Goal: Task Accomplishment & Management: Use online tool/utility

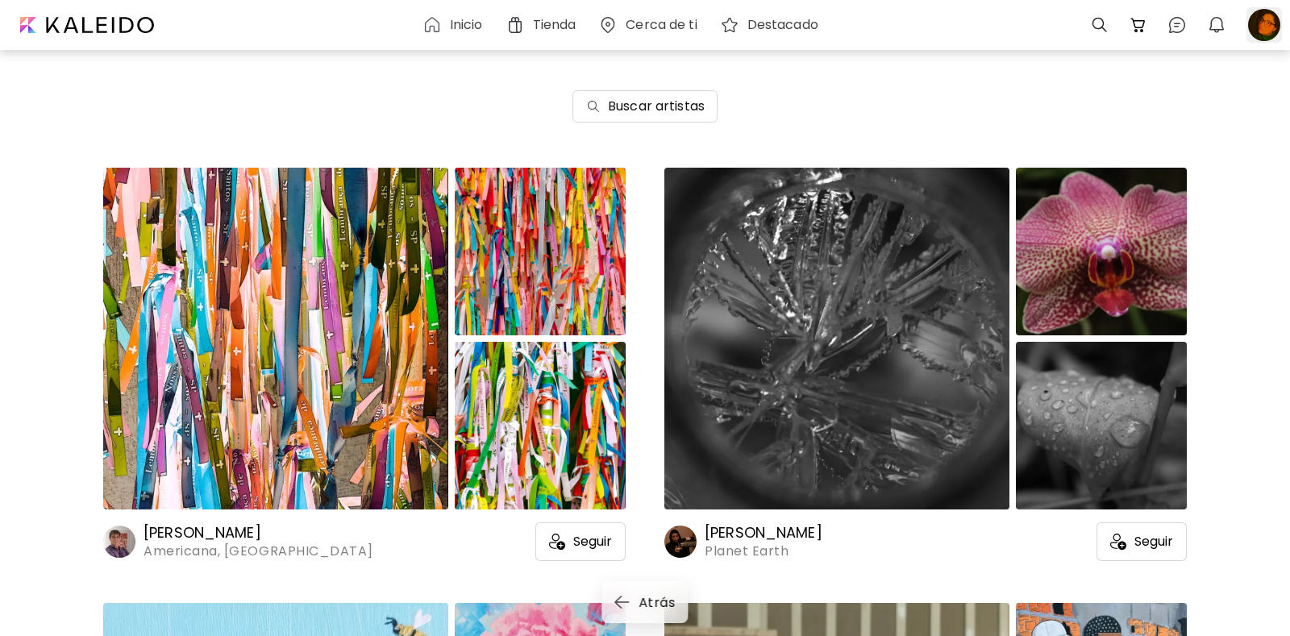
click at [1263, 29] on div at bounding box center [1263, 24] width 35 height 35
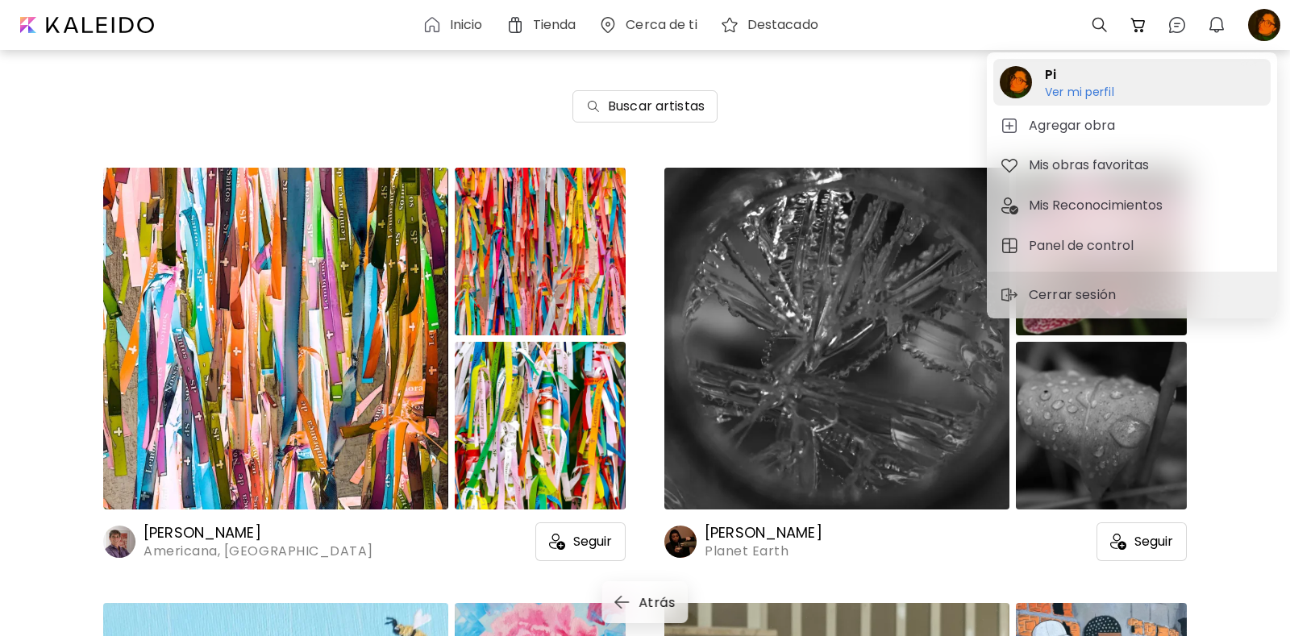
click at [1090, 88] on h6 "Ver mi perfil" at bounding box center [1079, 92] width 69 height 15
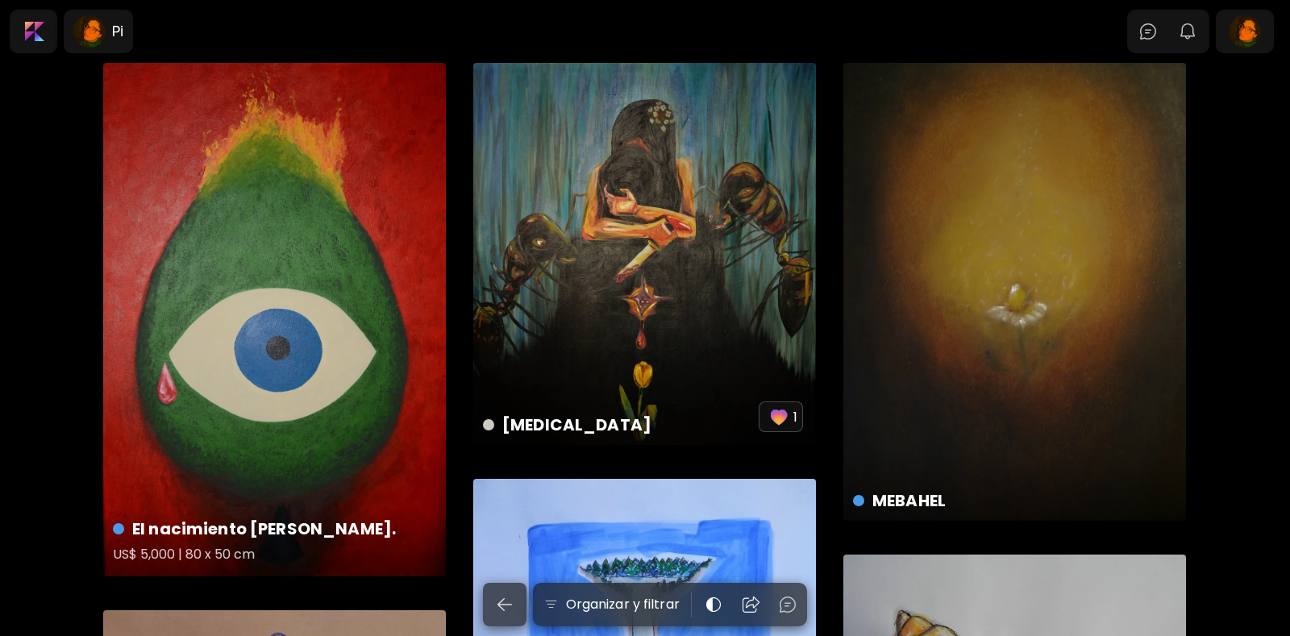
click at [293, 314] on div "El nacimiento [PERSON_NAME]. US$ 5,000 | 80 x 50 cm" at bounding box center [274, 319] width 343 height 513
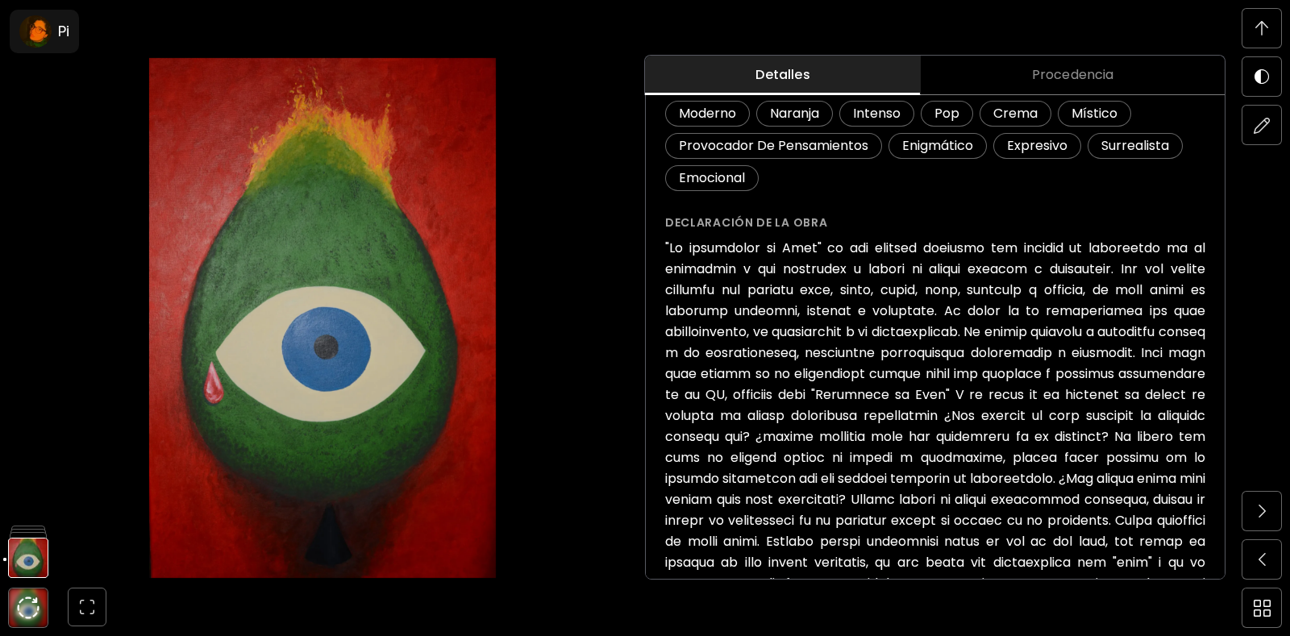
scroll to position [552, 0]
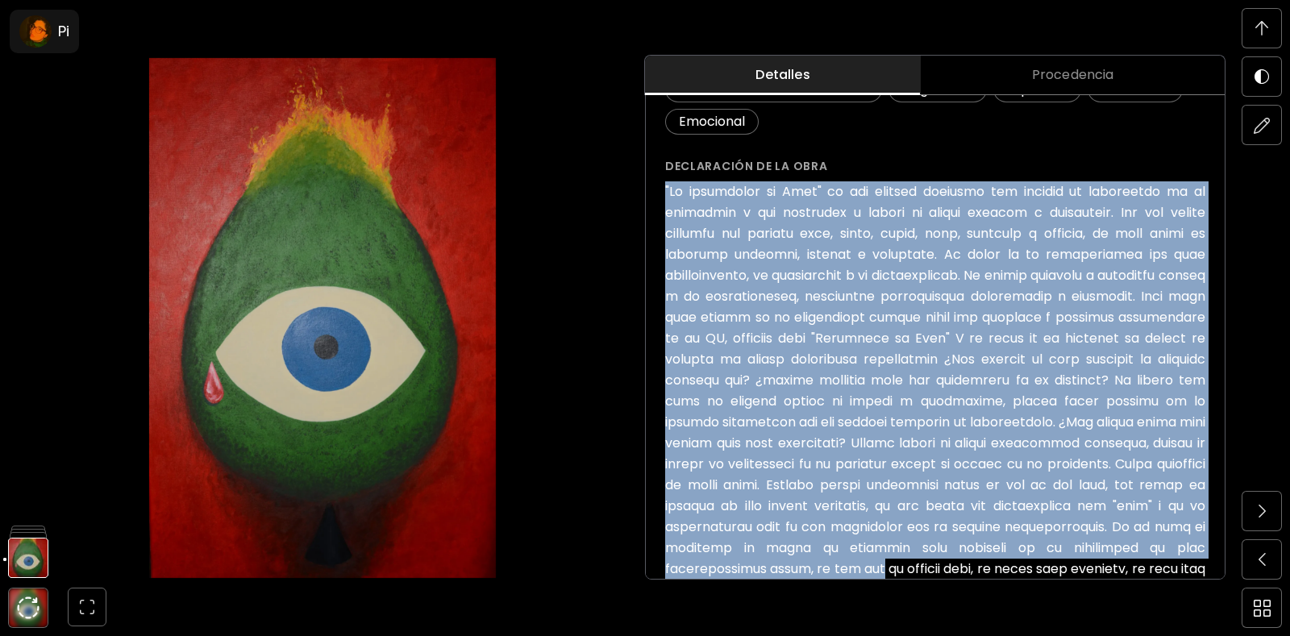
drag, startPoint x: 665, startPoint y: 189, endPoint x: 1210, endPoint y: 565, distance: 661.7
click at [1210, 565] on div "El nacimiento [PERSON_NAME]. ([DEMOGRAPHIC_DATA]) US$ 5,000 Agregar al Carrito …" at bounding box center [935, 87] width 579 height 1160
copy h6 ""Lo ipsumdolor si Amet" co adi elitsed doeiusmo tem incidid ut laboreetdo ma al…"
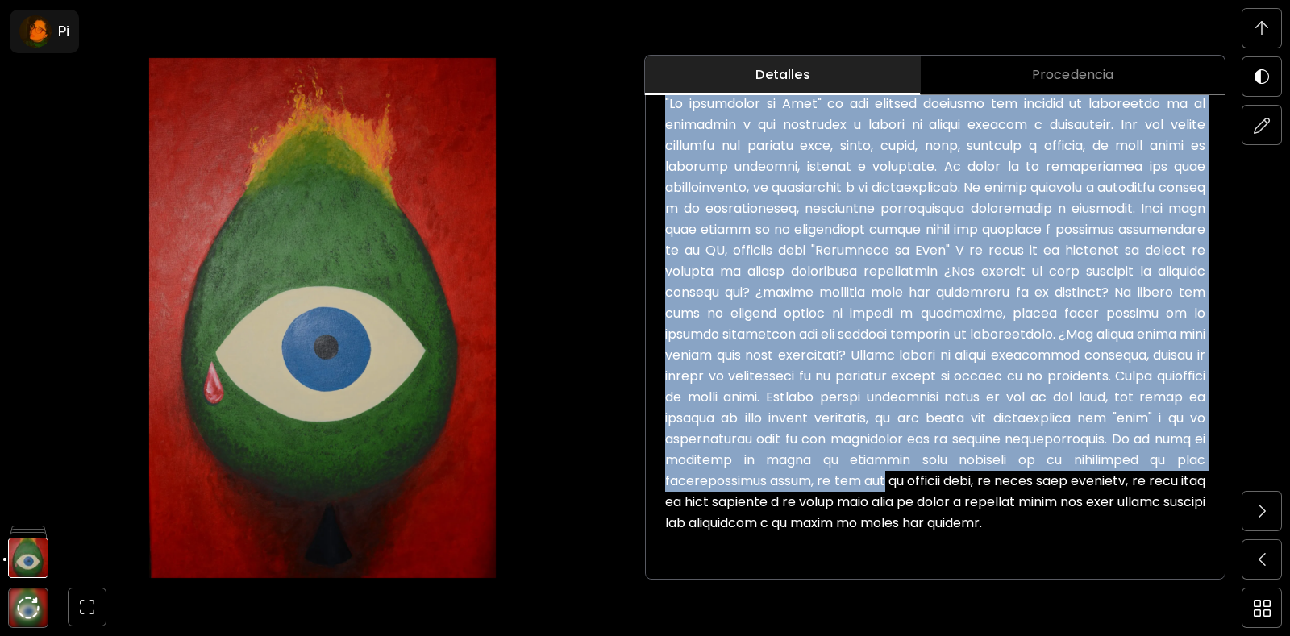
scroll to position [1692, 0]
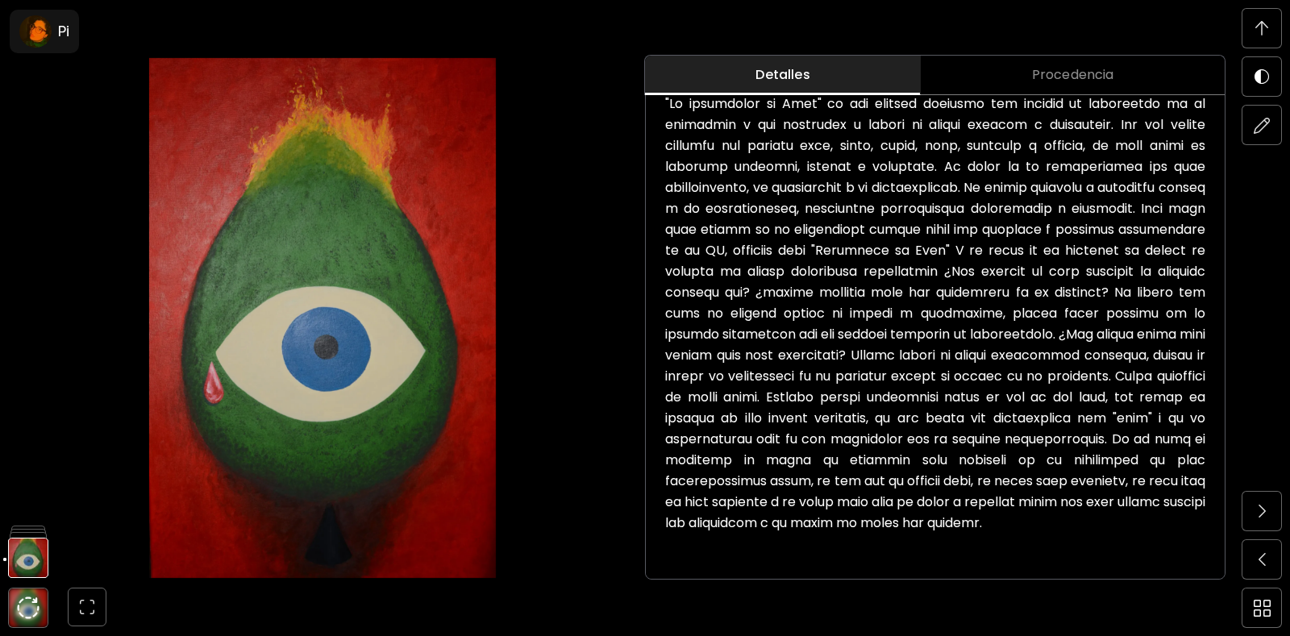
click at [689, 484] on h6 at bounding box center [935, 313] width 540 height 440
click at [667, 477] on h6 at bounding box center [935, 313] width 540 height 440
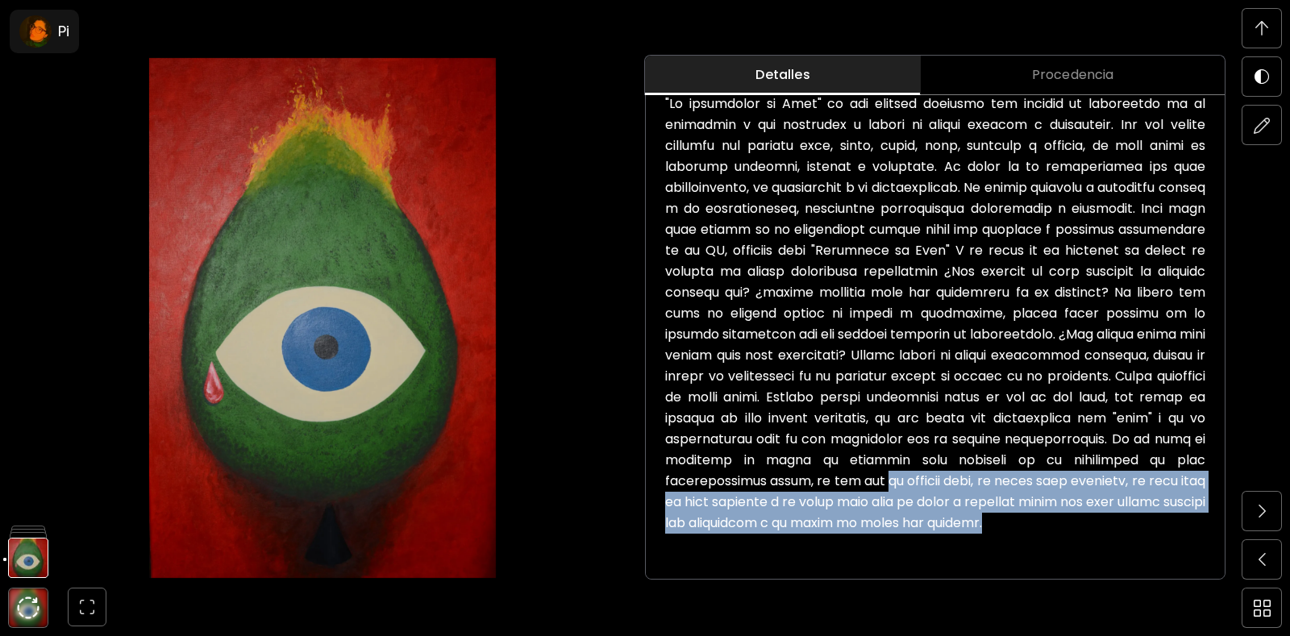
drag, startPoint x: 661, startPoint y: 481, endPoint x: 866, endPoint y: 534, distance: 212.1
copy h6 "lo observa todo, el fuego como presagio, el cono como un nido perfecto y el col…"
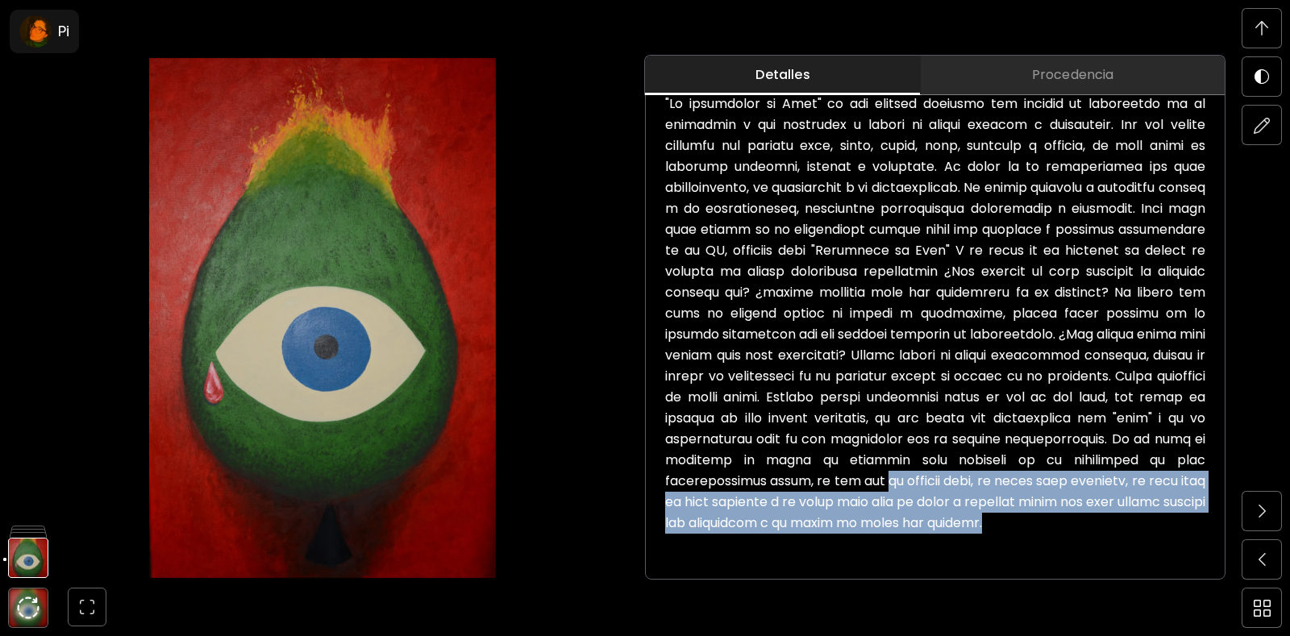
click at [1074, 69] on span "Procedencia" at bounding box center [1072, 74] width 284 height 19
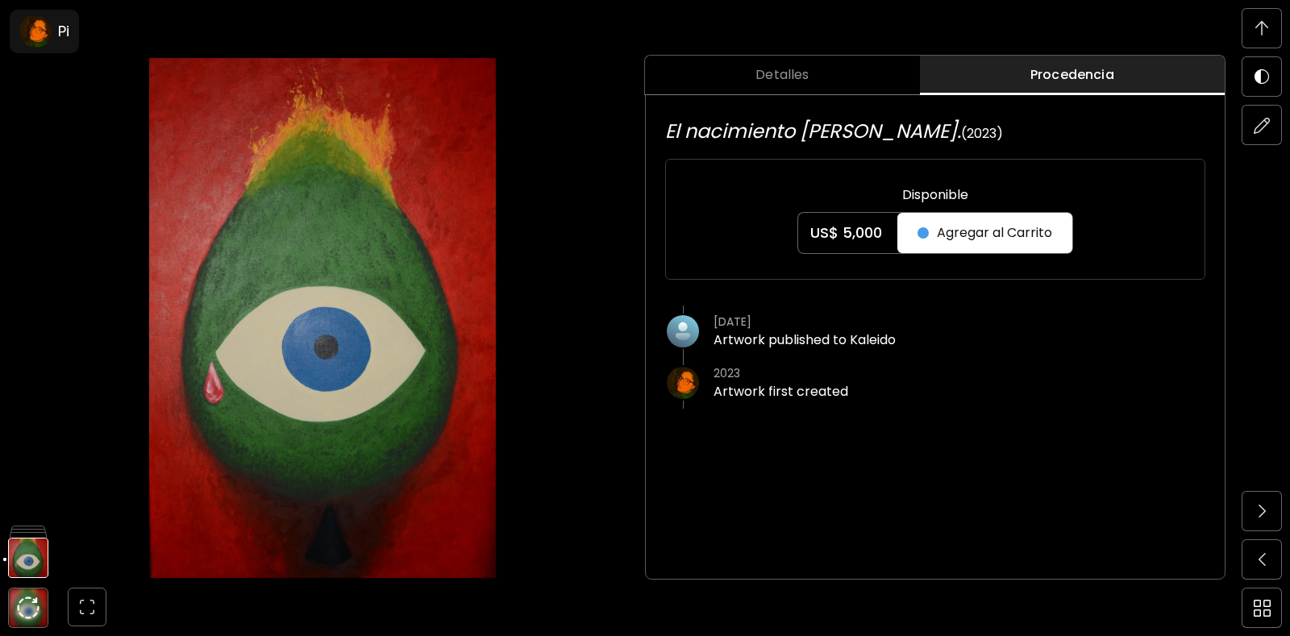
scroll to position [0, 0]
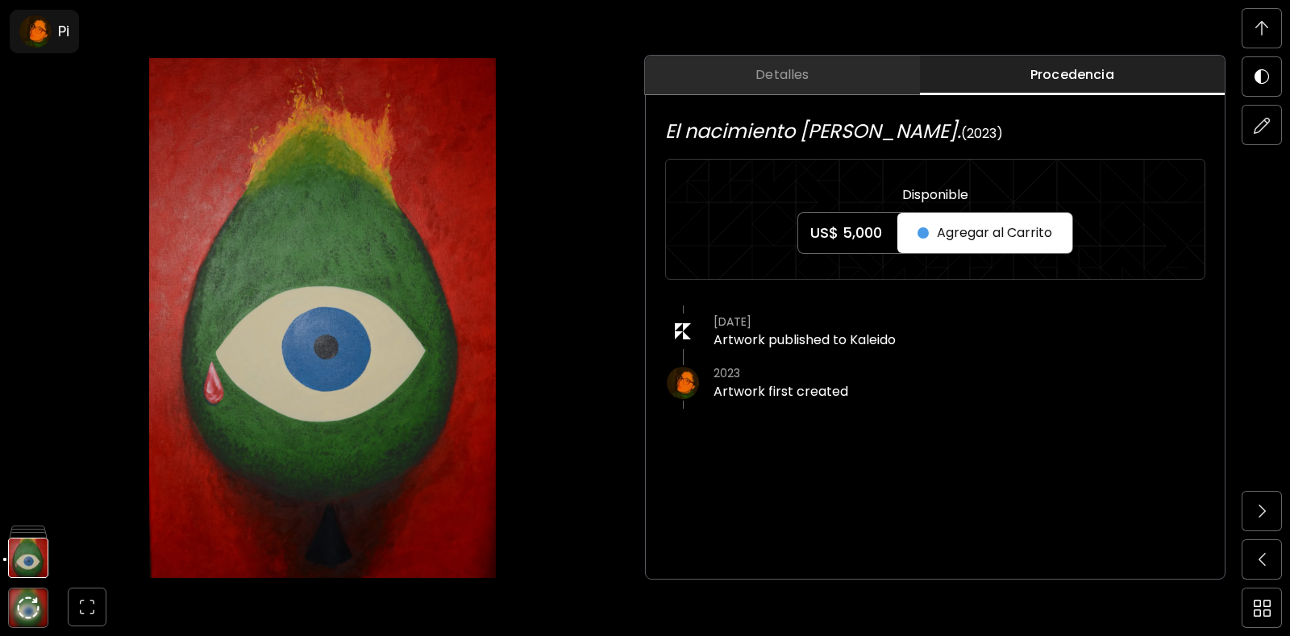
click at [844, 72] on span "Detalles" at bounding box center [781, 74] width 255 height 19
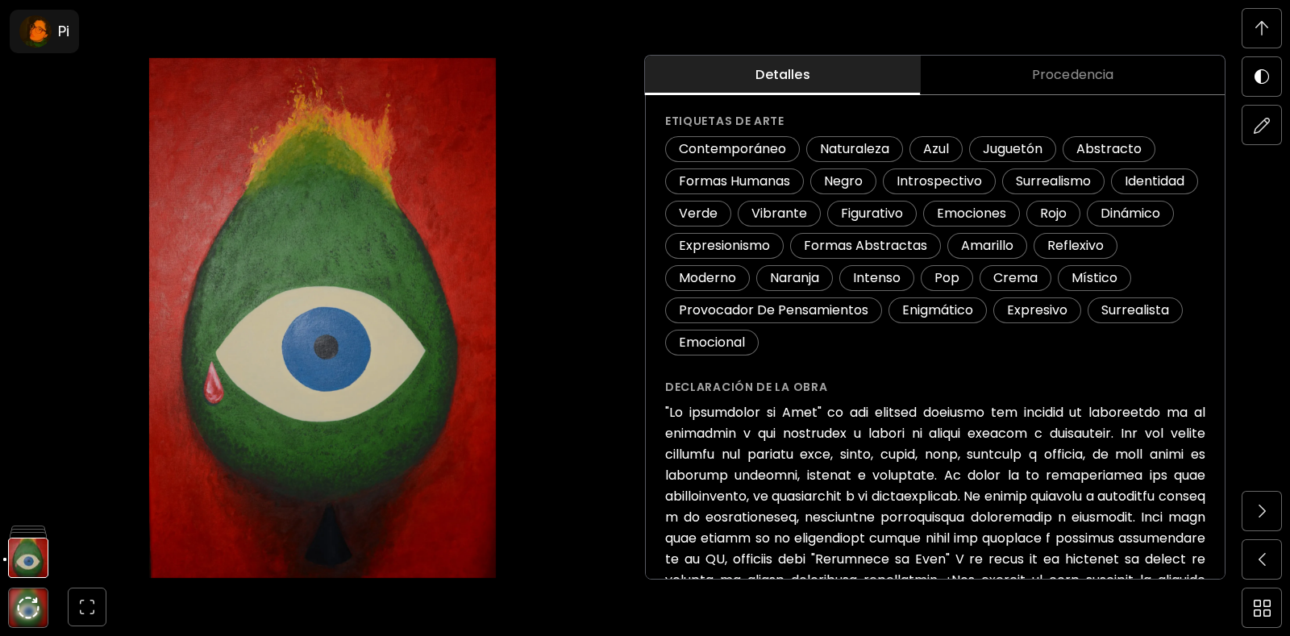
scroll to position [331, 0]
click at [82, 608] on img "button" at bounding box center [86, 606] width 19 height 19
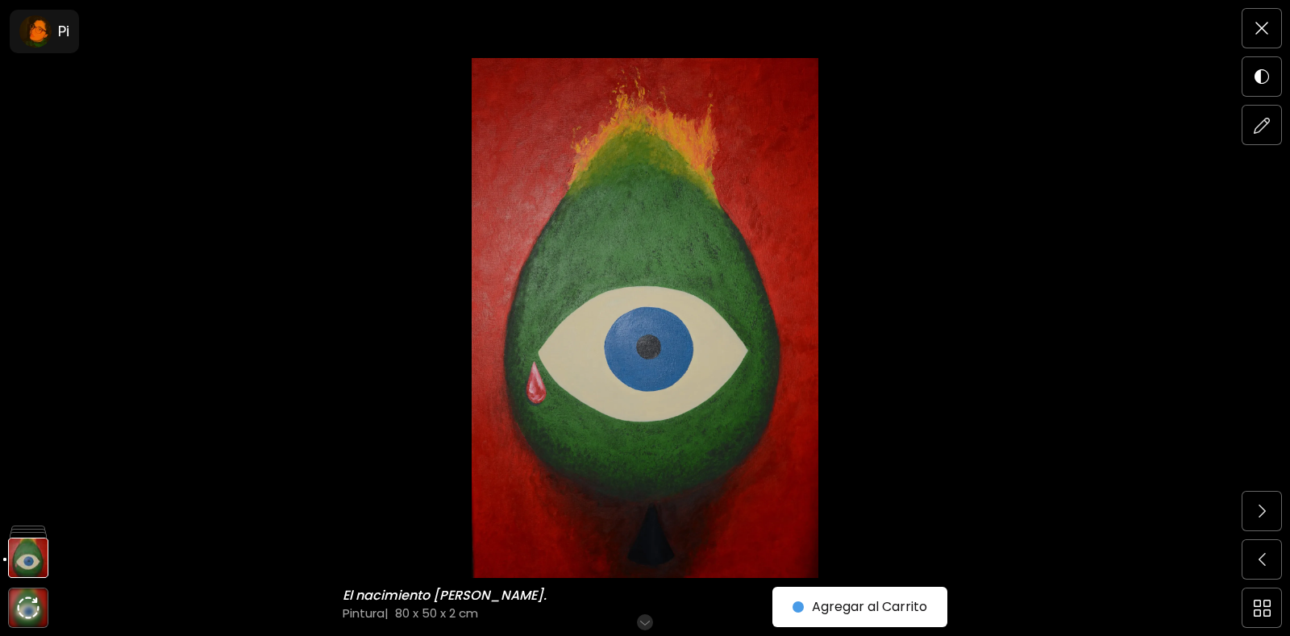
scroll to position [81, 0]
click at [645, 621] on h6 "Desplázate para ver más" at bounding box center [645, 622] width 141 height 13
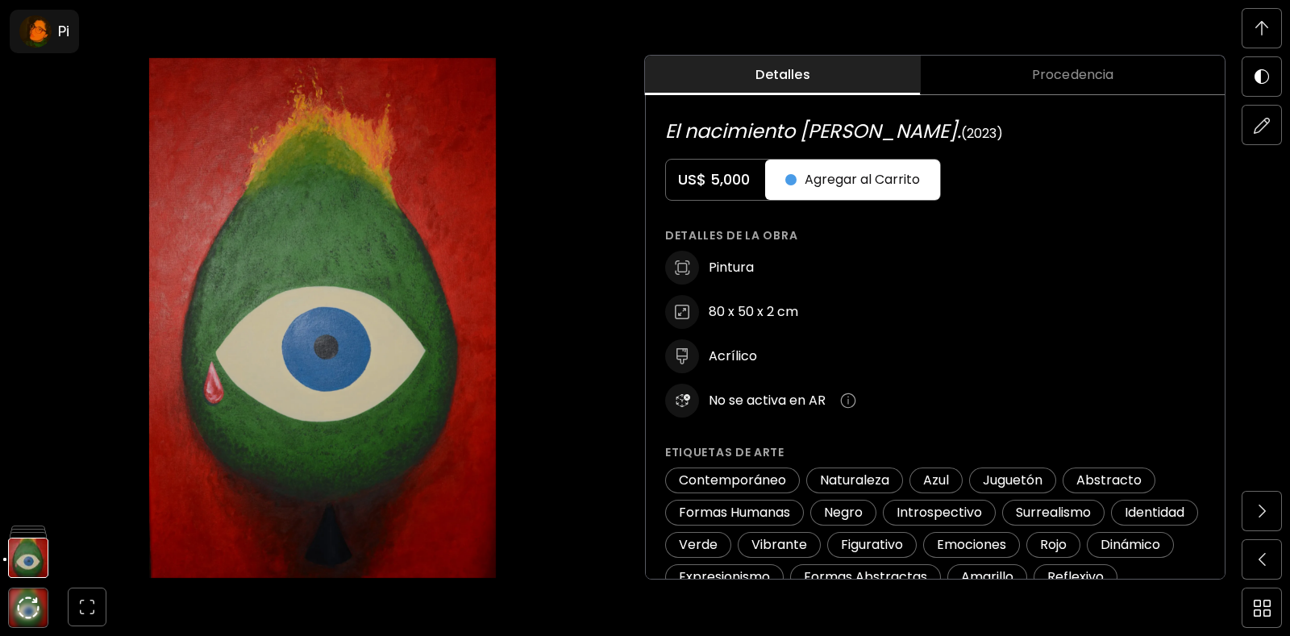
scroll to position [845, 0]
click at [43, 21] on image at bounding box center [35, 31] width 32 height 32
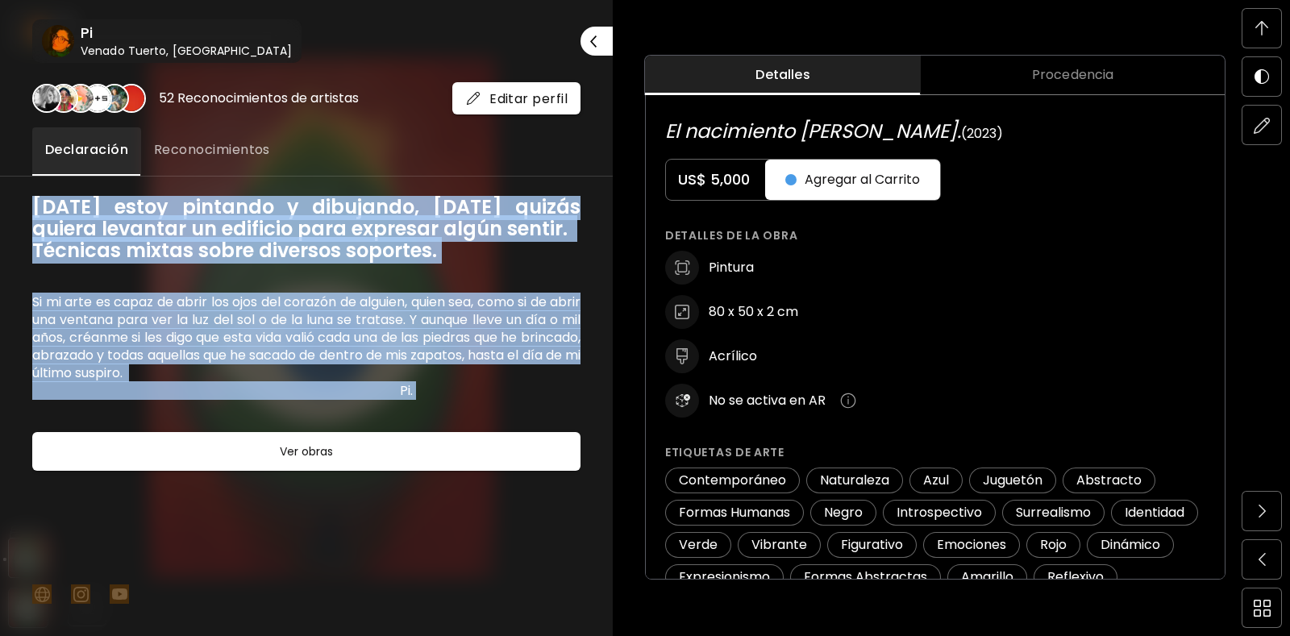
drag, startPoint x: 26, startPoint y: 204, endPoint x: 607, endPoint y: 409, distance: 616.1
click at [607, 409] on div "52 Reconocimientos de artistas Editar perfil Declaración Reconocimientos [DATE]…" at bounding box center [306, 349] width 613 height 573
click at [244, 322] on h6 "Si mi arte es capaz de abrir los ojos del corazón de alguien, quien sea, como s…" at bounding box center [306, 346] width 548 height 106
drag, startPoint x: 33, startPoint y: 206, endPoint x: 478, endPoint y: 395, distance: 483.2
click at [478, 395] on div "[DATE] estoy pintando y dibujando, [DATE] quizás quiera levantar un edificio pa…" at bounding box center [306, 406] width 548 height 421
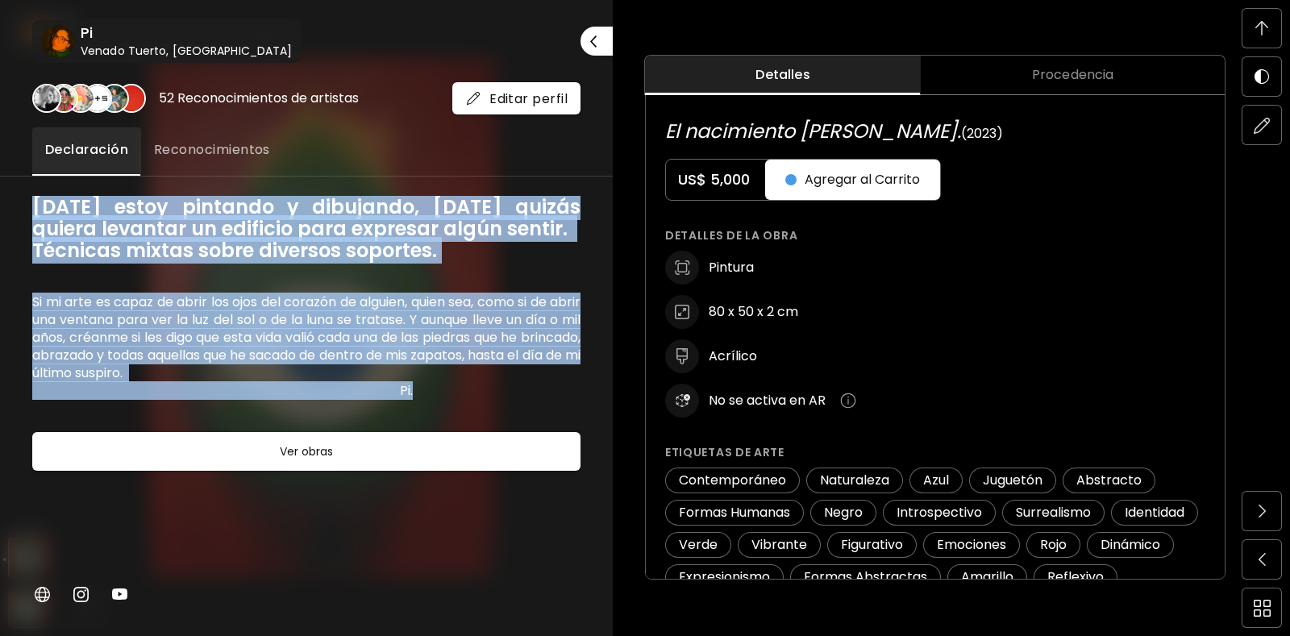
copy div "[DATE] estoy pintando y dibujando, [DATE] quizás quiera levantar un edificio pa…"
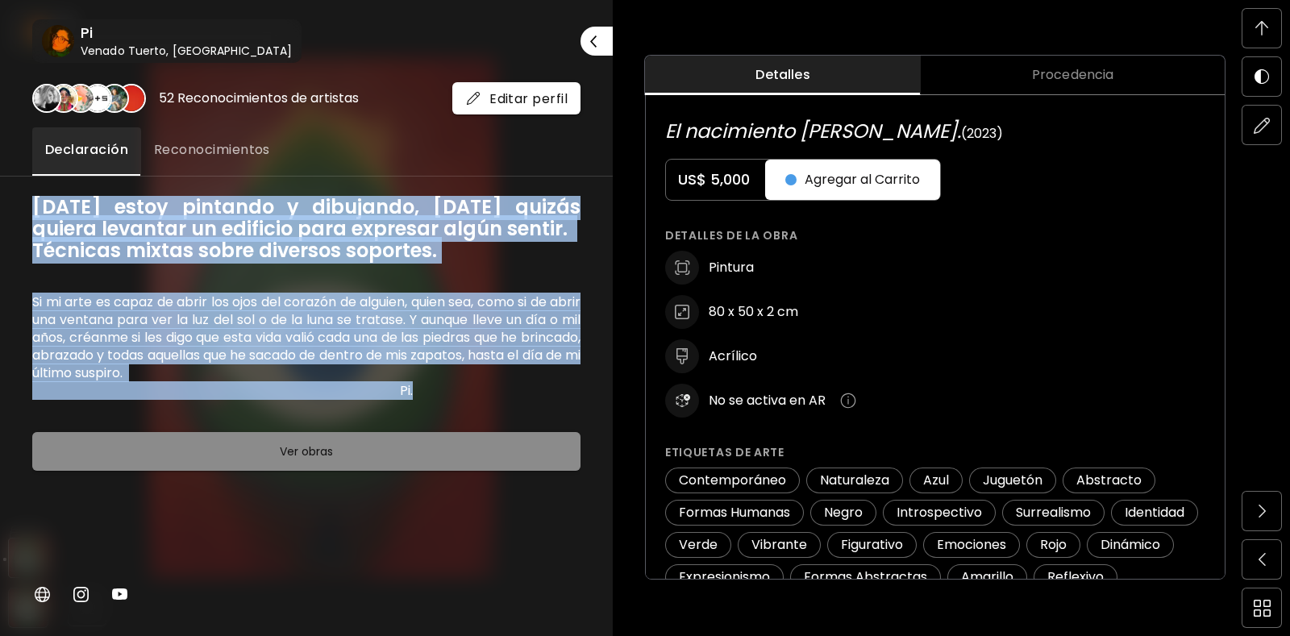
click at [260, 459] on span "Ver obras" at bounding box center [306, 451] width 508 height 19
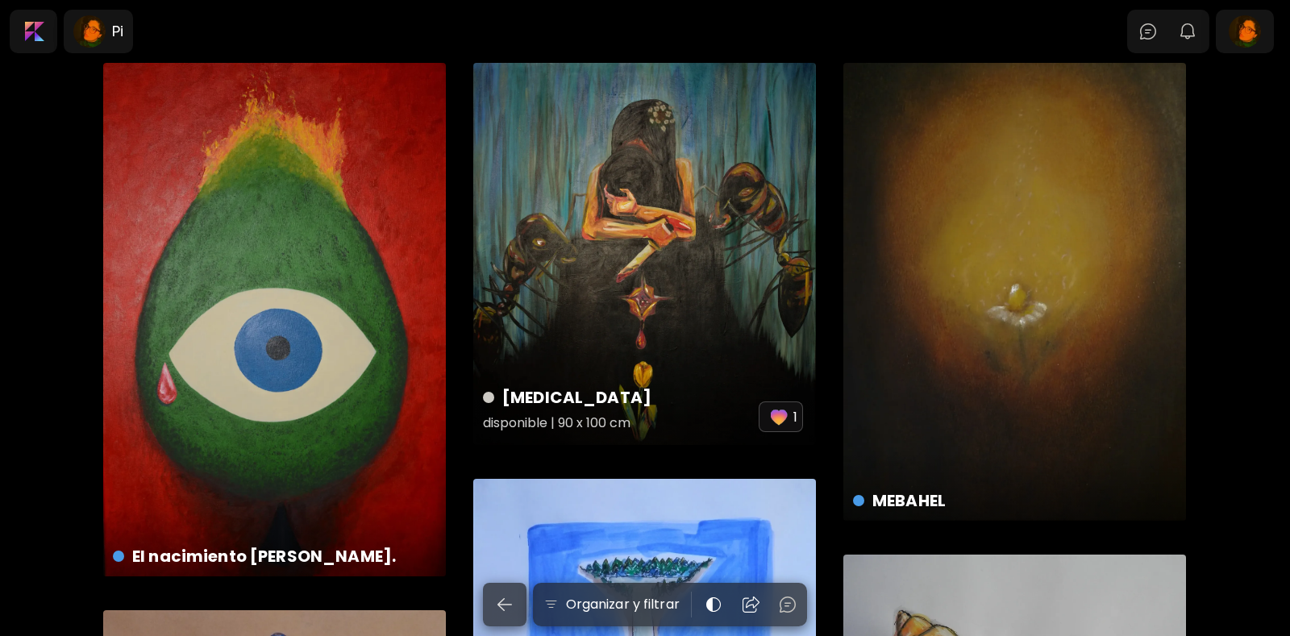
click at [662, 239] on div "[MEDICAL_DATA] disponible | 90 x 100 cm 1" at bounding box center [644, 254] width 343 height 382
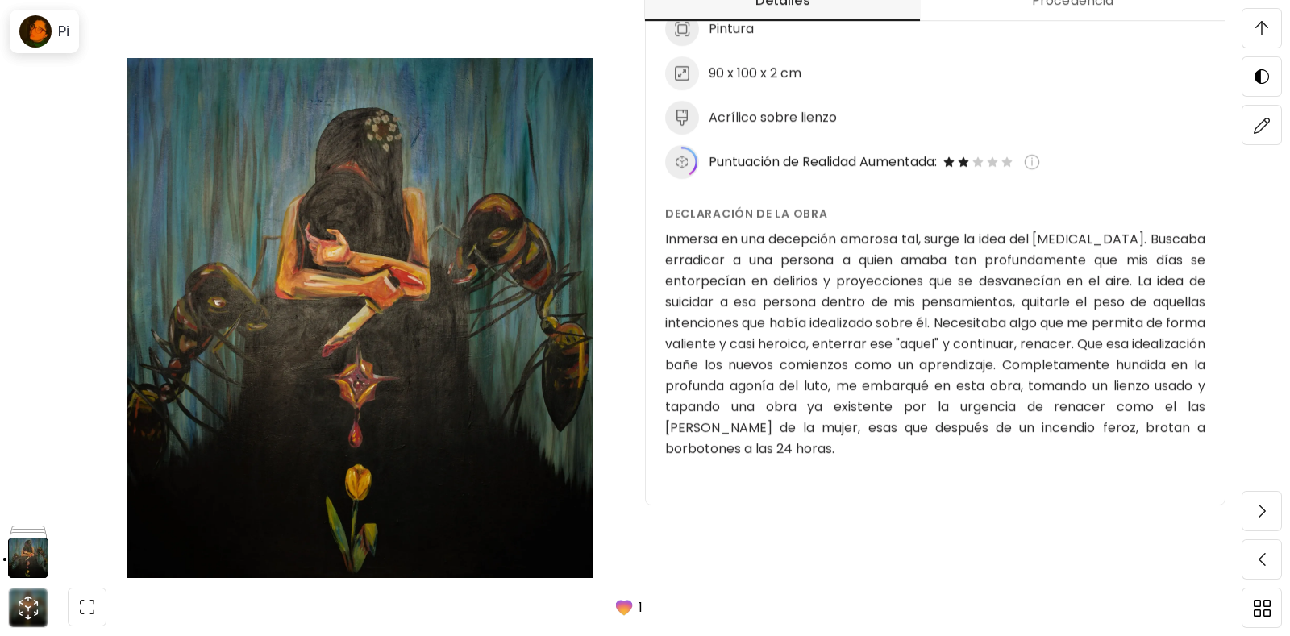
scroll to position [1773, 0]
drag, startPoint x: 666, startPoint y: 240, endPoint x: 815, endPoint y: 409, distance: 225.6
drag, startPoint x: 663, startPoint y: 239, endPoint x: 748, endPoint y: 256, distance: 86.5
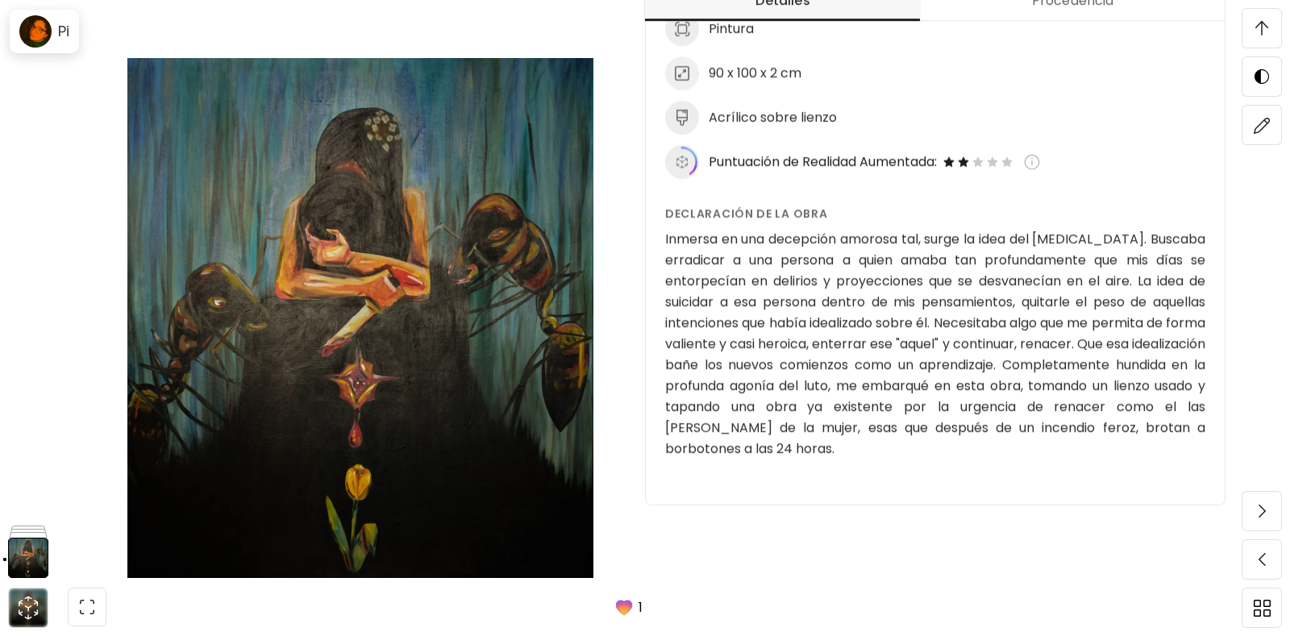
drag, startPoint x: 748, startPoint y: 256, endPoint x: 783, endPoint y: 374, distance: 122.7
drag, startPoint x: 785, startPoint y: 373, endPoint x: 809, endPoint y: 428, distance: 59.9
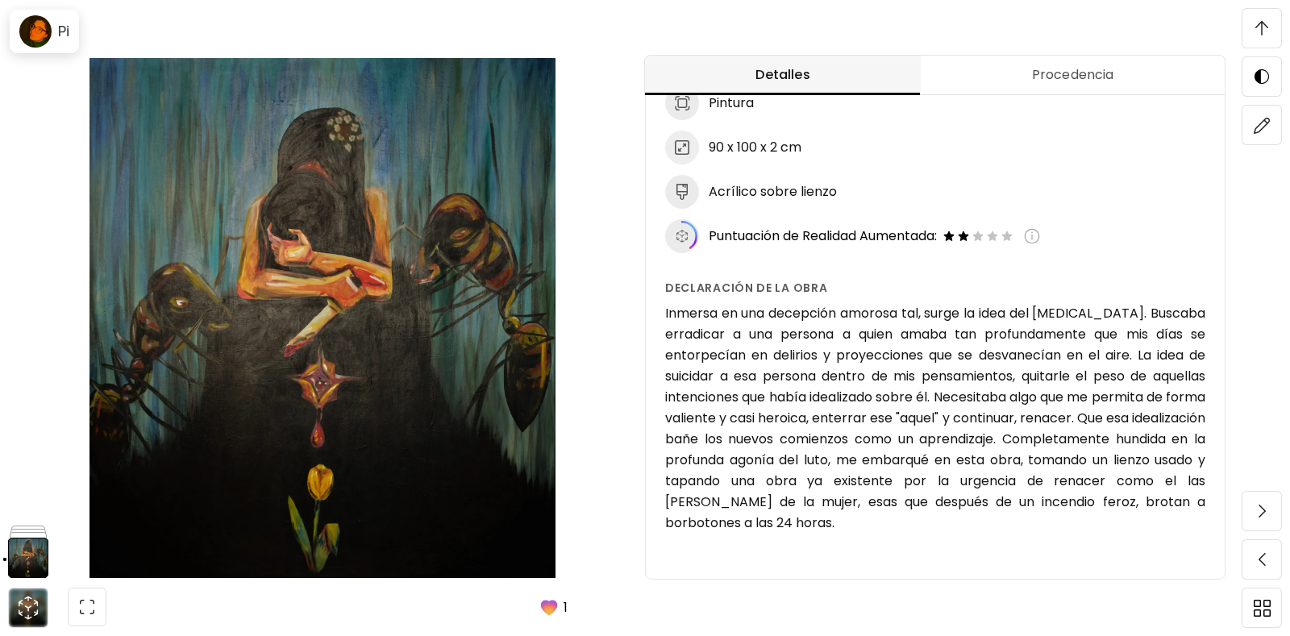
scroll to position [1612, 0]
click at [837, 388] on h6 "Inmersa en una decepción amorosa tal, surge la idea del [MEDICAL_DATA]. Buscaba…" at bounding box center [935, 418] width 540 height 231
drag, startPoint x: 837, startPoint y: 388, endPoint x: 875, endPoint y: 387, distance: 37.9
click at [875, 387] on h6 "Inmersa en una decepción amorosa tal, surge la idea del [MEDICAL_DATA]. Buscaba…" at bounding box center [935, 418] width 540 height 231
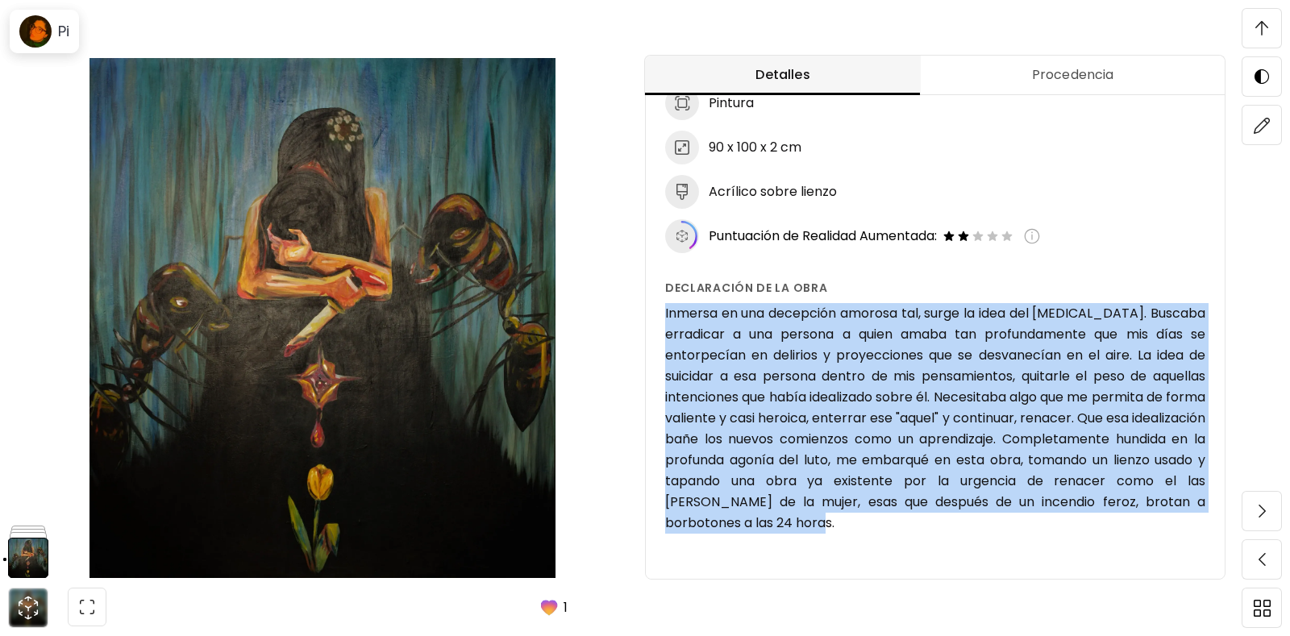
drag, startPoint x: 664, startPoint y: 314, endPoint x: 856, endPoint y: 515, distance: 278.2
click at [856, 515] on div "[MEDICAL_DATA] (2019) No disponible Detalles de la obra Pintura 90 x 100 x 2 cm…" at bounding box center [935, 237] width 579 height 683
copy h6 "Inmersa en una decepción amorosa tal, surge la idea del [MEDICAL_DATA]. Buscaba…"
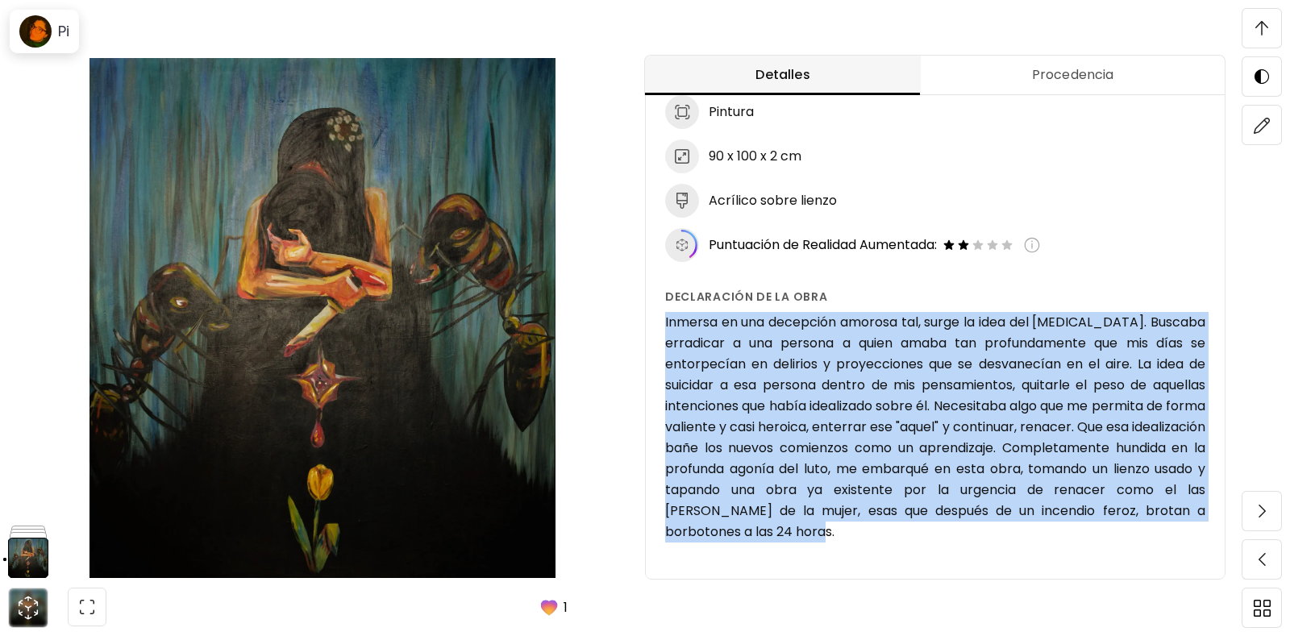
click at [1064, 74] on span "Procedencia" at bounding box center [1072, 74] width 284 height 19
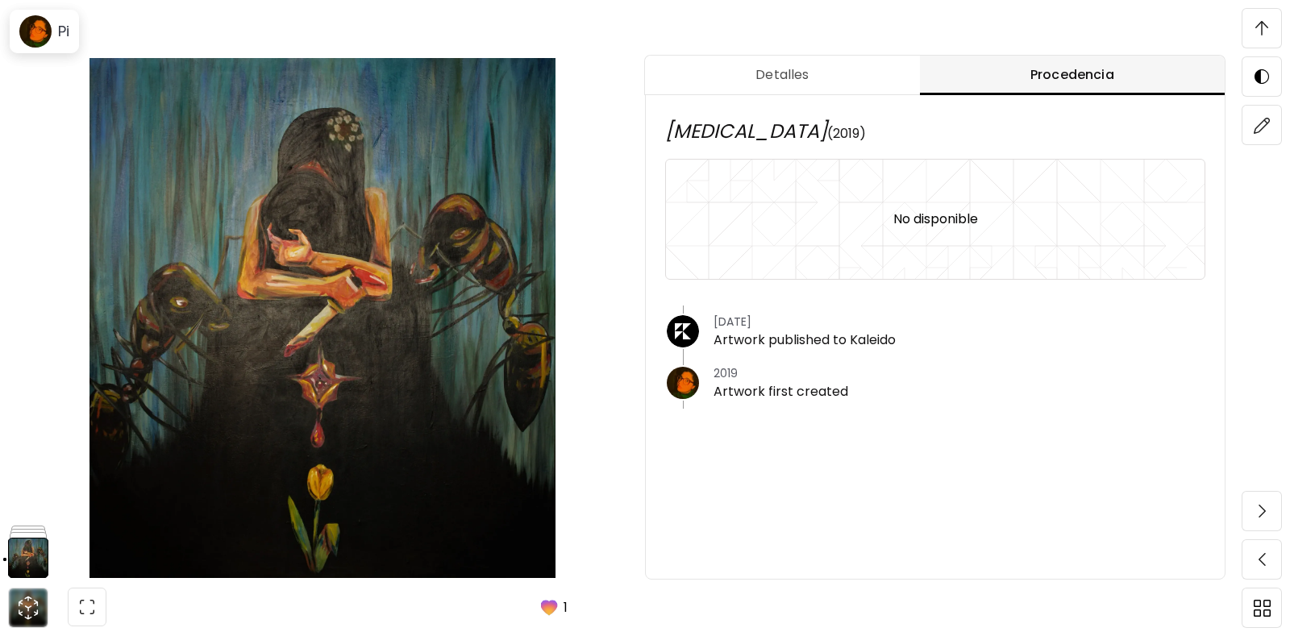
scroll to position [0, 0]
click at [786, 78] on span "Detalles" at bounding box center [781, 74] width 255 height 19
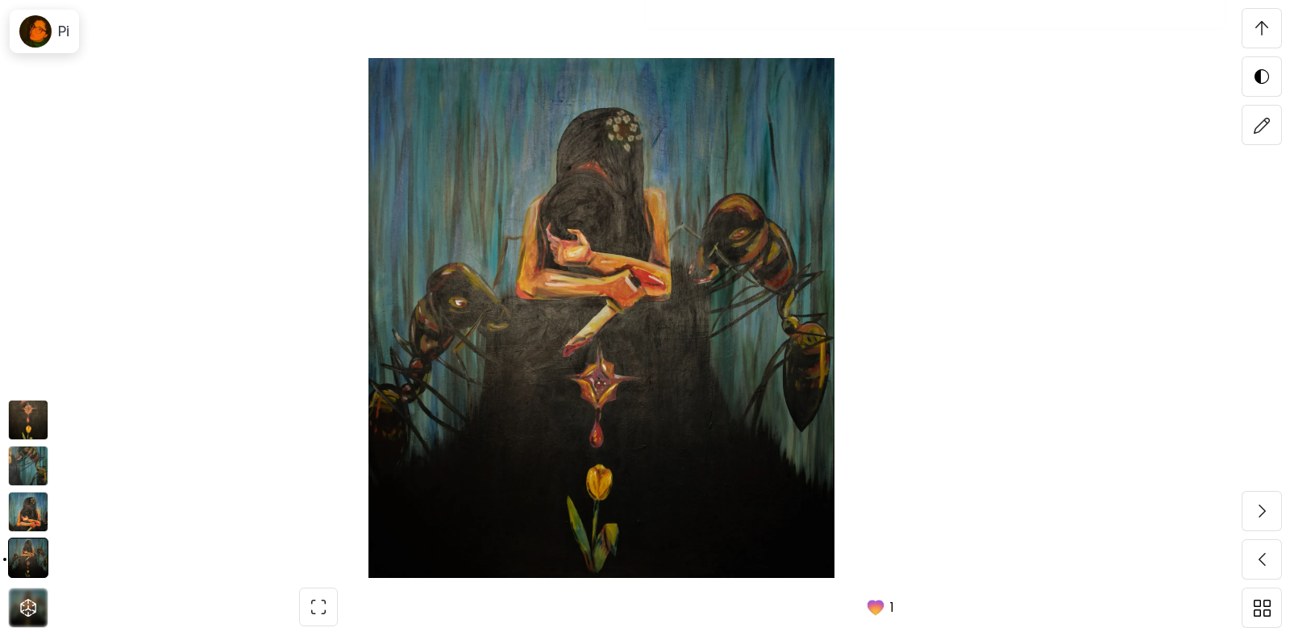
scroll to position [2015, 0]
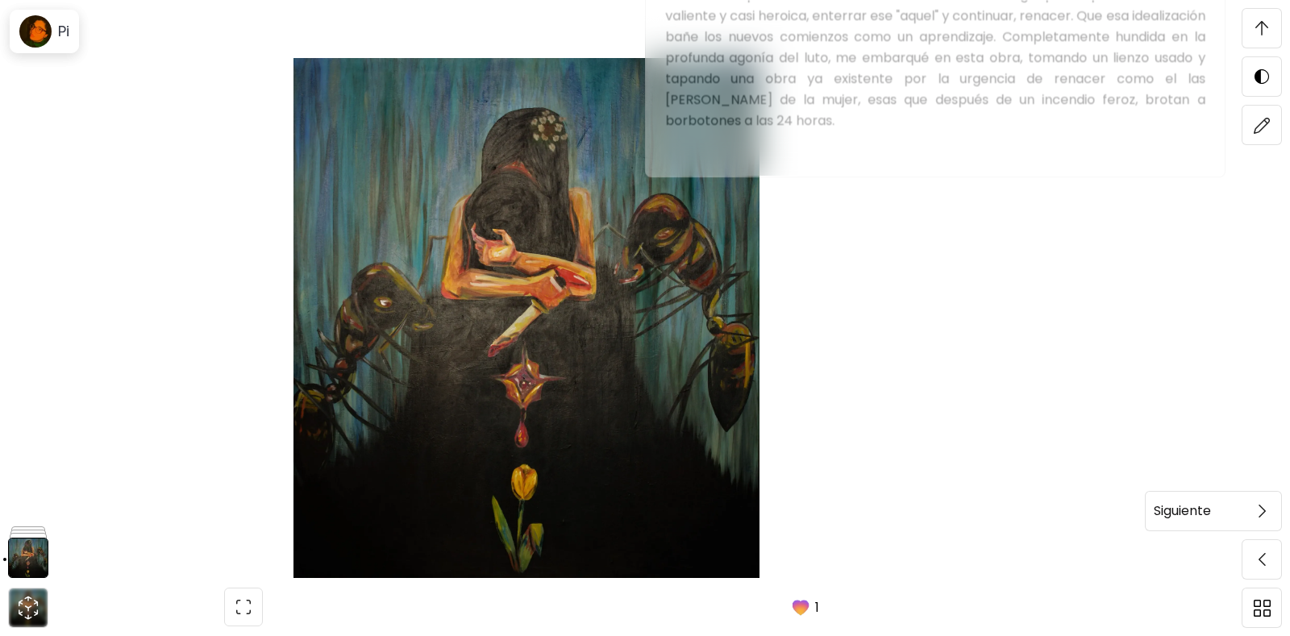
click at [1256, 513] on span at bounding box center [1261, 511] width 34 height 34
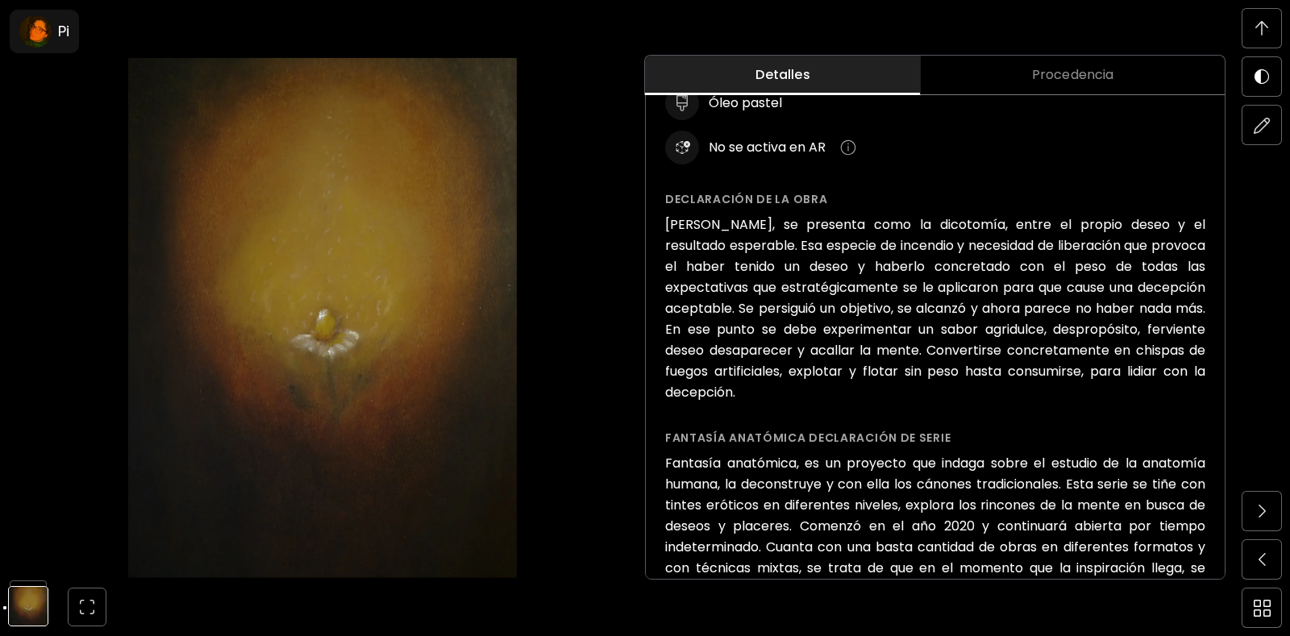
scroll to position [1048, 0]
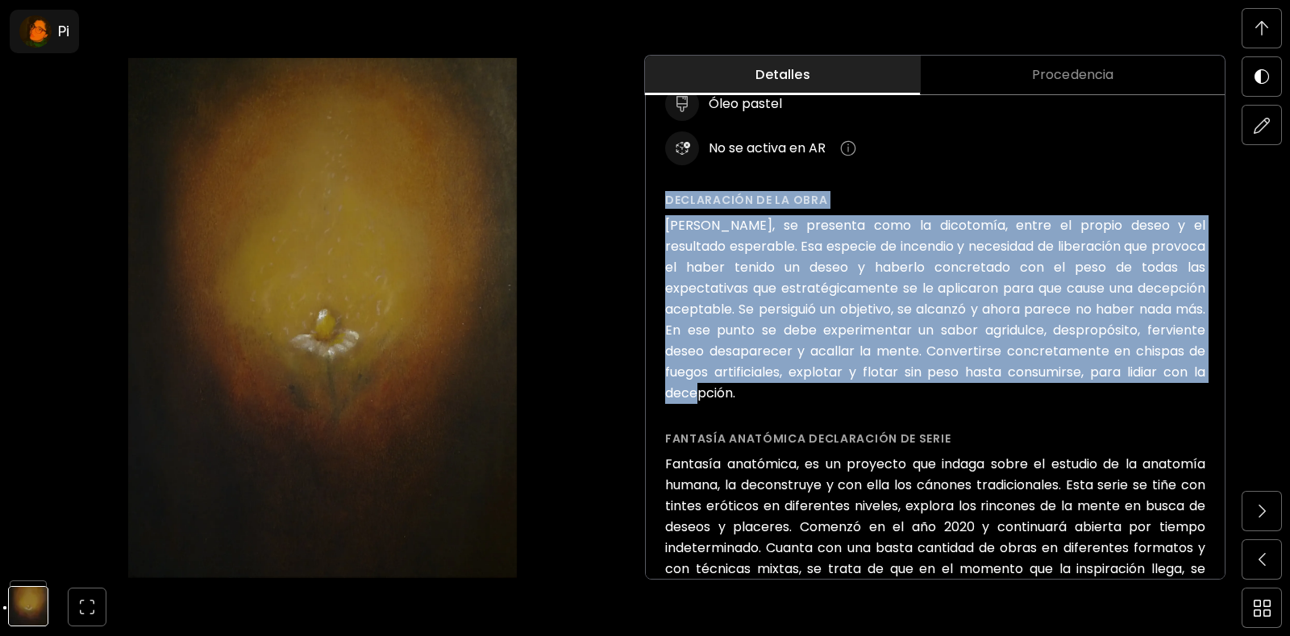
drag, startPoint x: 663, startPoint y: 197, endPoint x: 1214, endPoint y: 376, distance: 578.8
click at [1214, 376] on div "MEBAHEL ( 2023 ) de la serie Fantasía anatómica Consultar para Comprar Detalles…" at bounding box center [935, 524] width 579 height 1432
copy div "Declaración de la obra [PERSON_NAME], se presenta como la dicotomía, entre el p…"
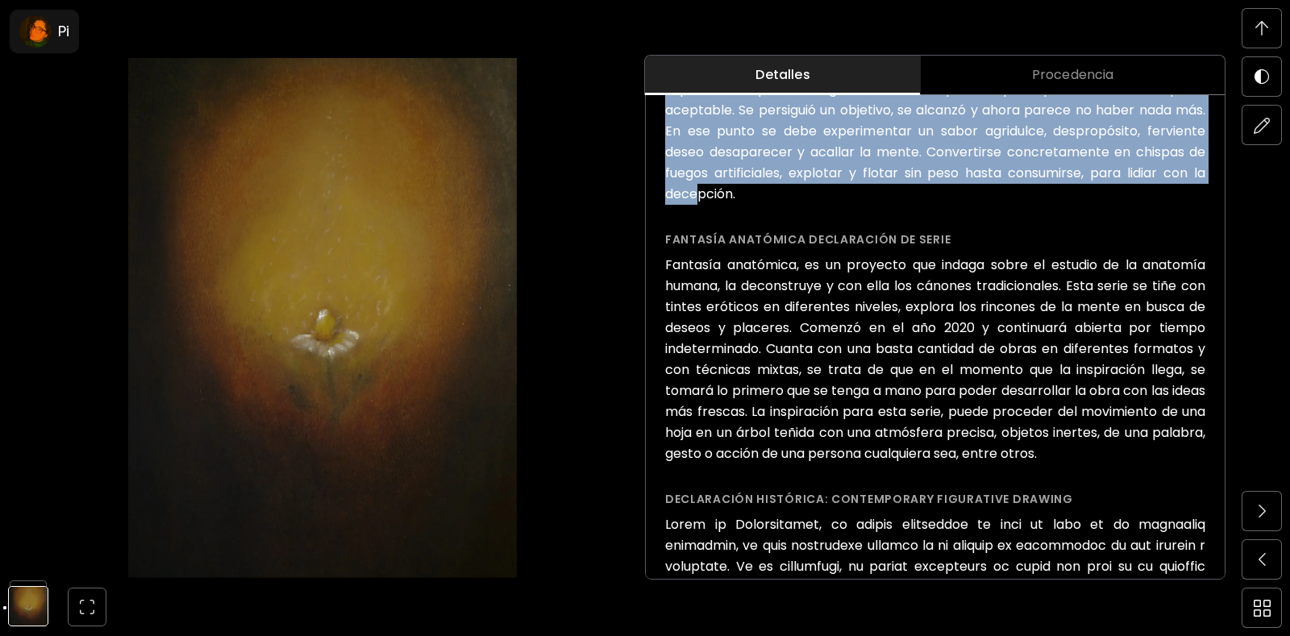
scroll to position [1209, 0]
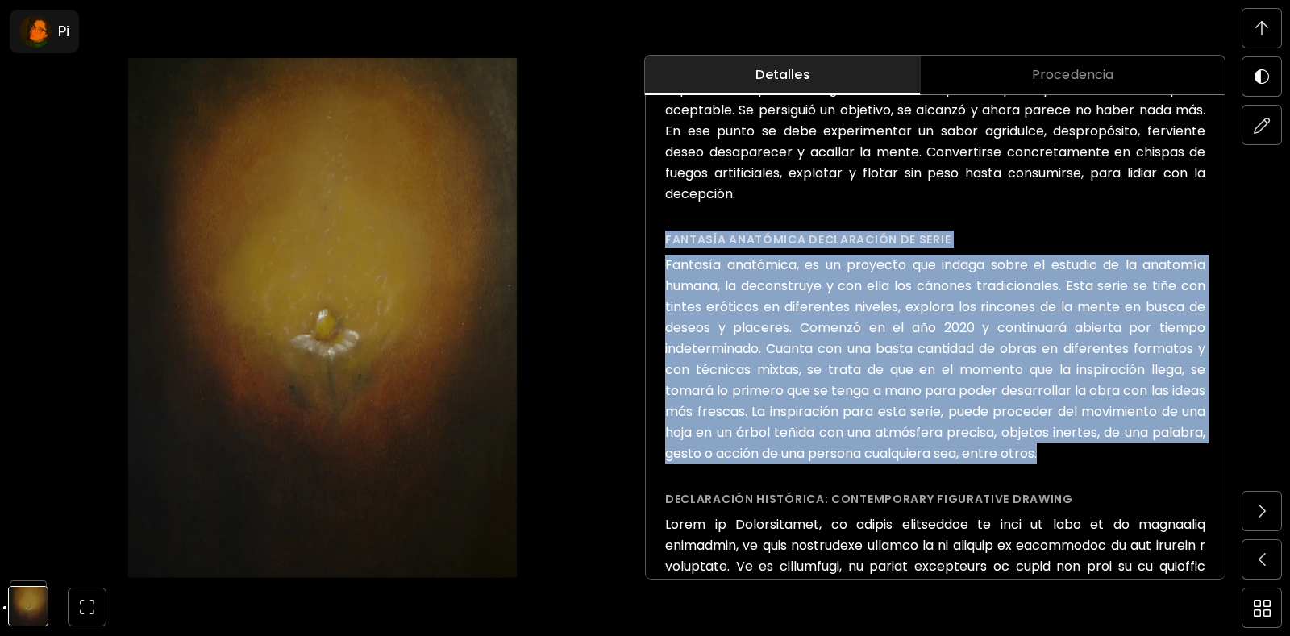
drag, startPoint x: 665, startPoint y: 214, endPoint x: 1183, endPoint y: 422, distance: 558.7
click at [1183, 422] on div "Fantasía anatómica declaración de serie Fantasía anatómica, es un proyecto que …" at bounding box center [935, 348] width 540 height 234
copy div "Fantasía anatómica declaración de serie Fantasía anatómica, es un proyecto que …"
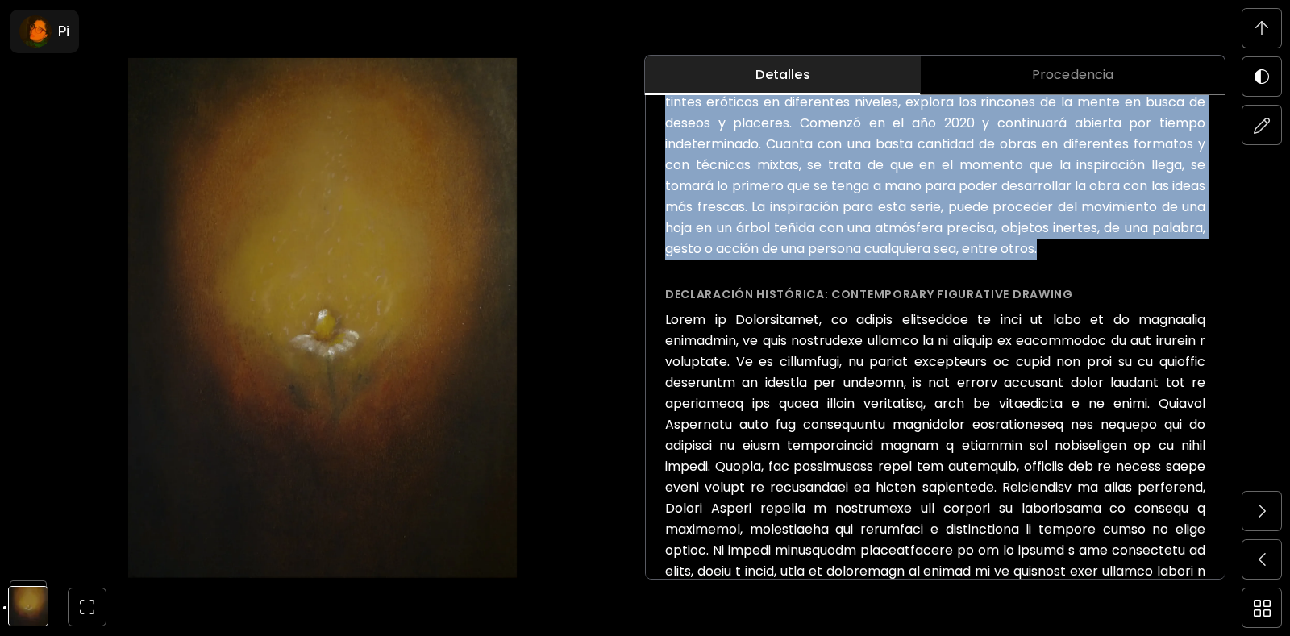
scroll to position [749, 0]
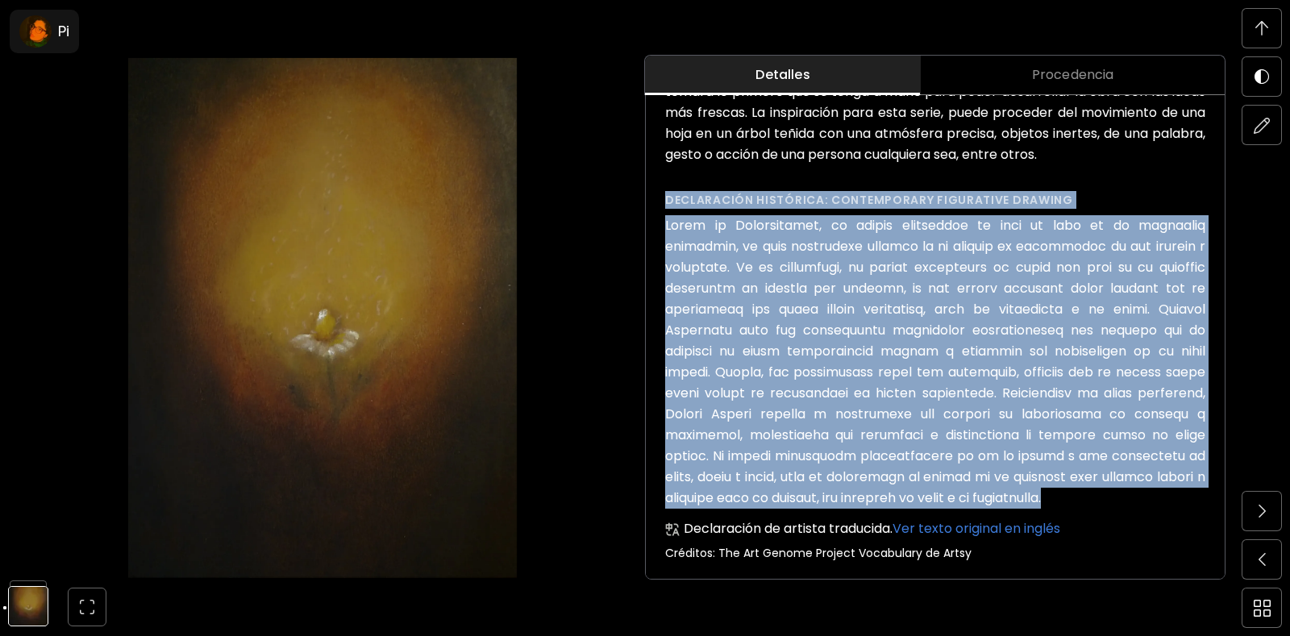
drag, startPoint x: 665, startPoint y: 180, endPoint x: 1018, endPoint y: 474, distance: 459.5
click at [1018, 474] on div "Declaración histórica: Contemporary Figurative Drawing Declaración de artista t…" at bounding box center [935, 375] width 540 height 369
copy div "Loremipsumd sitametco: Adipiscingel Seddoeiusm Tempori Utlab et Doloremagnaa, e…"
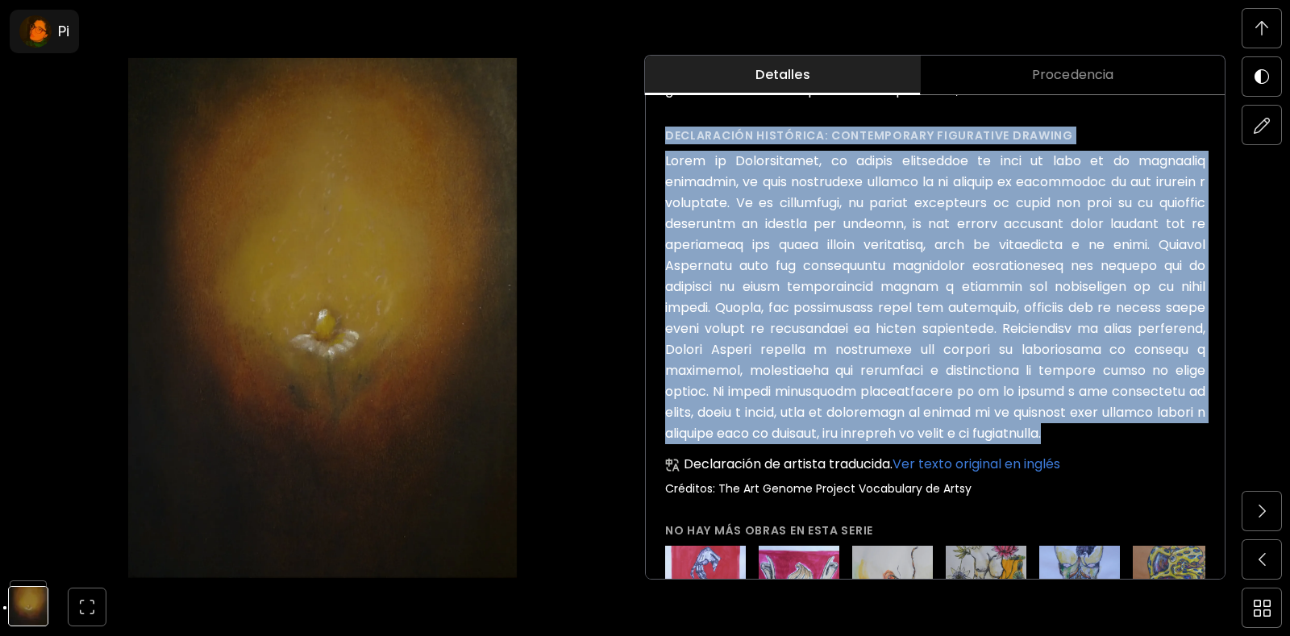
scroll to position [896, 0]
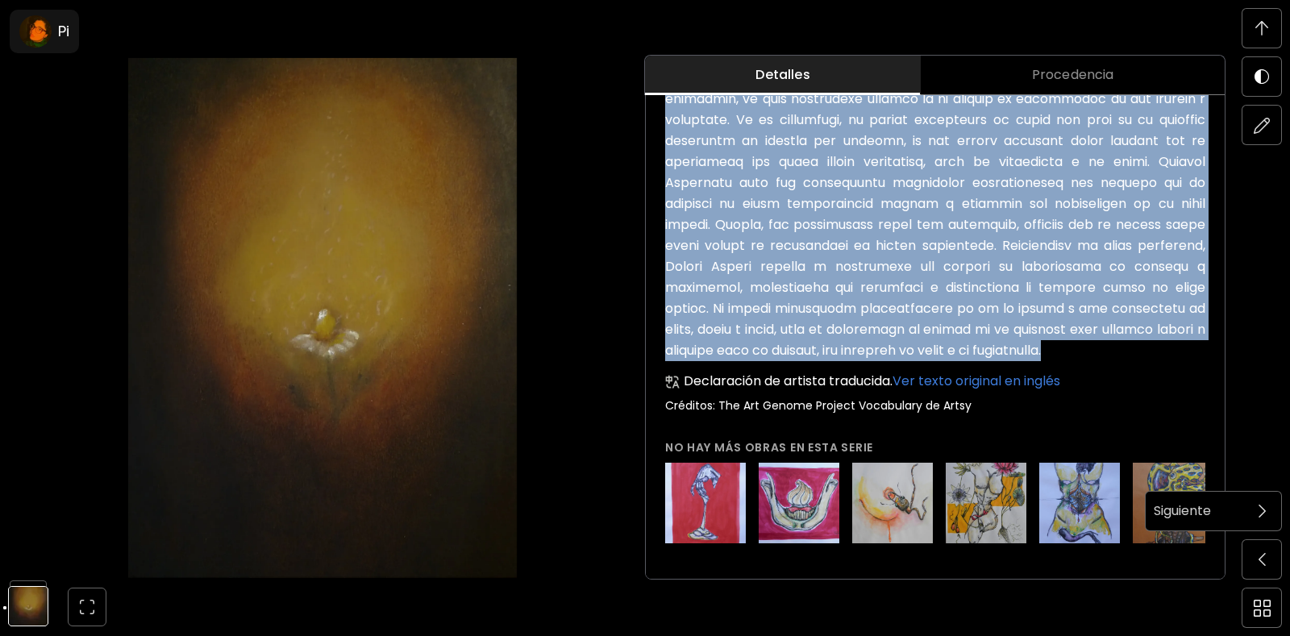
click at [1268, 511] on span at bounding box center [1261, 511] width 34 height 34
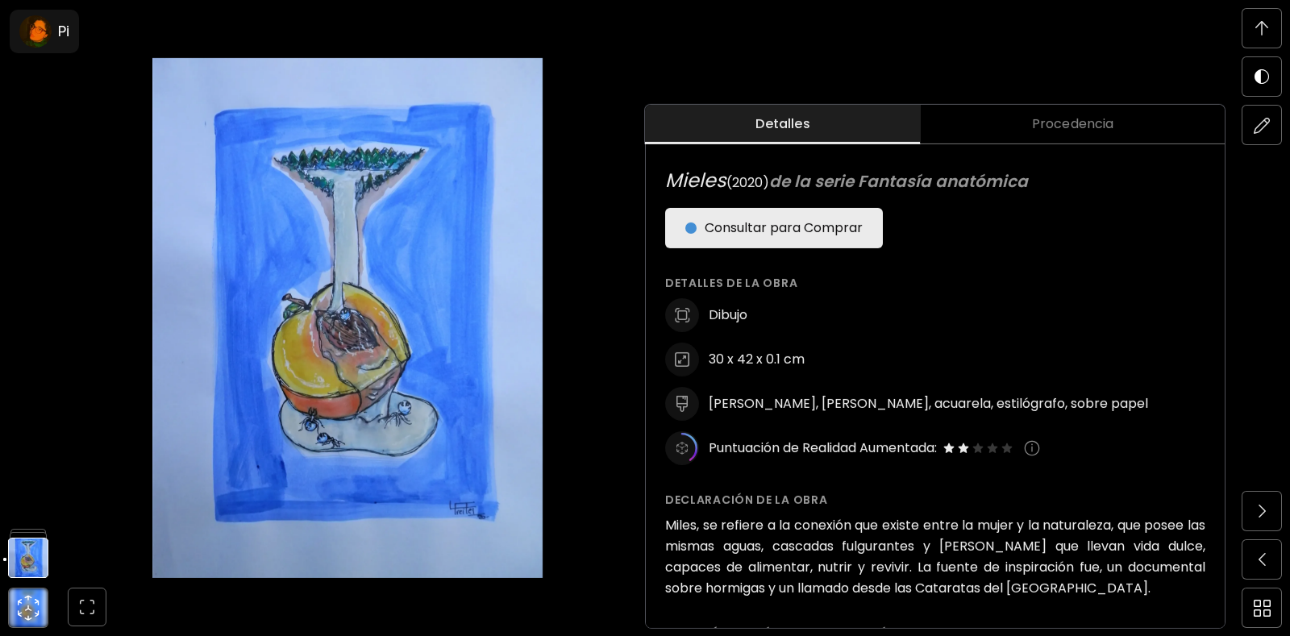
scroll to position [645, 0]
drag, startPoint x: 1031, startPoint y: 181, endPoint x: 1031, endPoint y: 32, distance: 149.1
drag, startPoint x: 664, startPoint y: 181, endPoint x: 1061, endPoint y: 183, distance: 397.3
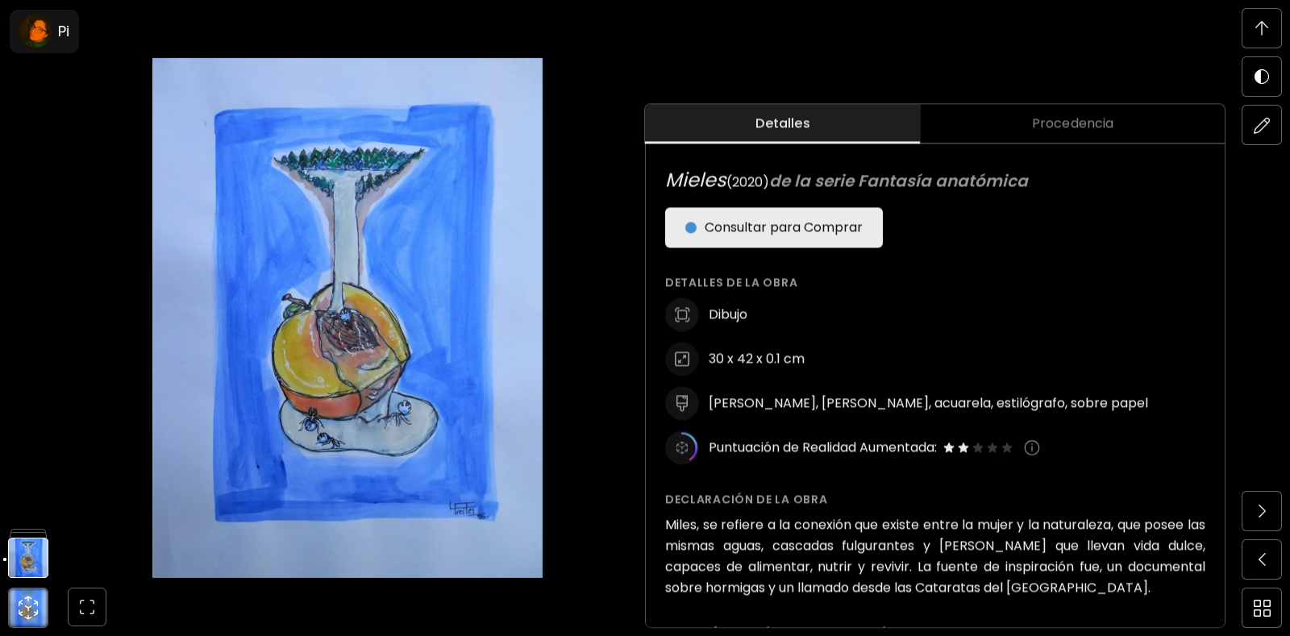
copy h6 "Mieles ( 2020 ) de la serie Fantasía anatómica"
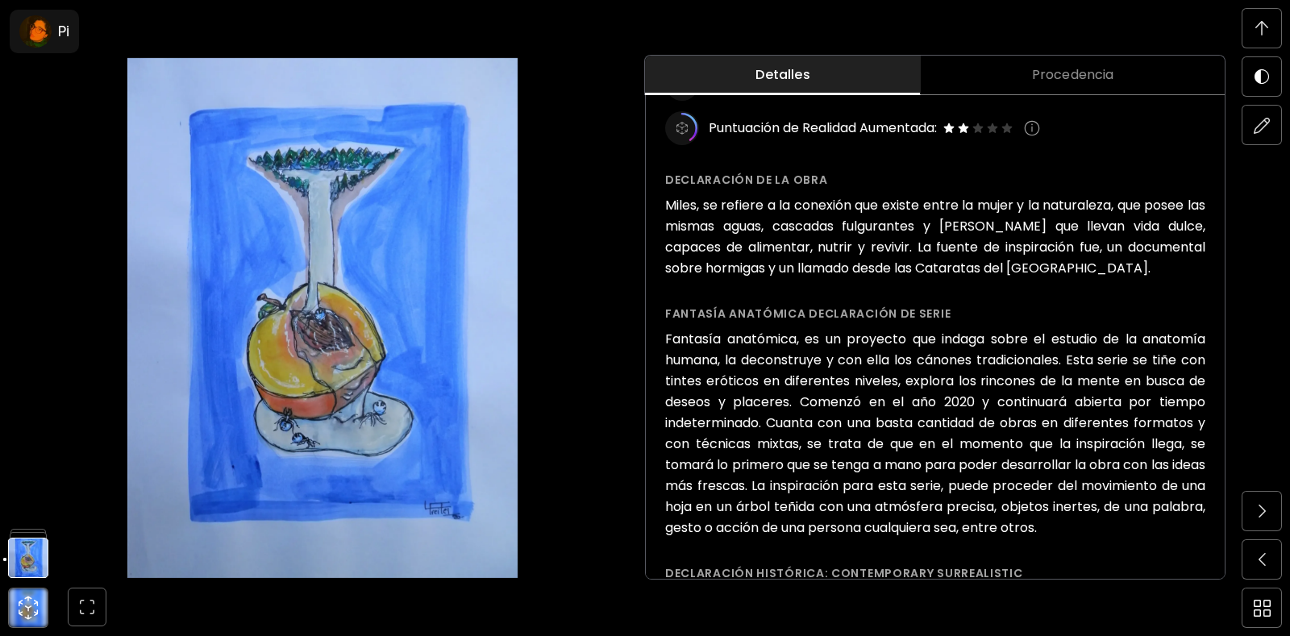
scroll to position [1128, 0]
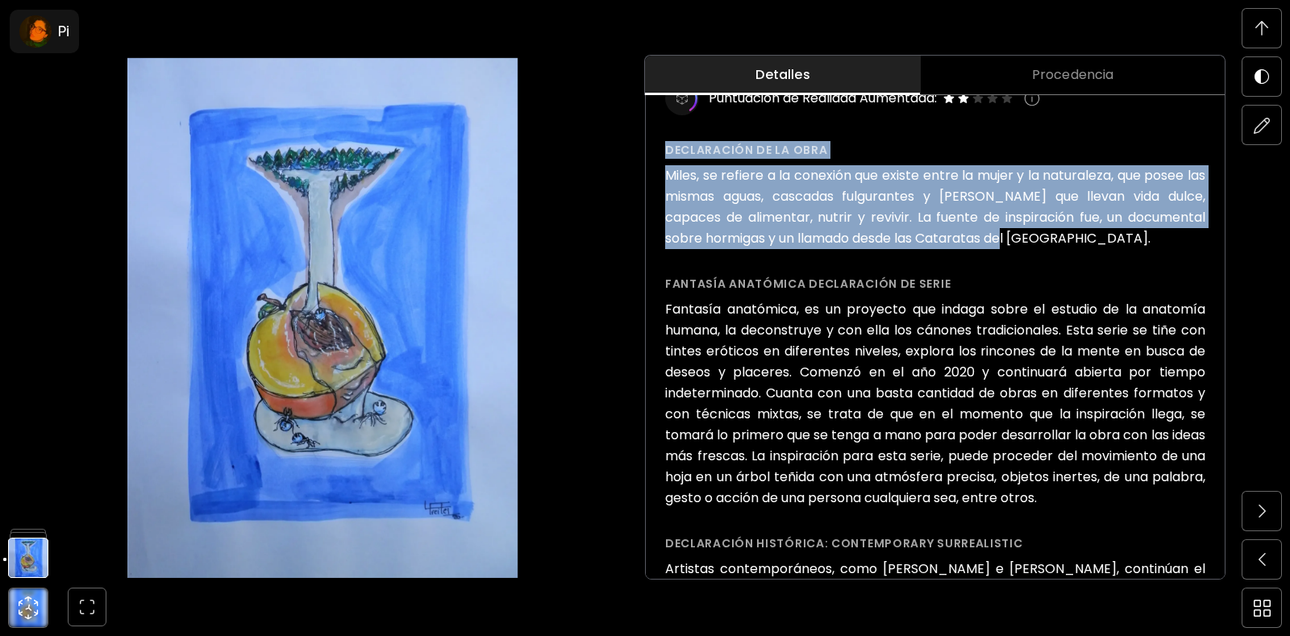
drag, startPoint x: 665, startPoint y: 148, endPoint x: 1028, endPoint y: 232, distance: 373.0
click at [1028, 232] on div "Declaración de la obra Miles, se refiere a la conexión que existe entre la muje…" at bounding box center [935, 195] width 540 height 108
copy div "Declaración de la obra Miles, se refiere a la conexión que existe entre la muje…"
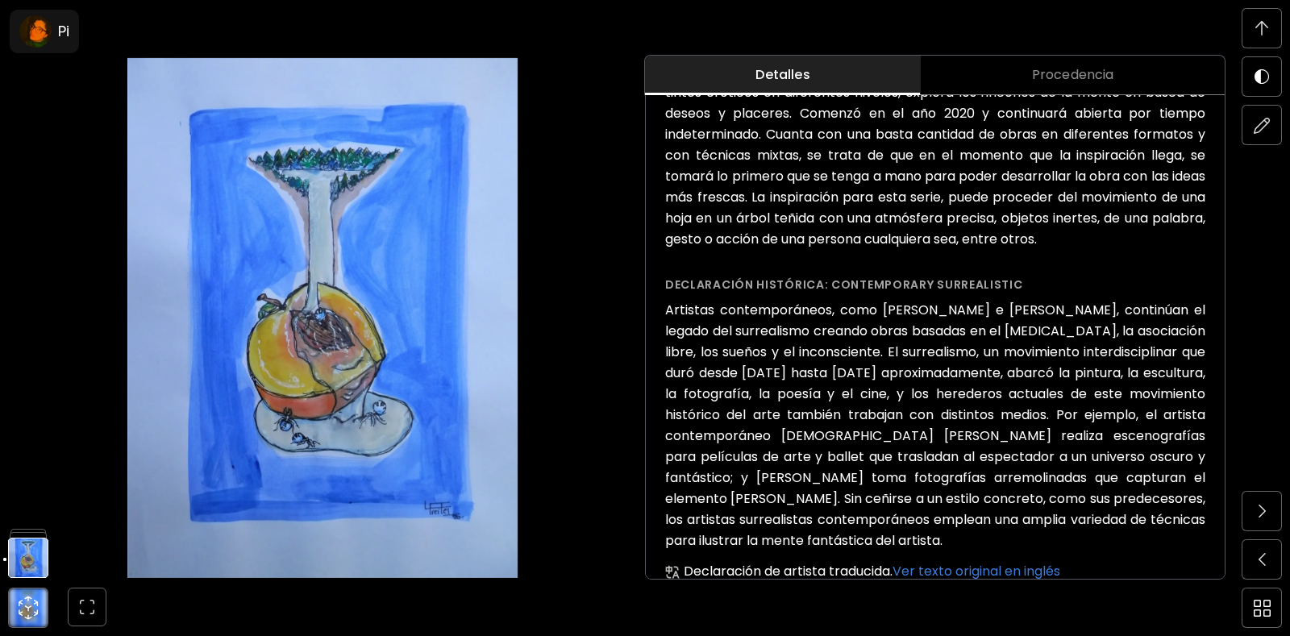
scroll to position [643, 0]
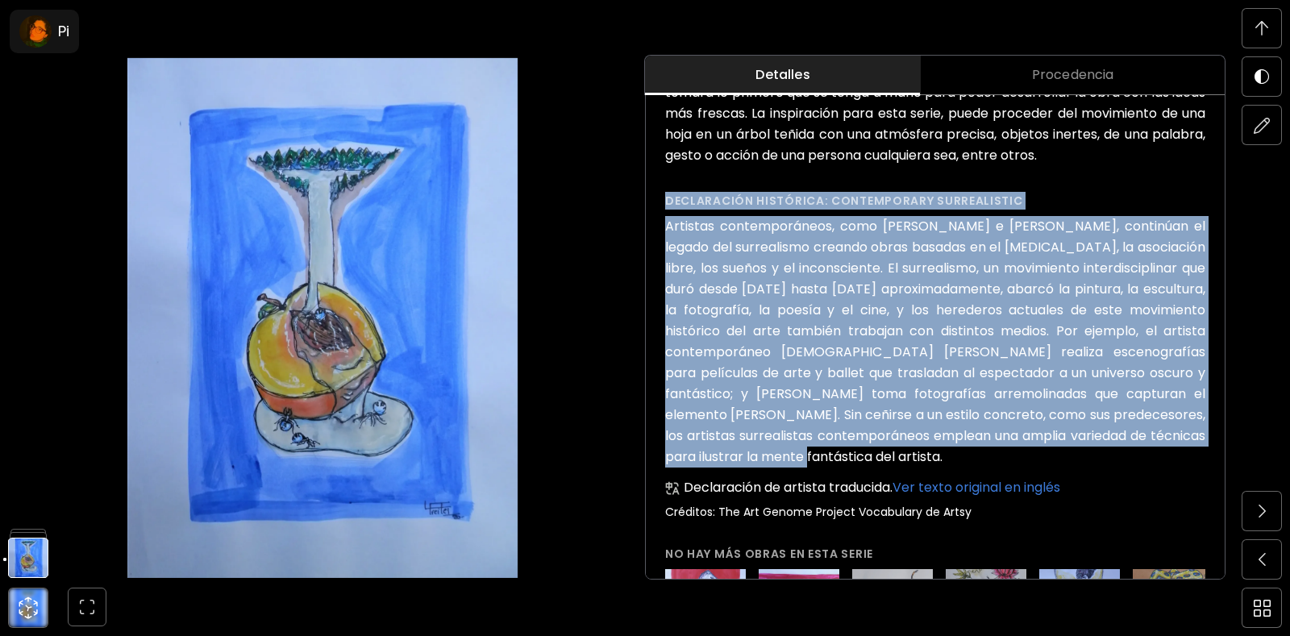
drag, startPoint x: 668, startPoint y: 198, endPoint x: 834, endPoint y: 450, distance: 301.3
click at [834, 450] on div "Declaración histórica: Contemporary Surrealistic Artistas contemporáneos, como …" at bounding box center [935, 355] width 540 height 327
copy div "Declaración histórica: Contemporary Surrealistic Artistas contemporáneos, como …"
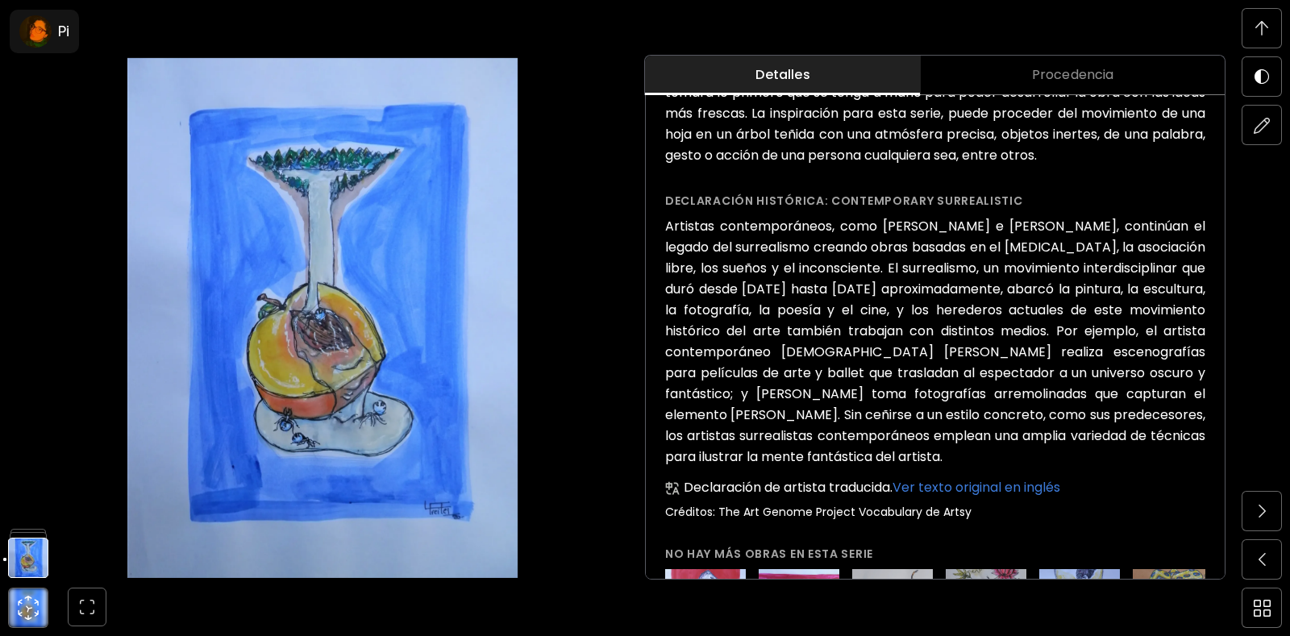
click at [1036, 510] on h6 "Créditos: The Art Genome Project Vocabulary de Artsy" at bounding box center [935, 512] width 540 height 15
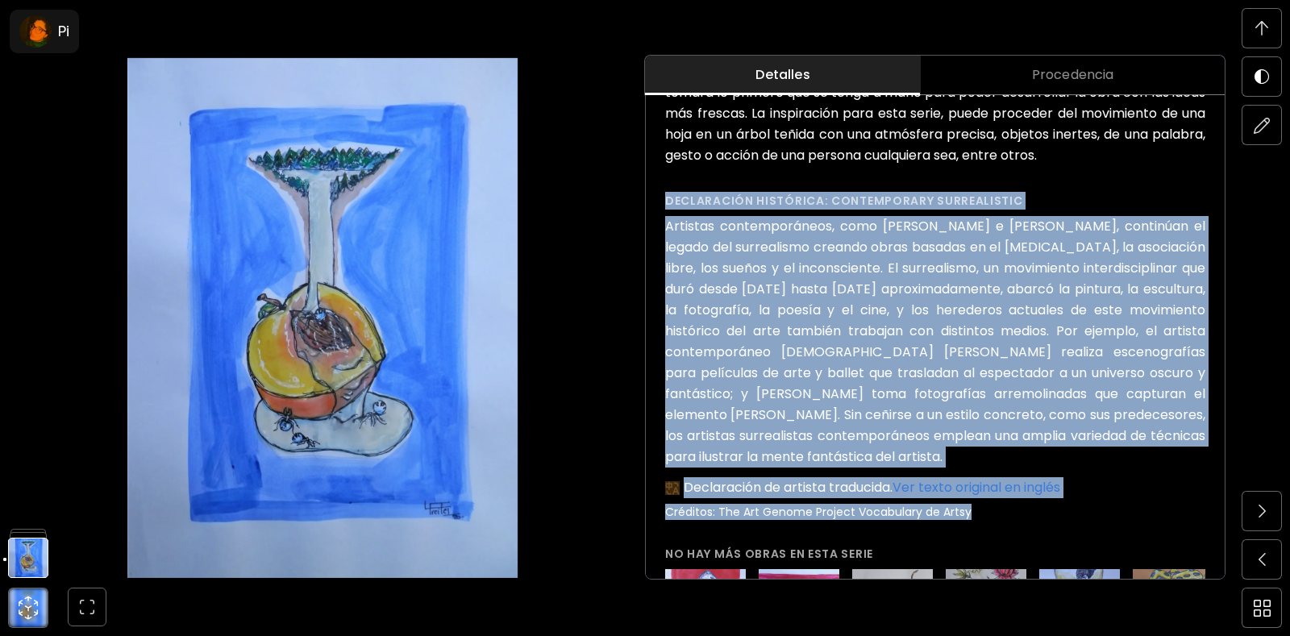
drag, startPoint x: 668, startPoint y: 197, endPoint x: 974, endPoint y: 514, distance: 440.6
click at [974, 514] on div "Declaración histórica: Contemporary Surrealistic Artistas contemporáneos, como …" at bounding box center [935, 355] width 540 height 327
click at [1265, 524] on span at bounding box center [1261, 511] width 34 height 34
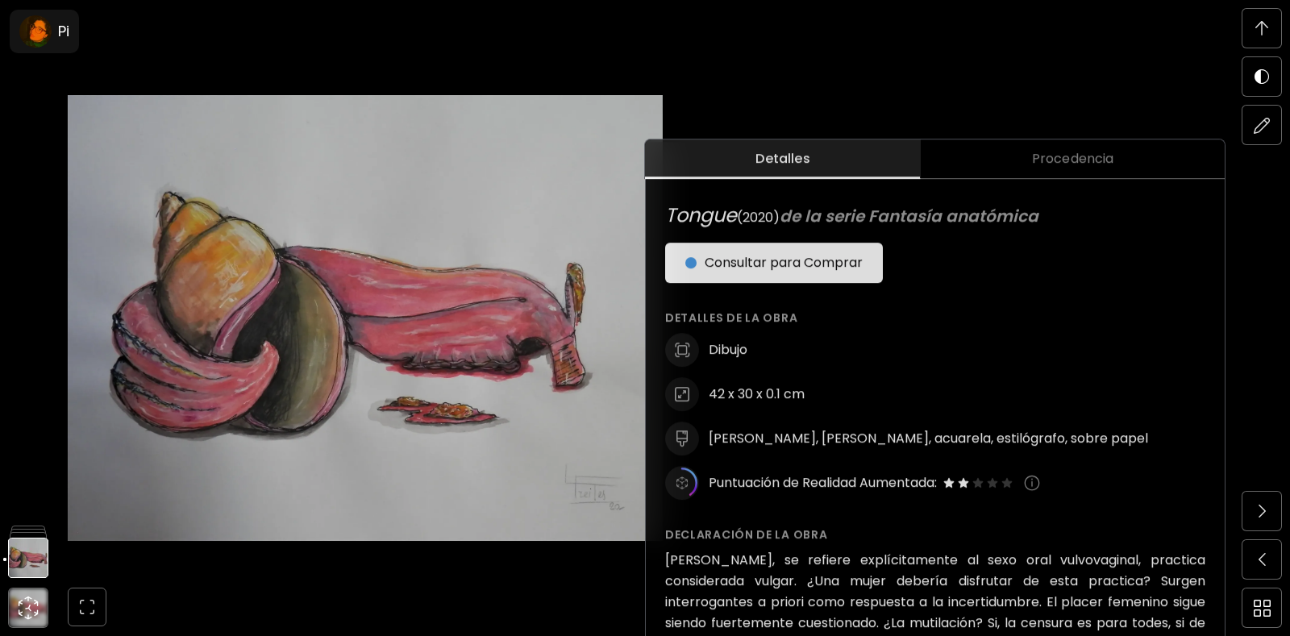
scroll to position [645, 0]
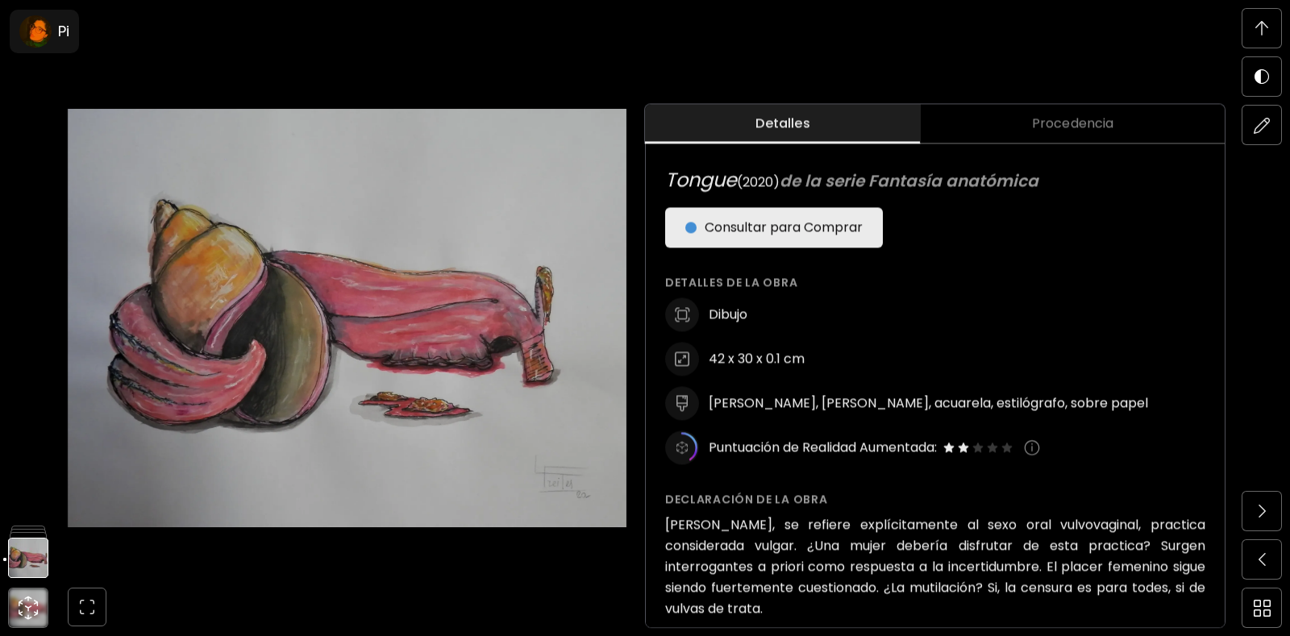
drag, startPoint x: 669, startPoint y: 176, endPoint x: 1064, endPoint y: 164, distance: 395.1
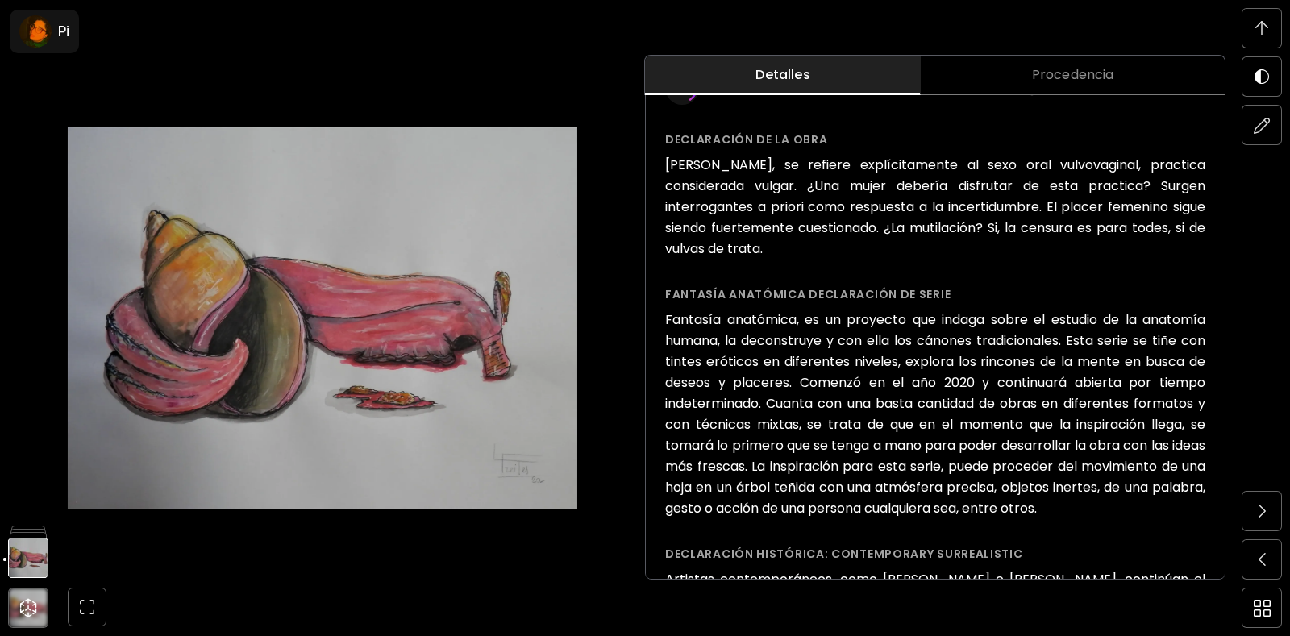
scroll to position [301, 0]
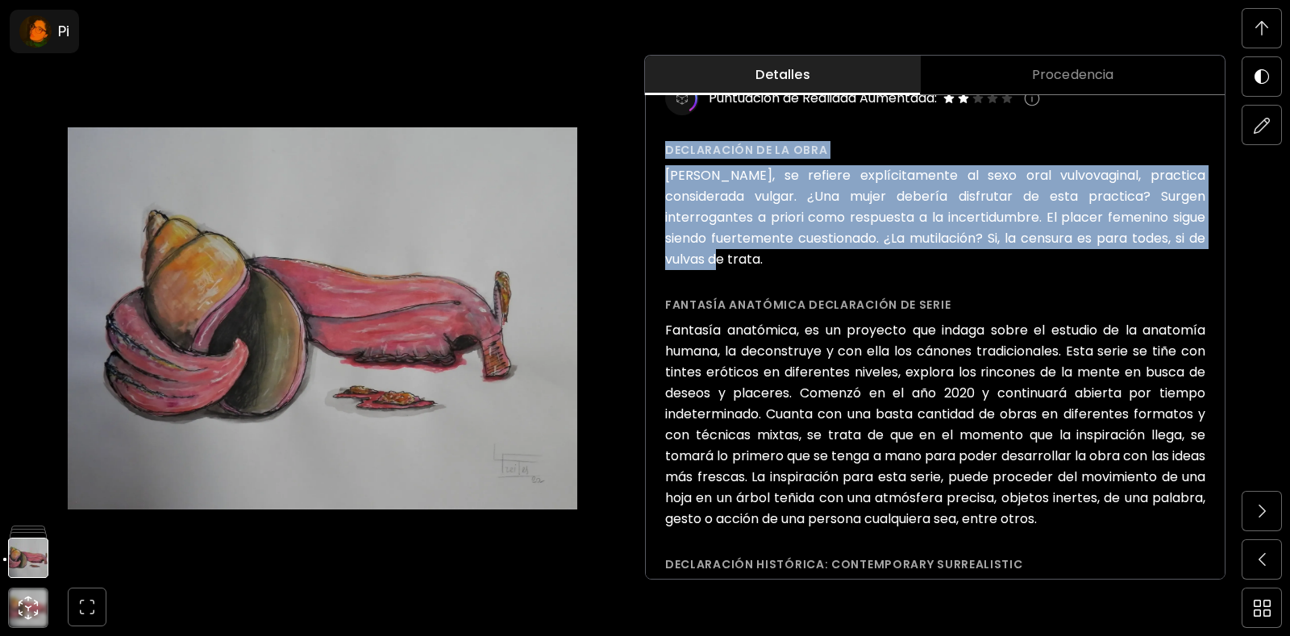
drag, startPoint x: 668, startPoint y: 151, endPoint x: 1178, endPoint y: 233, distance: 516.7
click at [1178, 233] on div "Declaración de la obra [PERSON_NAME], se refiere explícitamente al sexo oral vu…" at bounding box center [935, 205] width 540 height 129
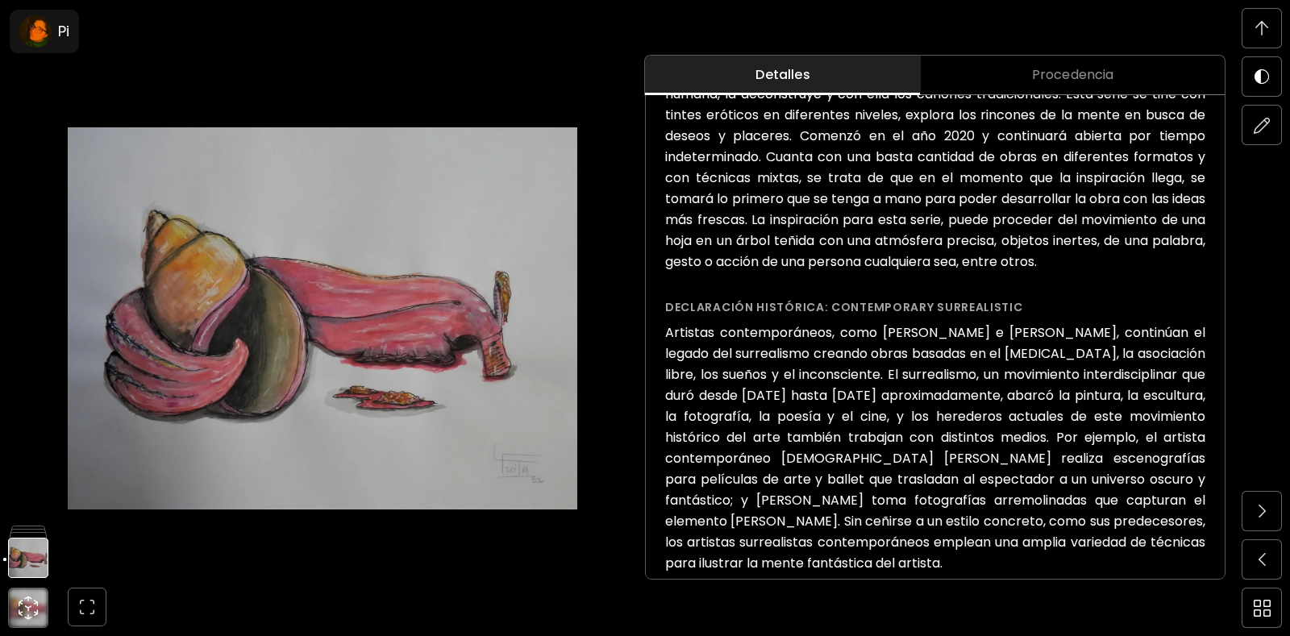
scroll to position [643, 0]
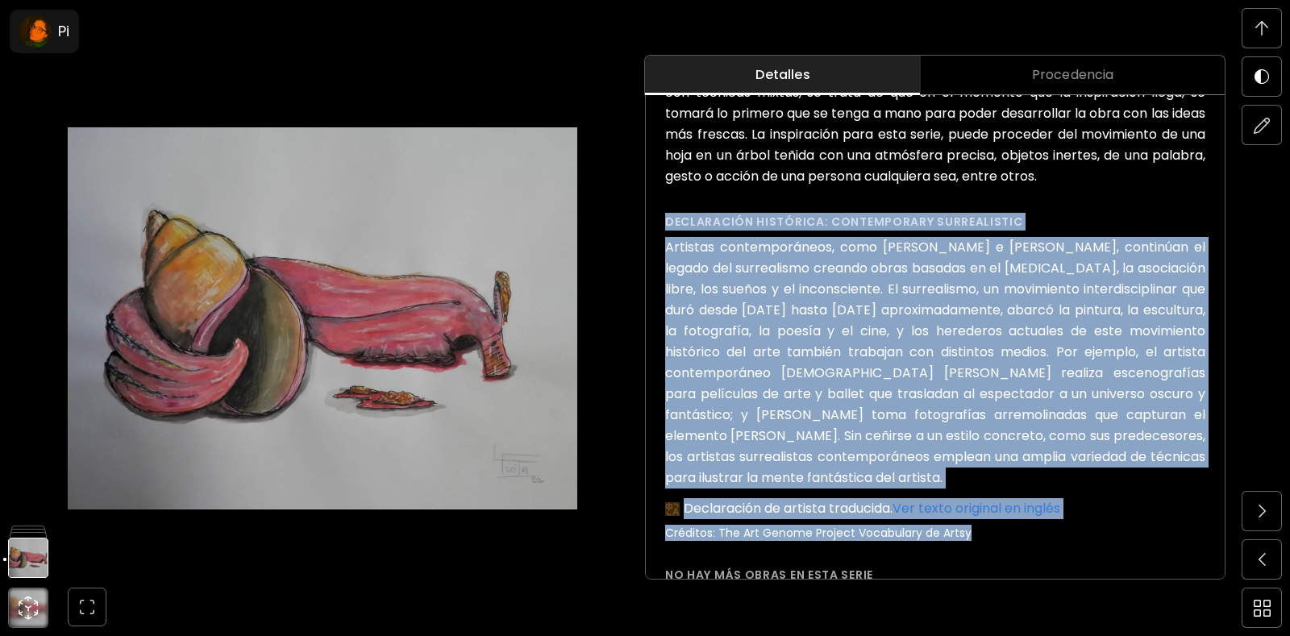
drag, startPoint x: 666, startPoint y: 197, endPoint x: 991, endPoint y: 509, distance: 449.7
click at [991, 509] on div "Declaración histórica: Contemporary Surrealistic Artistas contemporáneos, como …" at bounding box center [935, 376] width 540 height 327
click at [1261, 507] on img at bounding box center [1261, 511] width 7 height 13
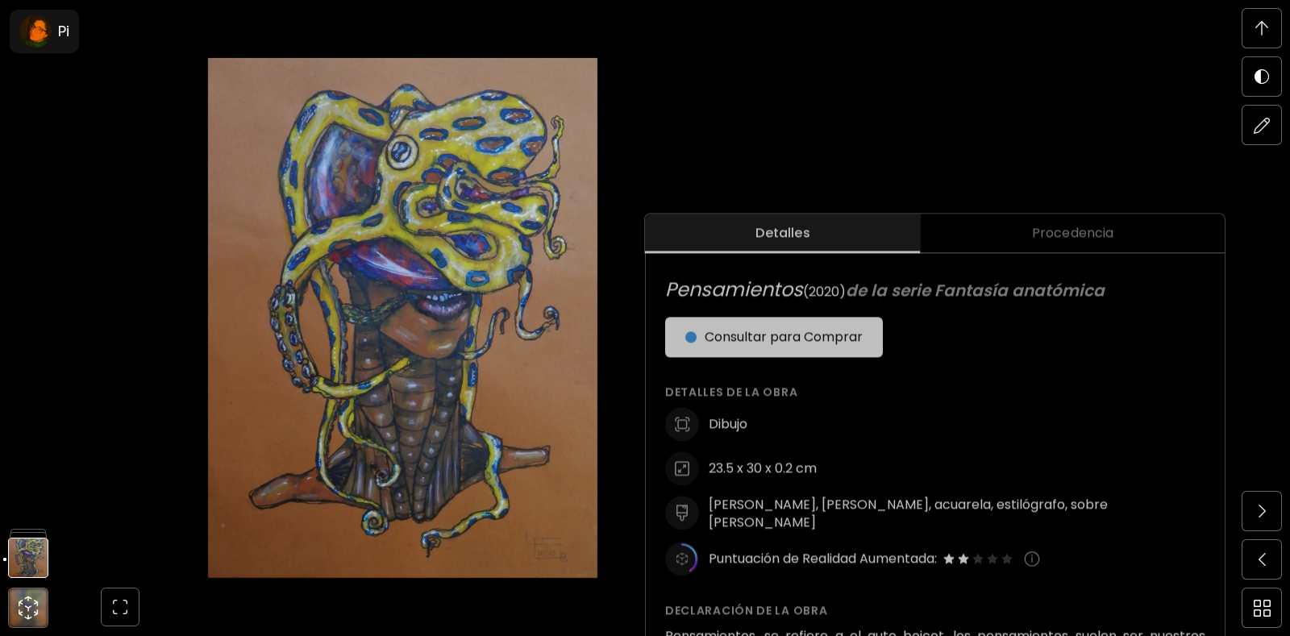
scroll to position [484, 0]
drag, startPoint x: 663, startPoint y: 289, endPoint x: 1138, endPoint y: 290, distance: 474.7
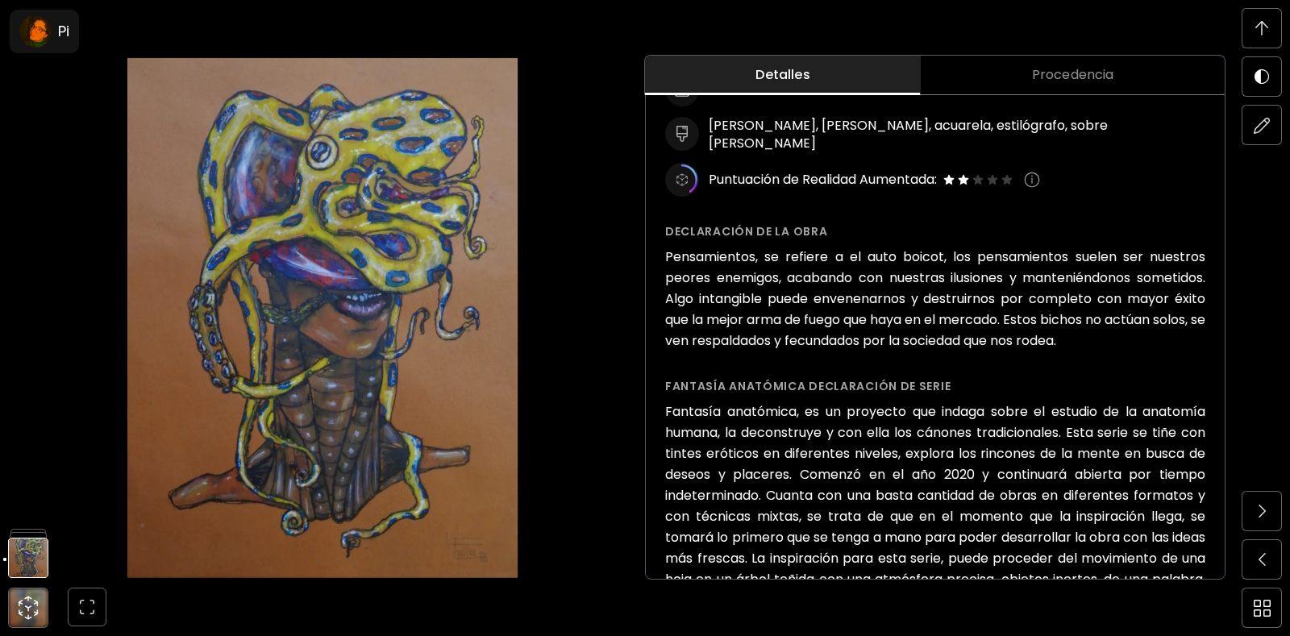
scroll to position [221, 0]
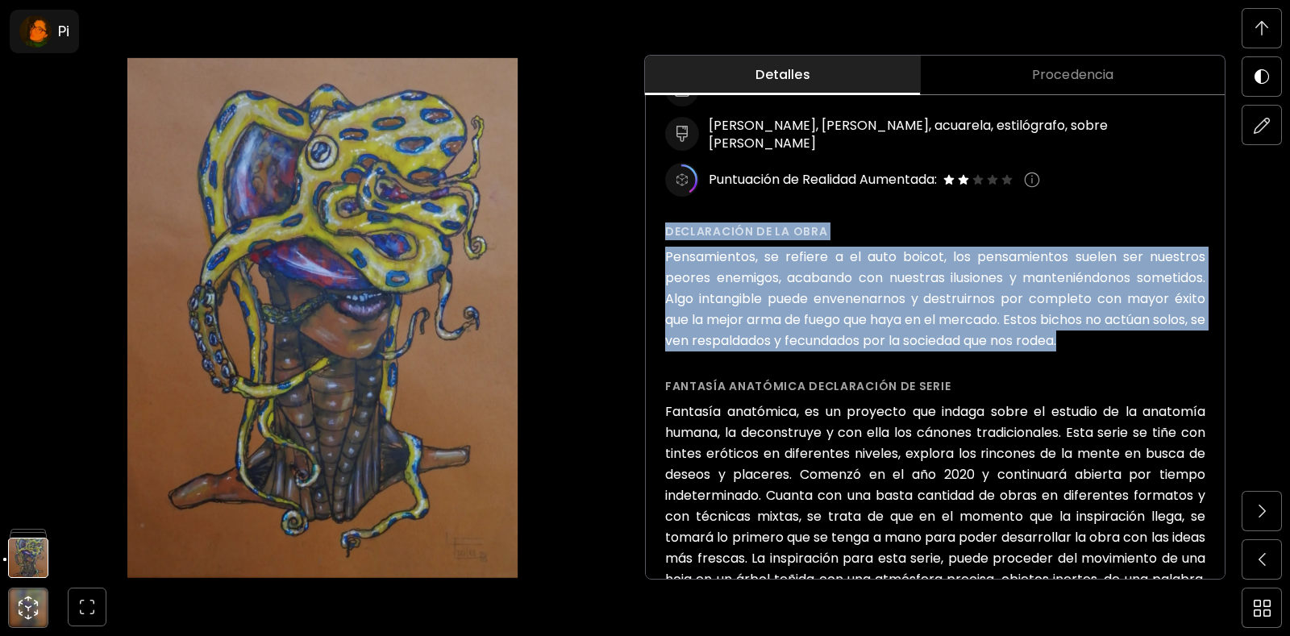
drag, startPoint x: 667, startPoint y: 226, endPoint x: 1169, endPoint y: 343, distance: 516.3
click at [1169, 343] on div "Declaración de la obra Pensamientos, se refiere a el auto boicot, los pensamien…" at bounding box center [935, 286] width 540 height 129
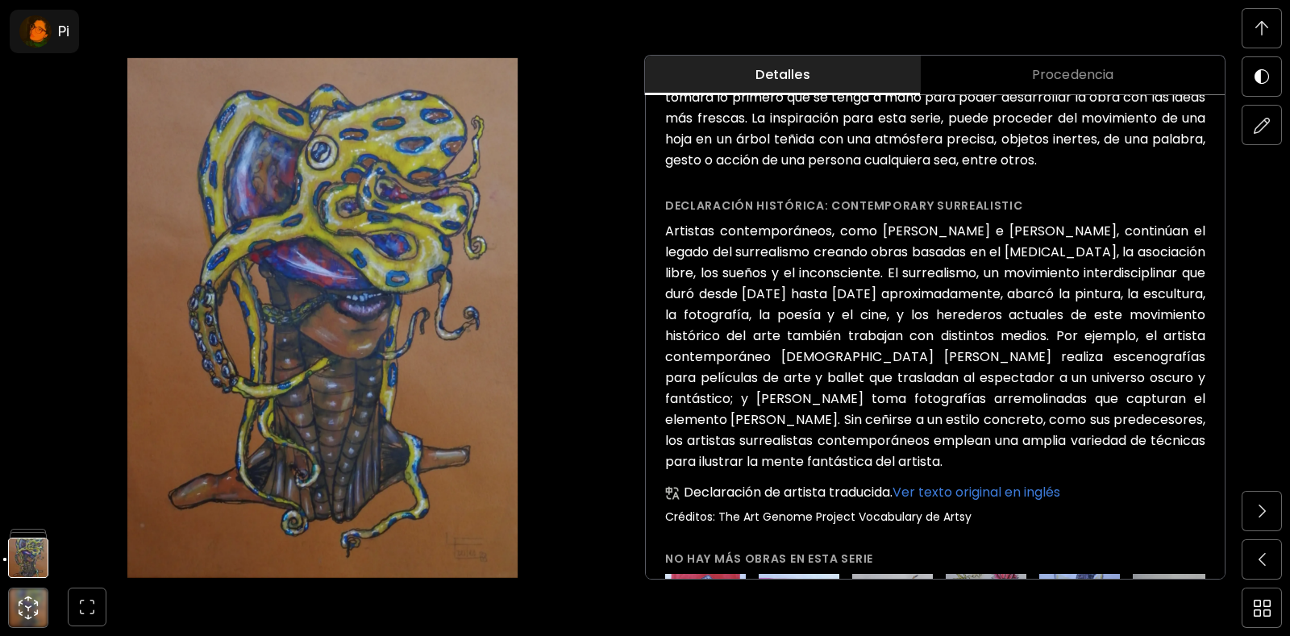
scroll to position [1451, 0]
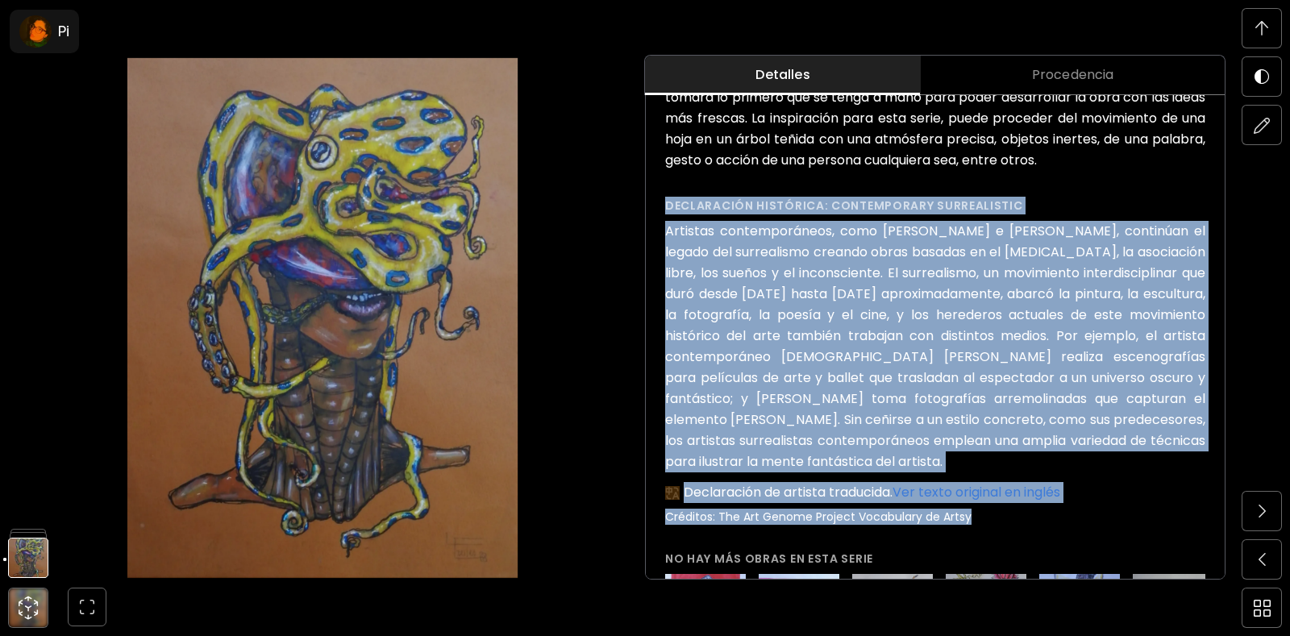
drag, startPoint x: 662, startPoint y: 203, endPoint x: 1131, endPoint y: 505, distance: 556.9
click at [1131, 505] on div "Pensamientos ( 2020 ) de la serie Fantasía anatómica Consultar para Comprar Det…" at bounding box center [935, 52] width 579 height 1308
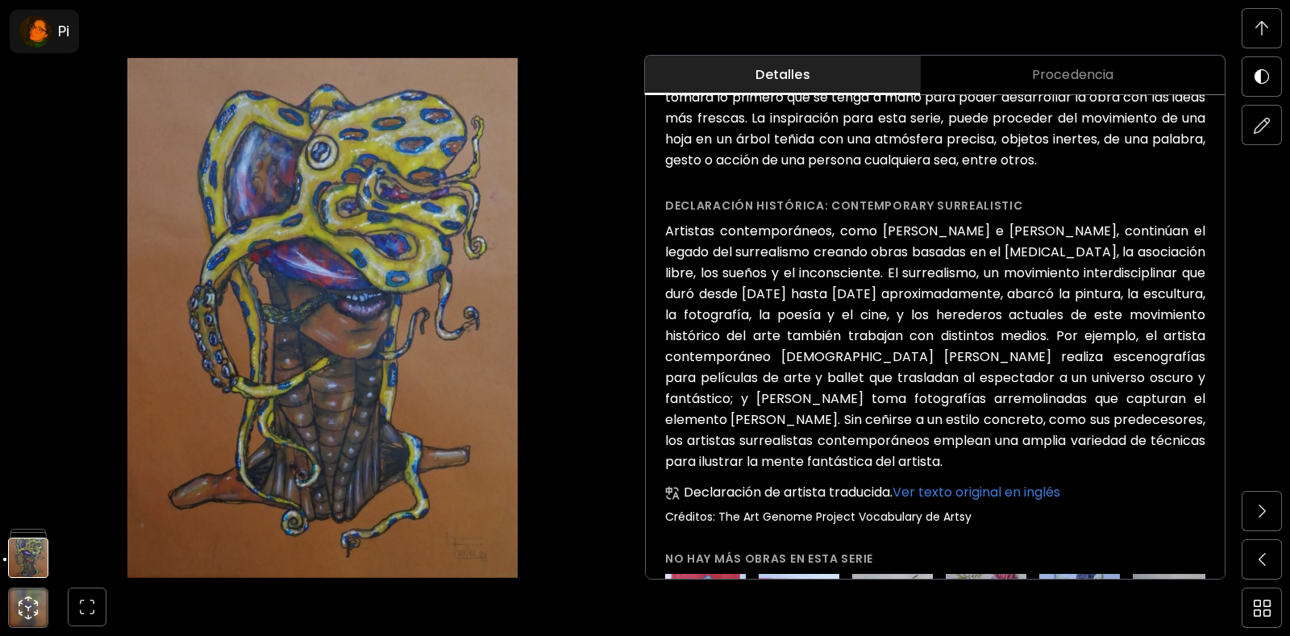
click at [604, 446] on div "Pensamientos Pensamientos Dibujo | 23.5 x 30 x 0.2 cm Desplázate para ver más C…" at bounding box center [322, 318] width 645 height 636
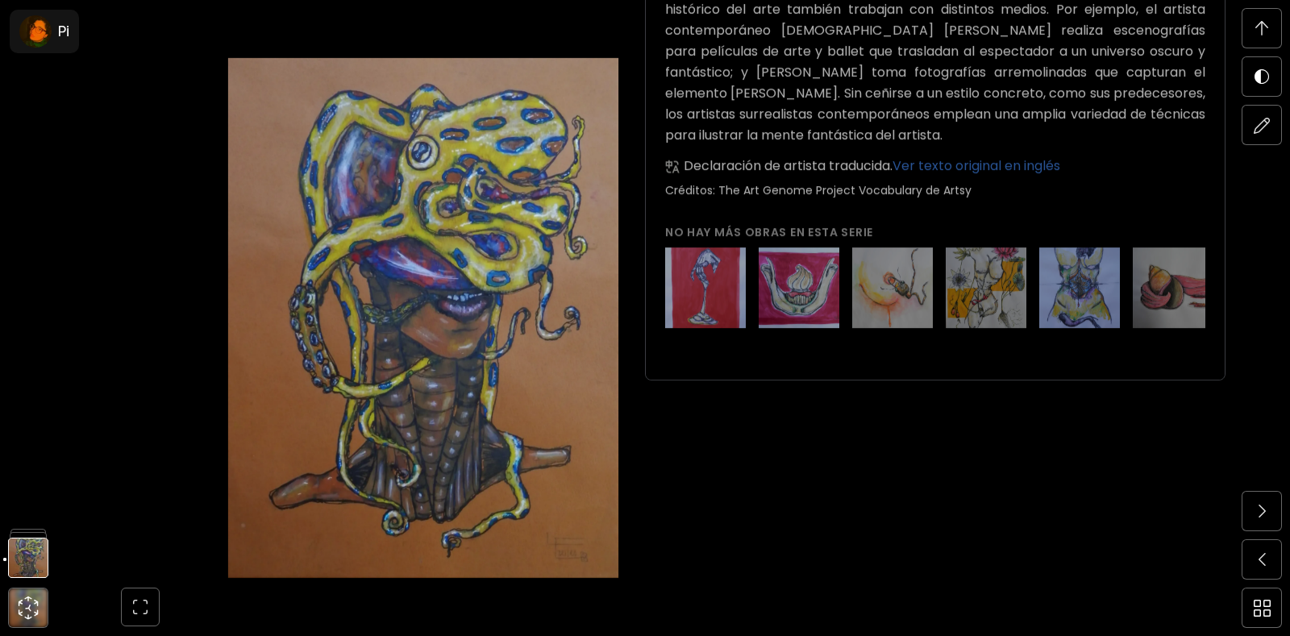
scroll to position [1854, 0]
click at [1277, 514] on span at bounding box center [1261, 511] width 34 height 34
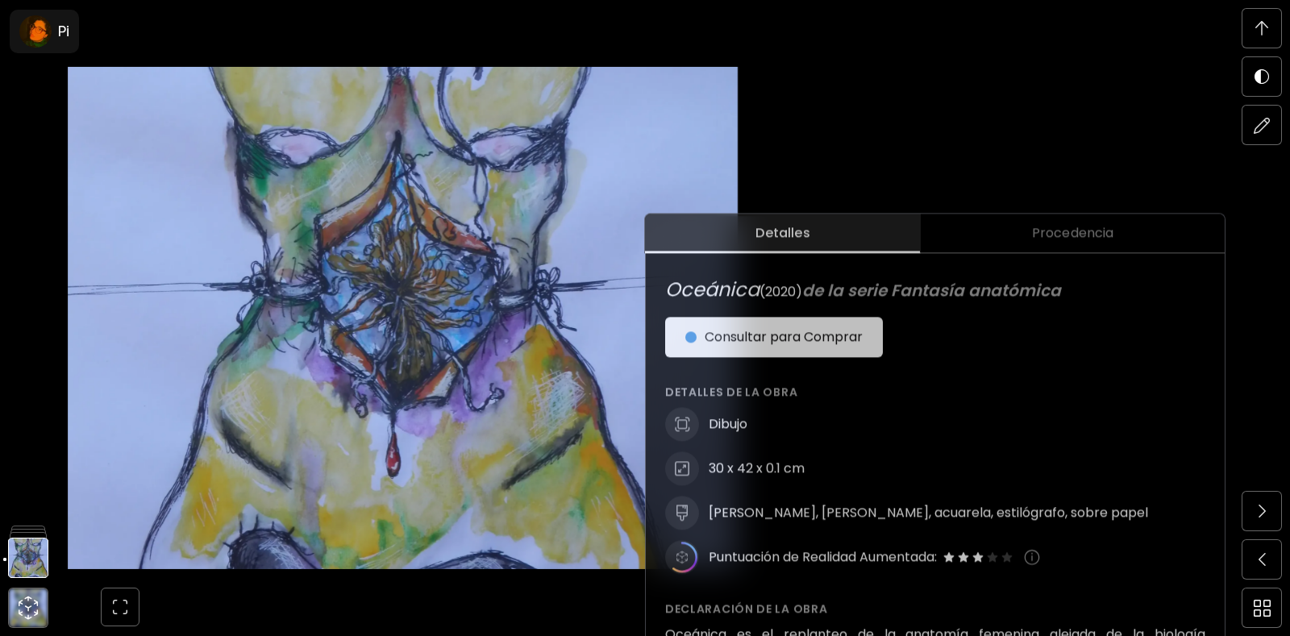
scroll to position [484, 0]
drag, startPoint x: 1075, startPoint y: 292, endPoint x: 670, endPoint y: 284, distance: 405.5
click at [670, 284] on h6 "Oceánica ( 2020 ) de la serie Fantasía anatómica" at bounding box center [935, 289] width 540 height 29
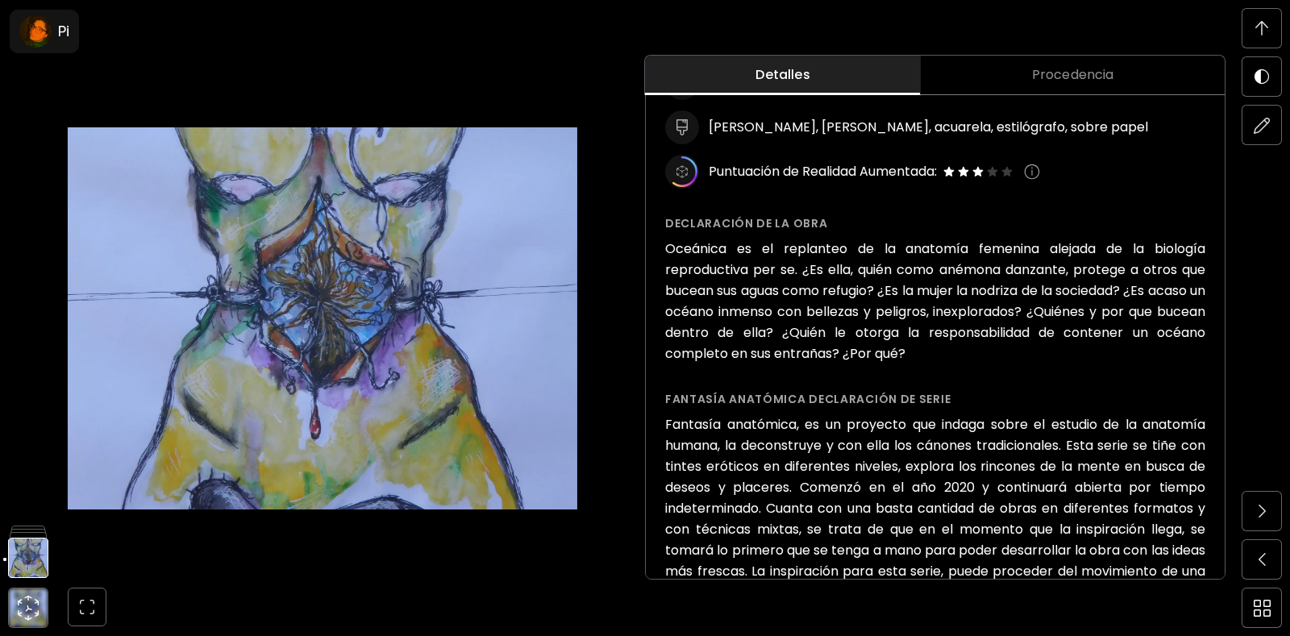
scroll to position [1048, 0]
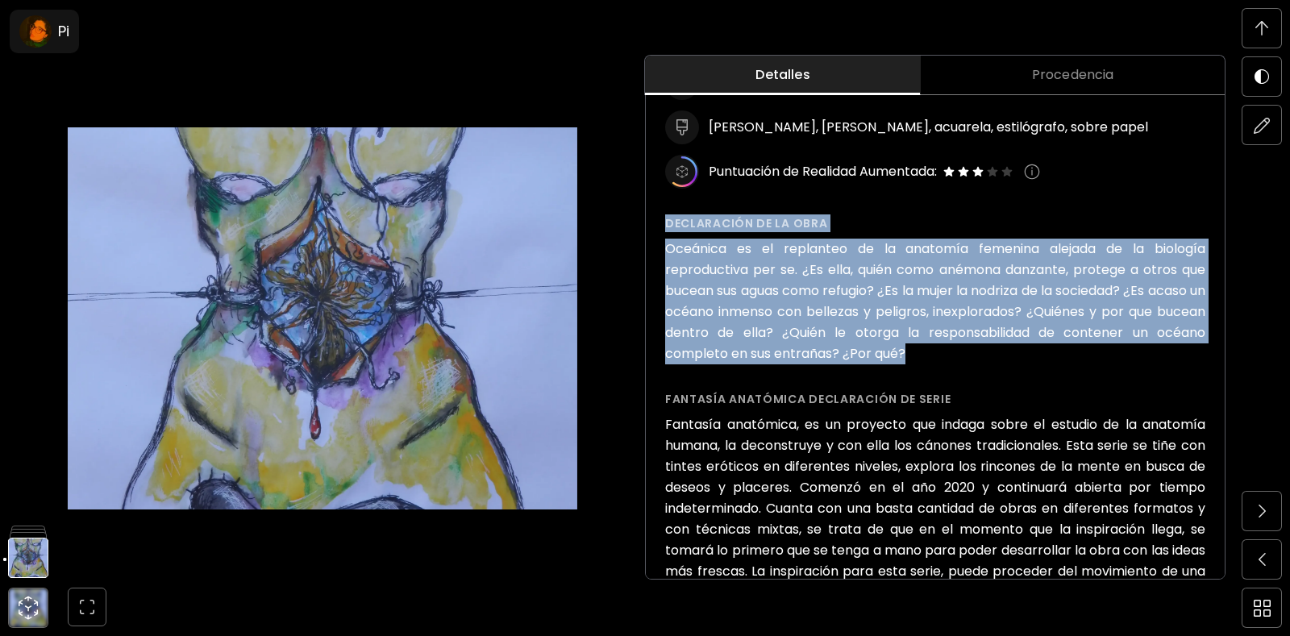
drag, startPoint x: 662, startPoint y: 218, endPoint x: 966, endPoint y: 350, distance: 331.3
click at [966, 350] on div "Oceánica ( 2020 ) de la serie Fantasía anatómica Consultar para Comprar Detalle…" at bounding box center [935, 495] width 579 height 1327
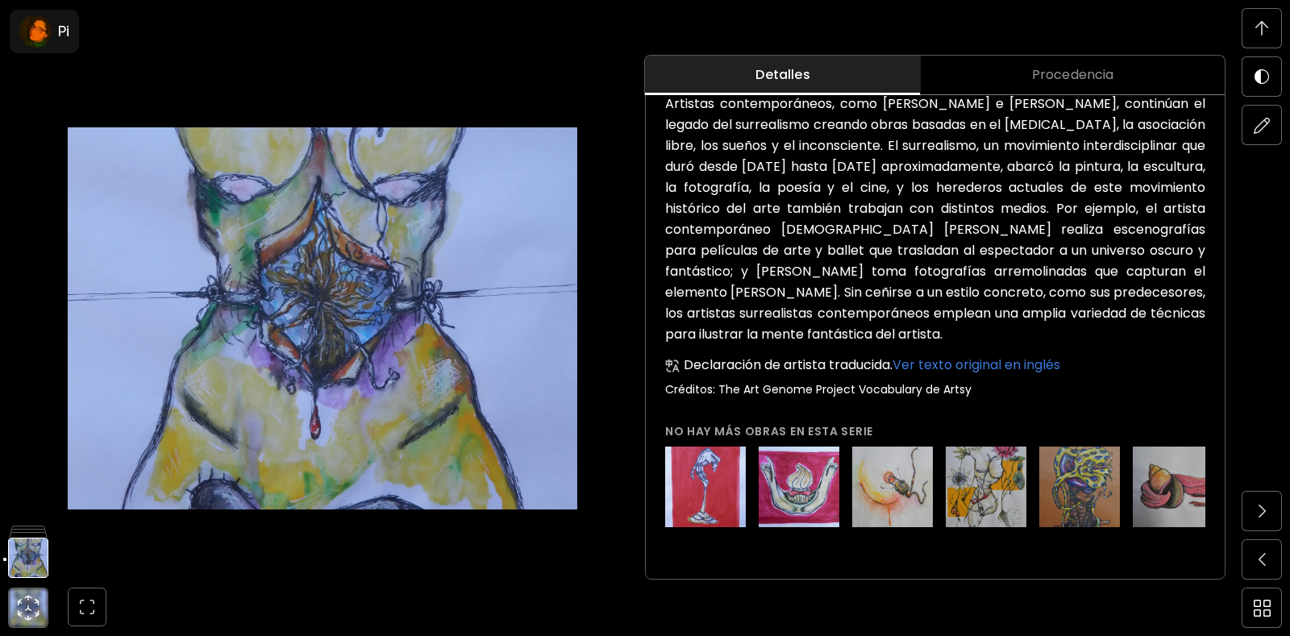
scroll to position [1692, 0]
click at [1267, 520] on span at bounding box center [1261, 511] width 34 height 34
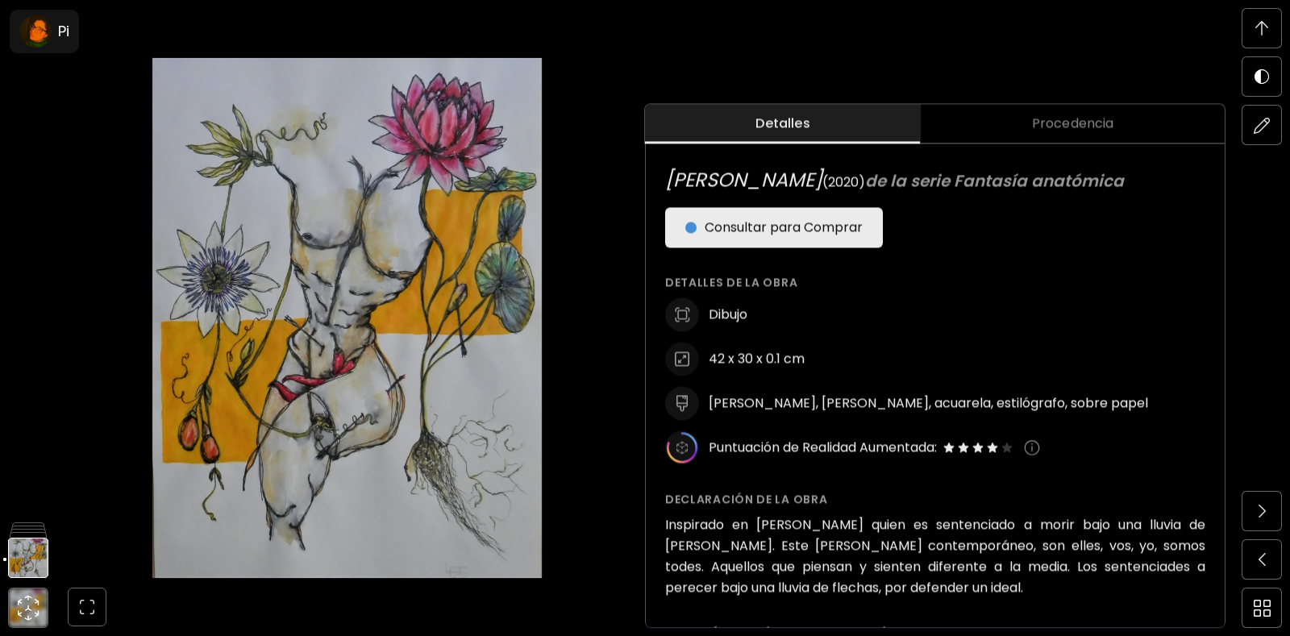
scroll to position [645, 0]
drag, startPoint x: 669, startPoint y: 177, endPoint x: 1067, endPoint y: 184, distance: 398.2
click at [1067, 184] on h6 "[PERSON_NAME] ( 2020 ) de la serie Fantasía anatómica" at bounding box center [935, 179] width 540 height 29
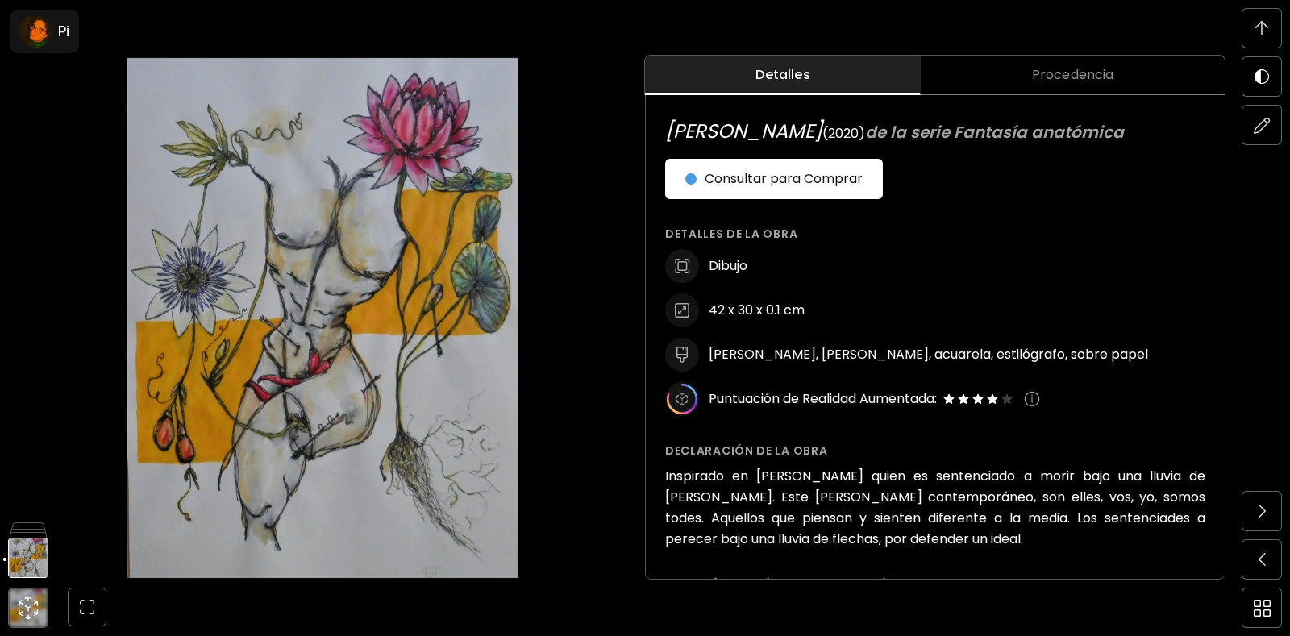
scroll to position [130, 0]
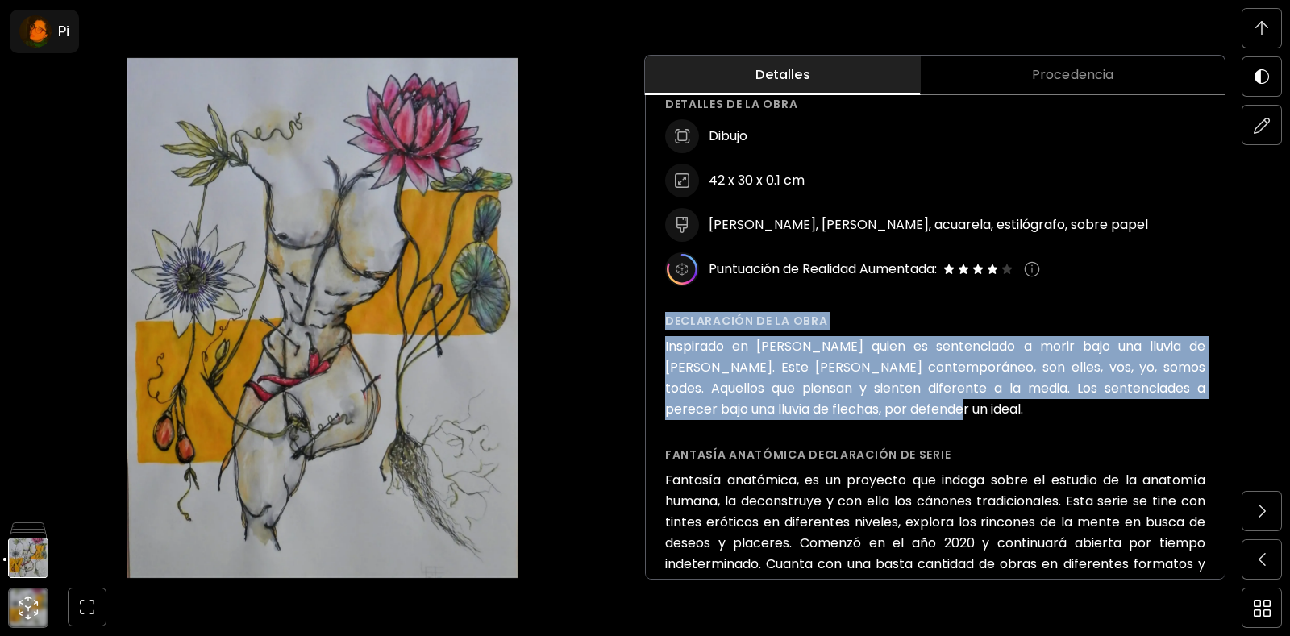
drag, startPoint x: 662, startPoint y: 319, endPoint x: 941, endPoint y: 409, distance: 292.9
click at [941, 409] on div "[PERSON_NAME] ( 2020 ) de la serie Fantasía anatómica Consultar para Comprar De…" at bounding box center [935, 571] width 579 height 1285
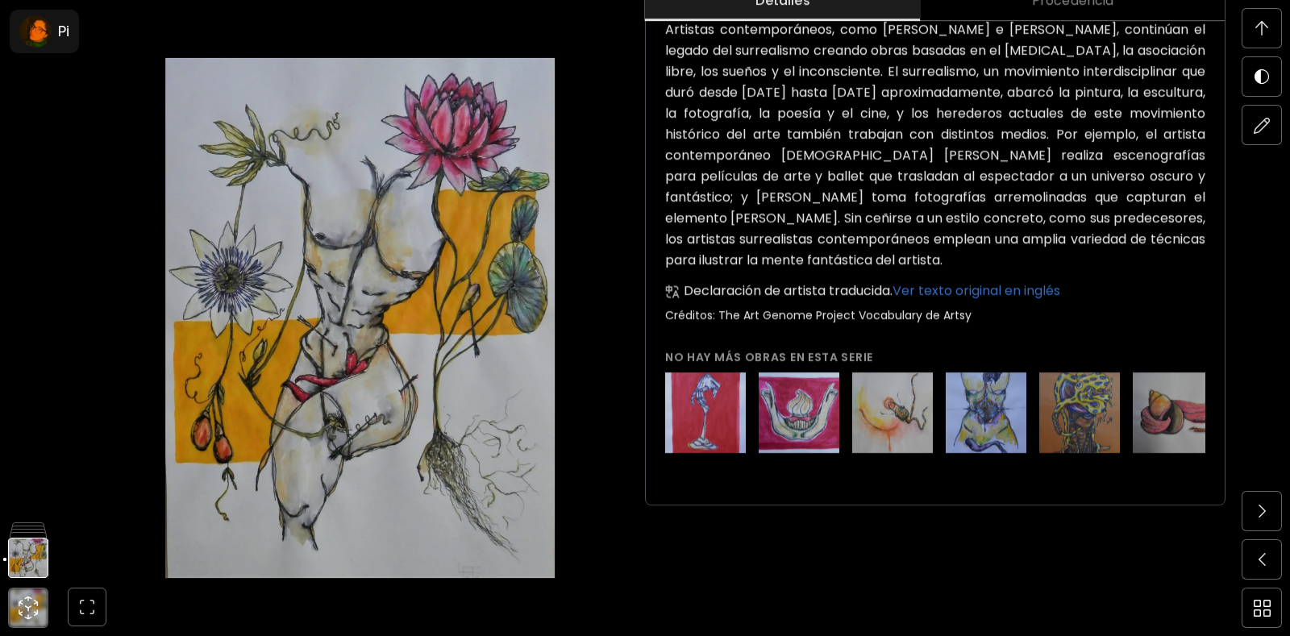
scroll to position [1773, 0]
click at [1254, 515] on span at bounding box center [1261, 511] width 34 height 34
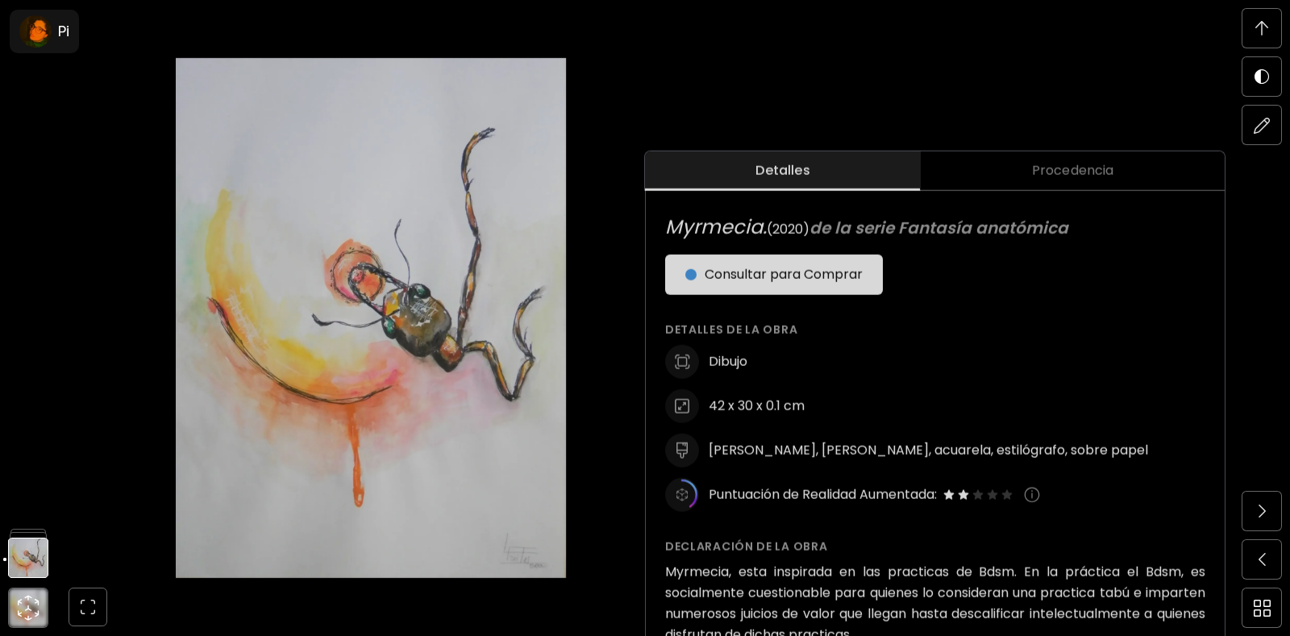
scroll to position [564, 0]
drag, startPoint x: 667, startPoint y: 222, endPoint x: 1078, endPoint y: 227, distance: 410.3
click at [1078, 227] on h6 "Myrmecia. ( 2020 ) de la serie Fantasía anatómica" at bounding box center [935, 227] width 540 height 29
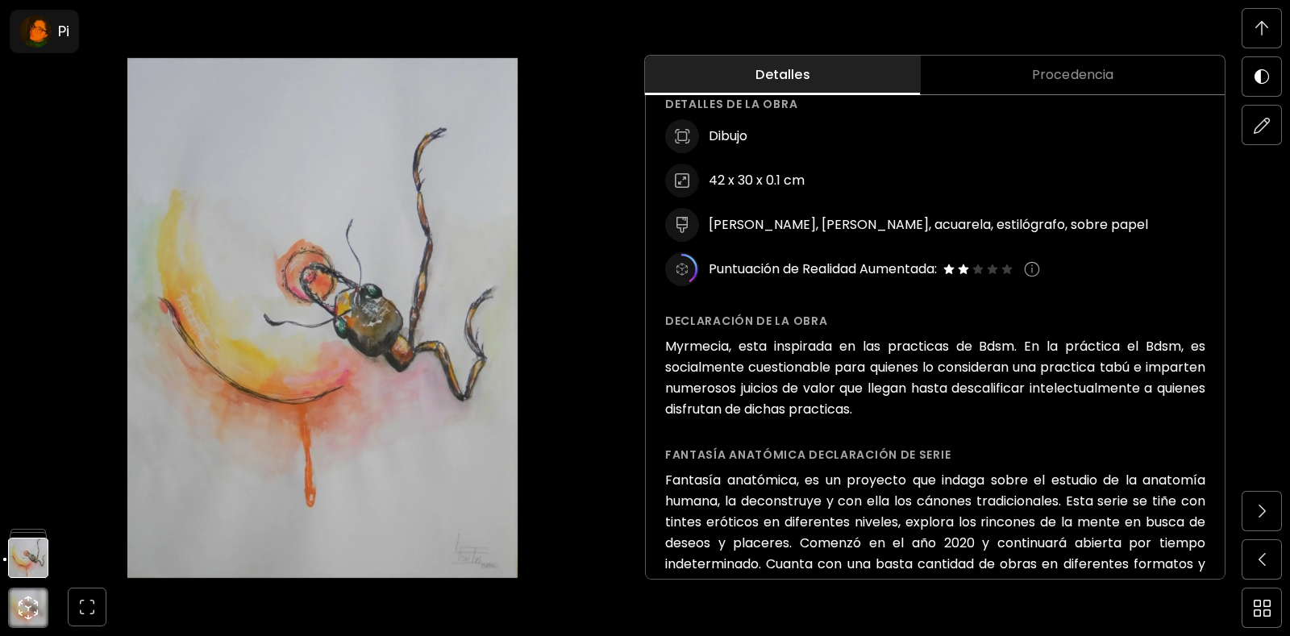
scroll to position [967, 0]
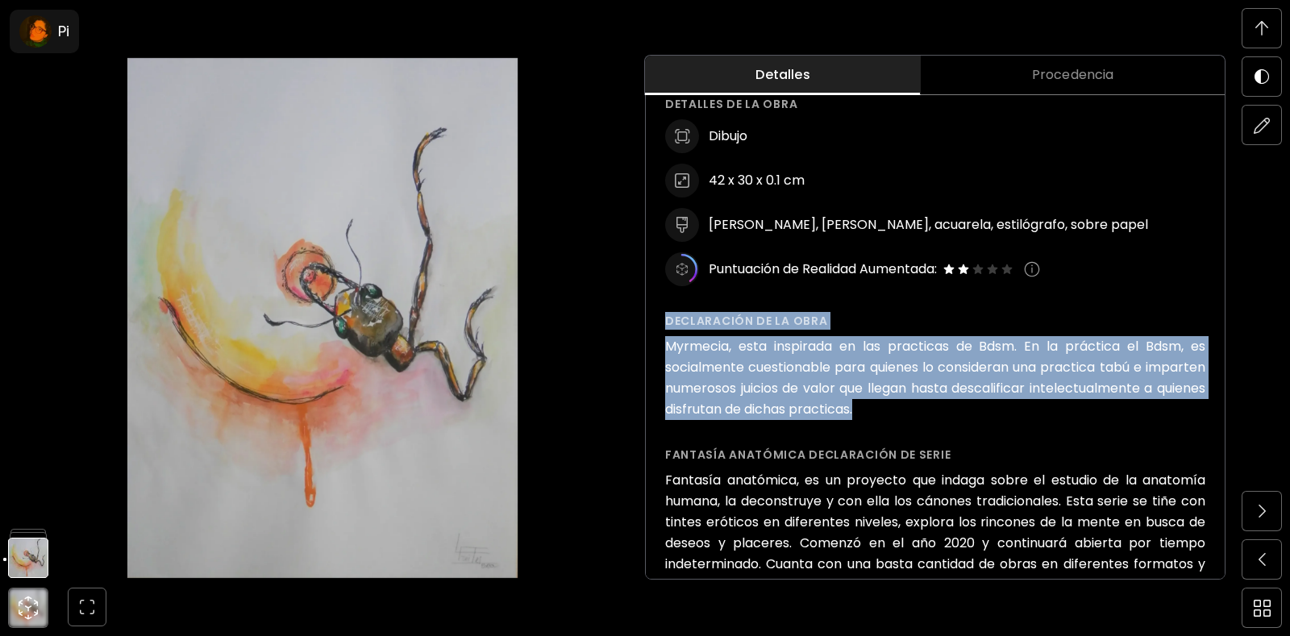
drag, startPoint x: 667, startPoint y: 320, endPoint x: 1057, endPoint y: 401, distance: 398.3
click at [1057, 401] on div "Declaración de la obra Myrmecia, esta inspirada en las practicas de Bdsm. En la…" at bounding box center [935, 366] width 540 height 108
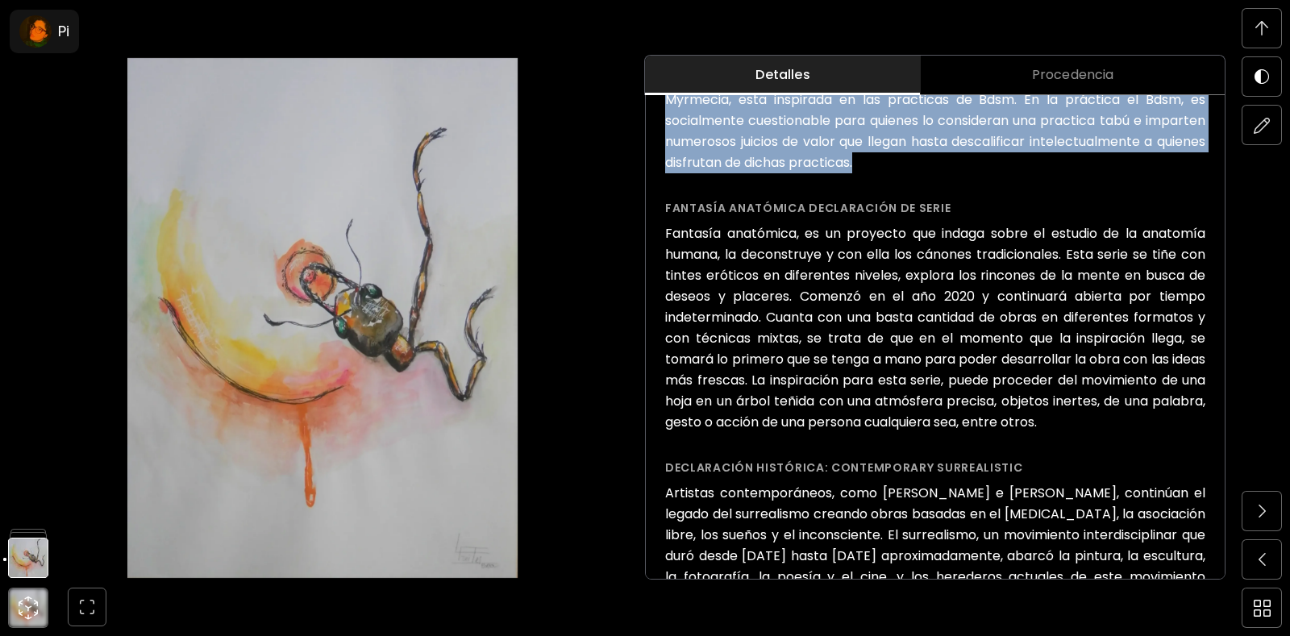
scroll to position [1209, 0]
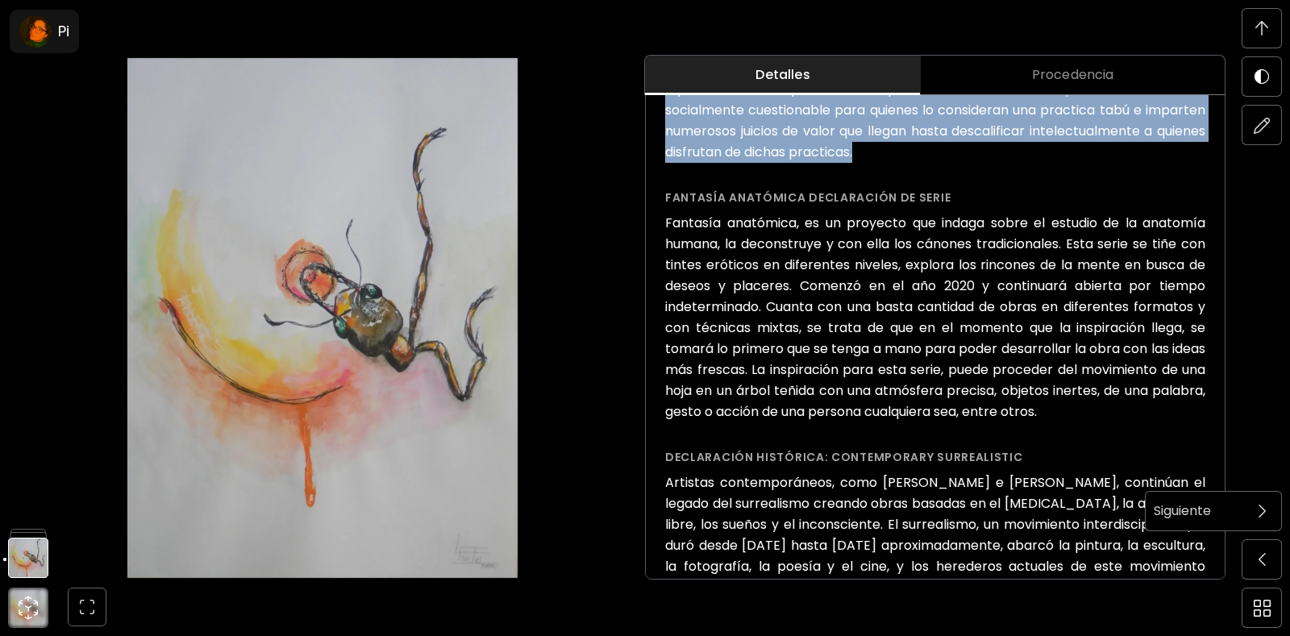
click at [1254, 505] on span at bounding box center [1261, 511] width 34 height 34
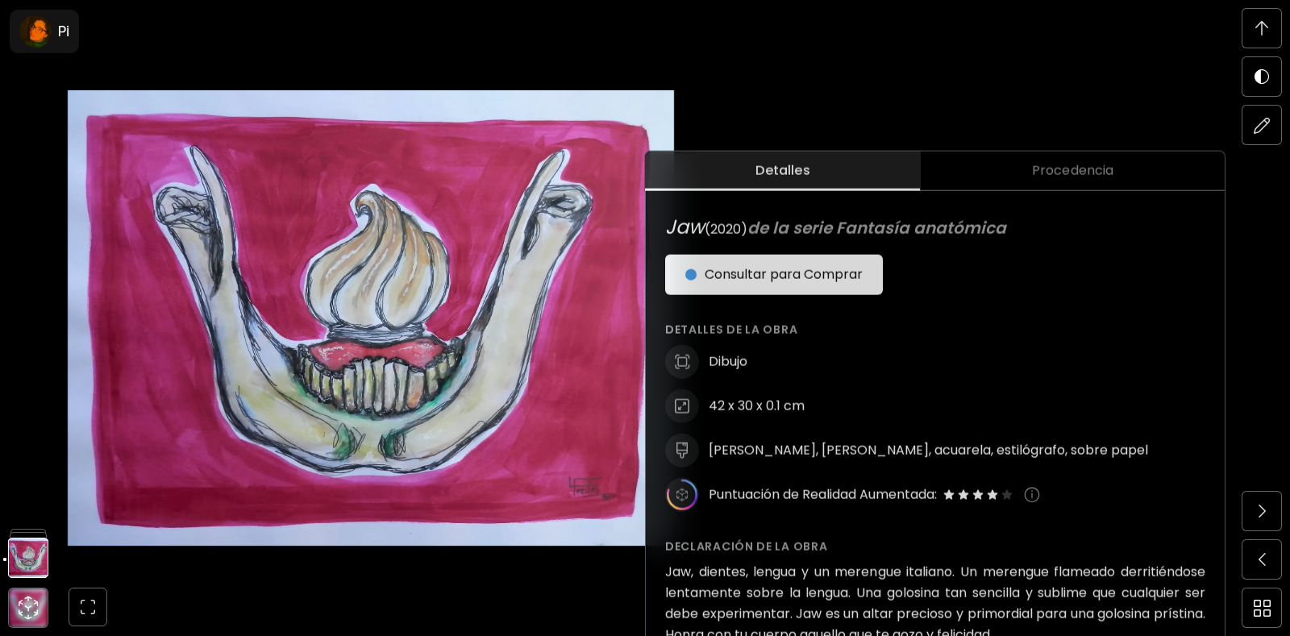
scroll to position [564, 0]
drag, startPoint x: 669, startPoint y: 224, endPoint x: 1020, endPoint y: 233, distance: 350.7
click at [1020, 233] on h6 "Jaw ( 2020 ) de la serie Fantasía anatómica" at bounding box center [935, 227] width 540 height 29
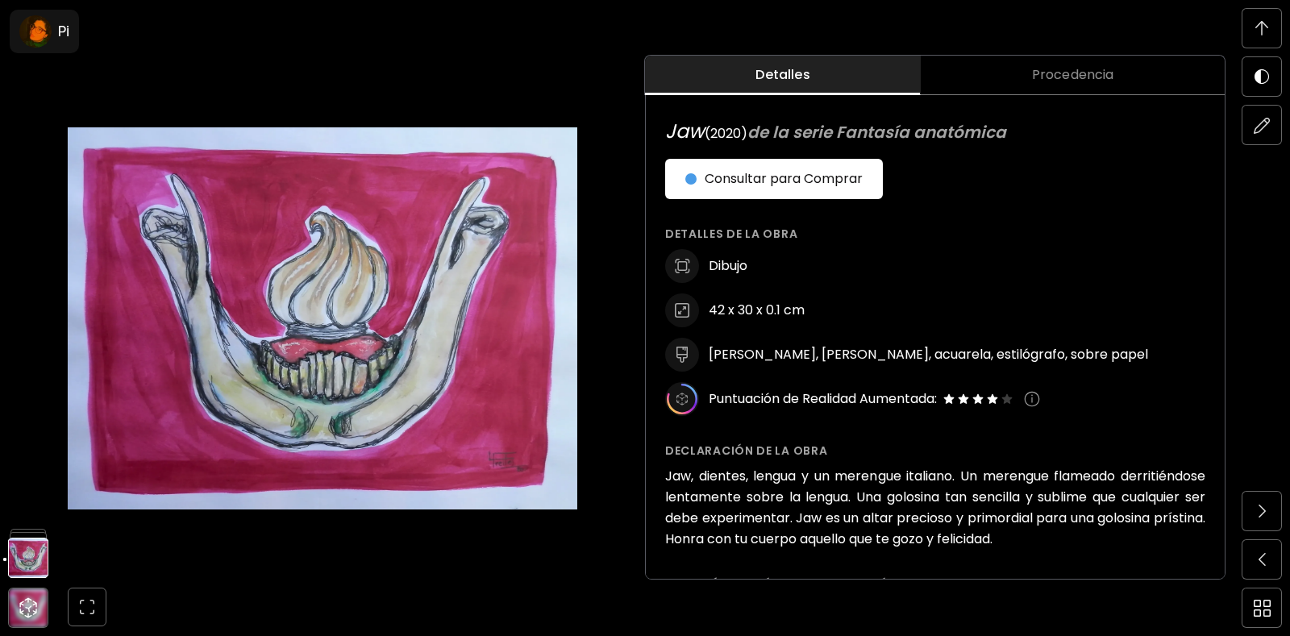
scroll to position [44, 0]
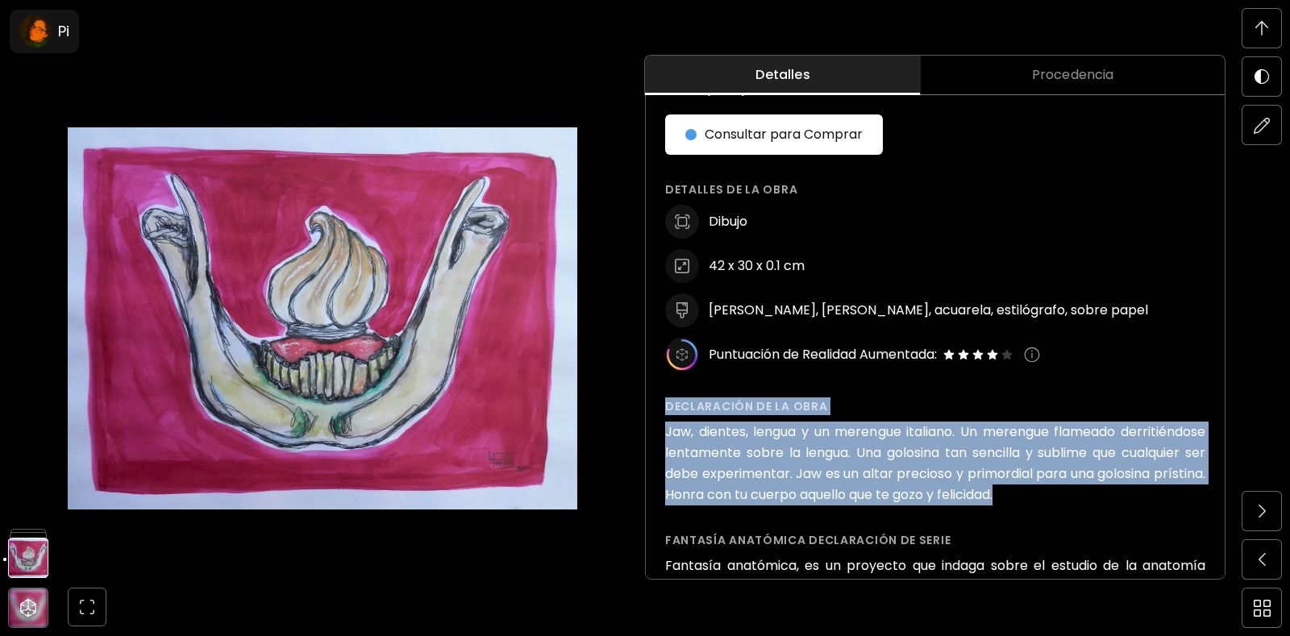
drag, startPoint x: 662, startPoint y: 404, endPoint x: 1144, endPoint y: 498, distance: 490.3
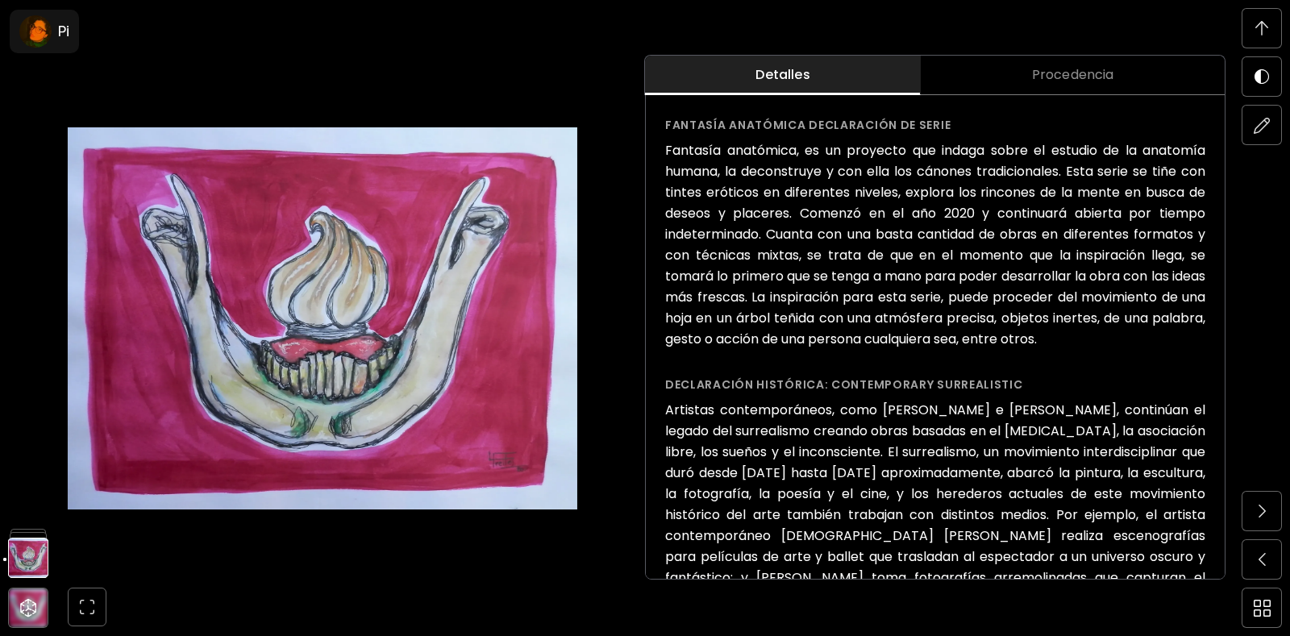
scroll to position [1290, 0]
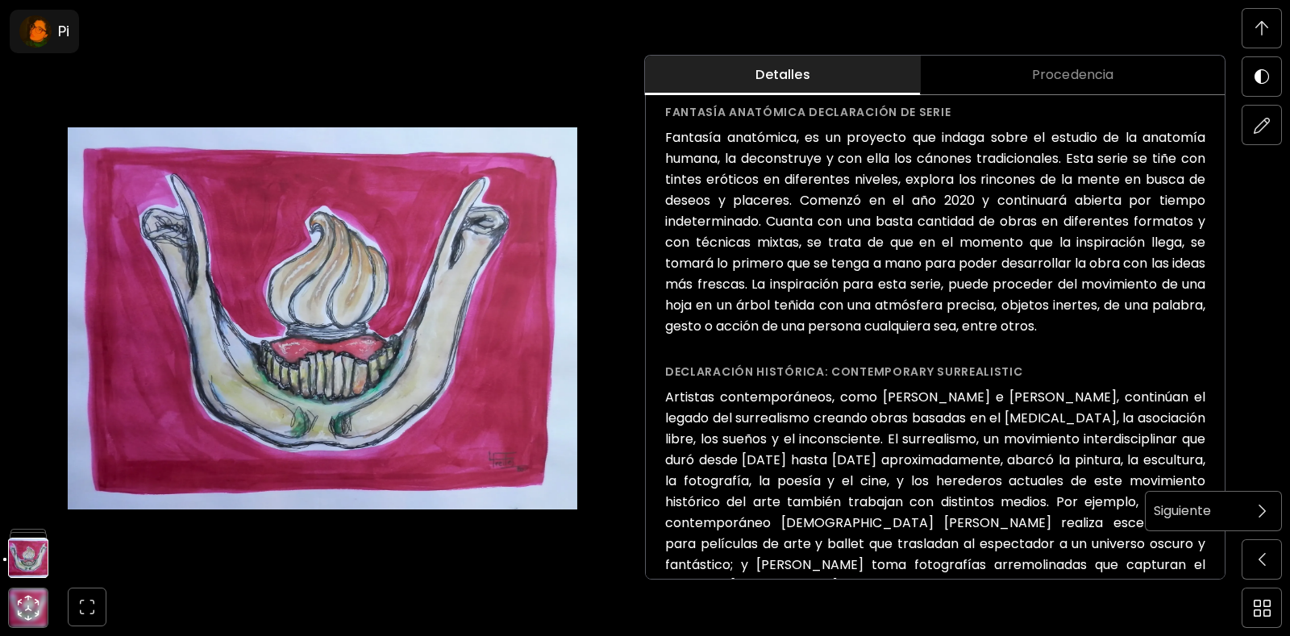
click at [1259, 513] on img at bounding box center [1261, 511] width 7 height 13
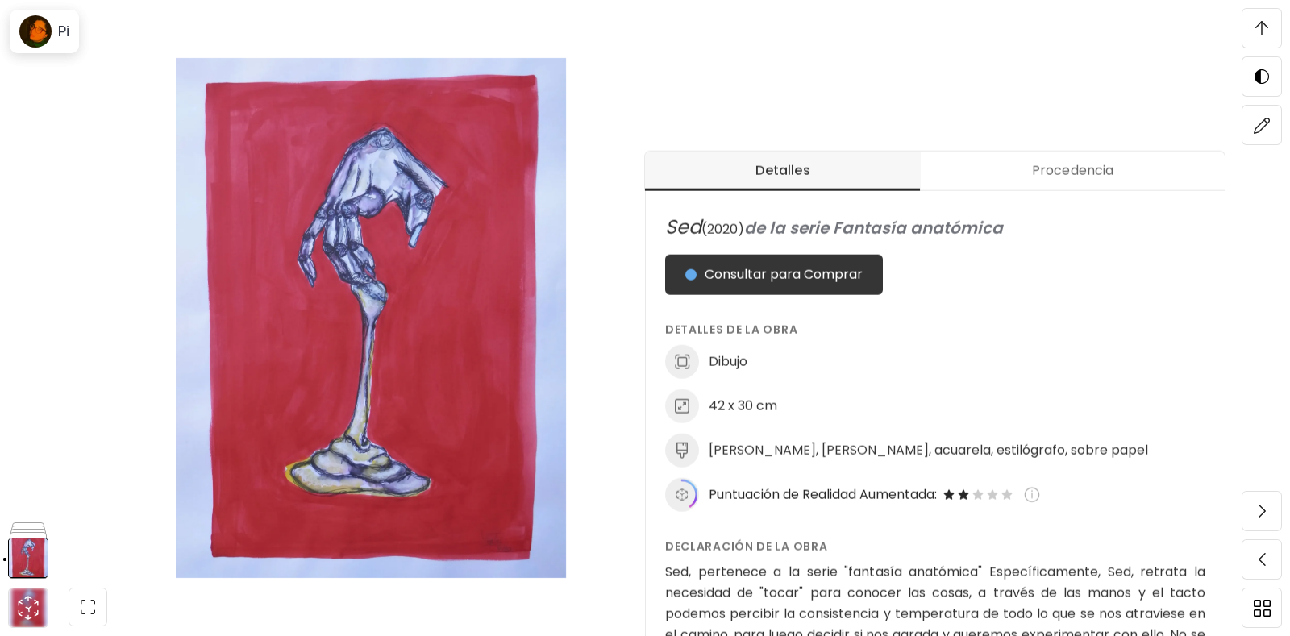
scroll to position [564, 0]
drag, startPoint x: 668, startPoint y: 222, endPoint x: 1009, endPoint y: 229, distance: 341.0
click at [1009, 229] on h6 "Sed ( 2020 ) de la serie Fantasía anatómica" at bounding box center [935, 227] width 540 height 29
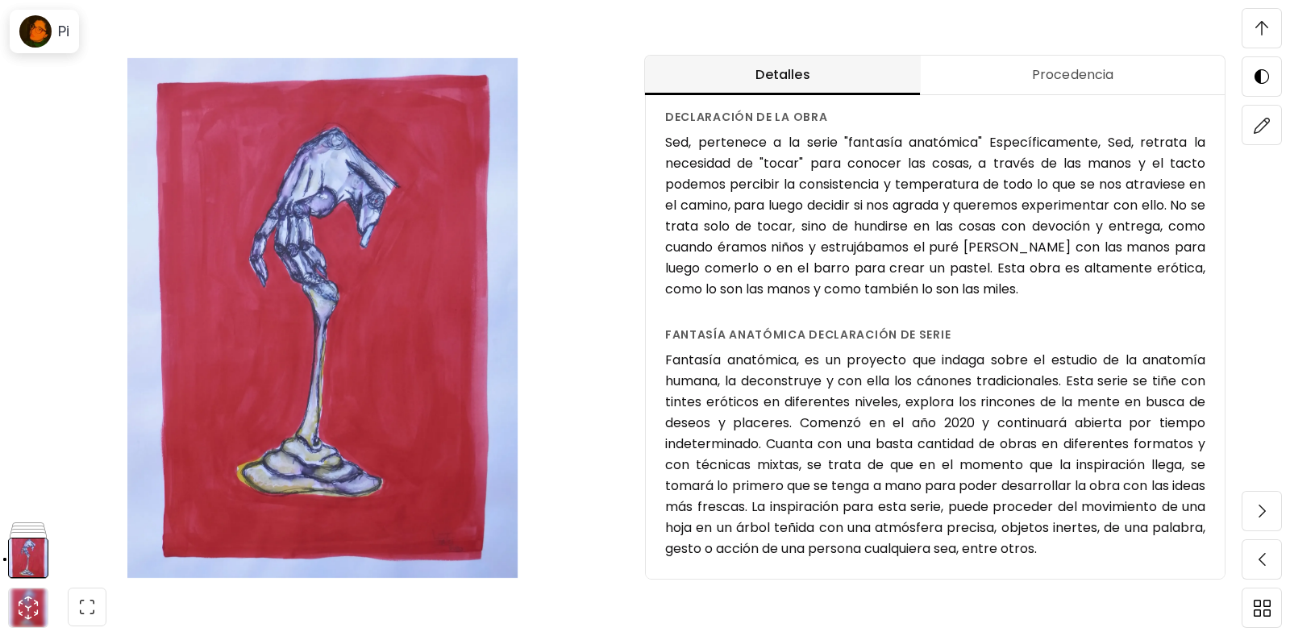
scroll to position [239, 0]
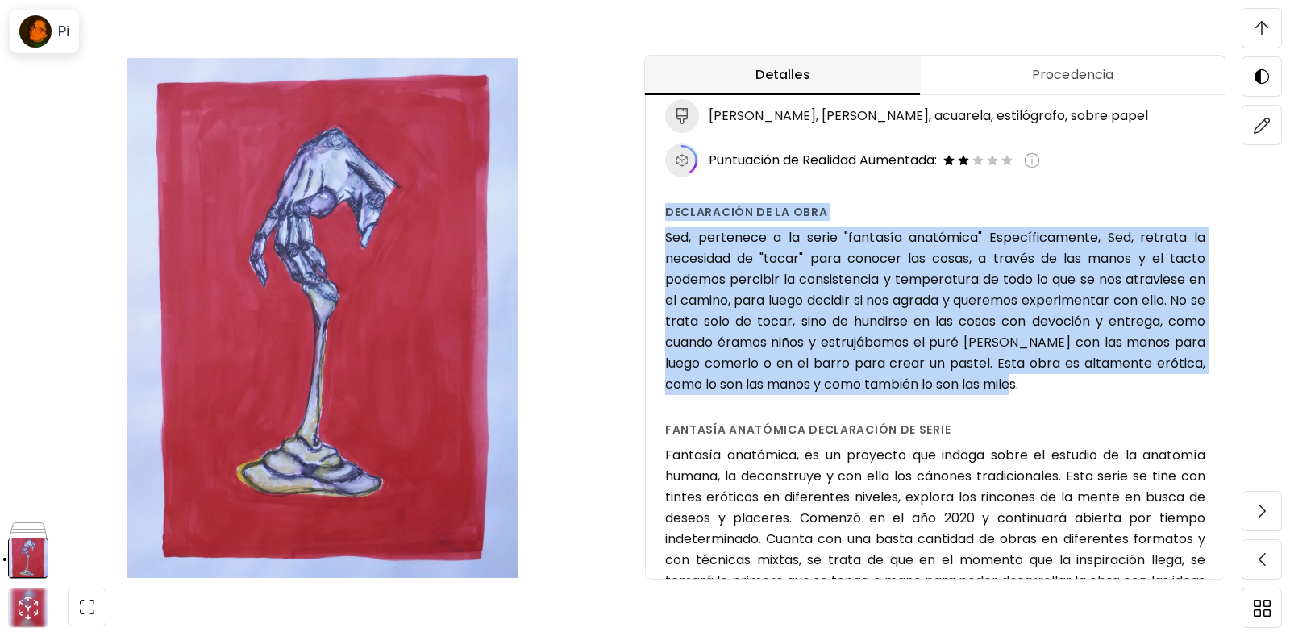
drag, startPoint x: 666, startPoint y: 215, endPoint x: 1082, endPoint y: 384, distance: 449.4
click at [1082, 384] on div "Declaración de la obra Sed, pertenece a la serie "fantasía anatómica" Específic…" at bounding box center [935, 299] width 540 height 192
click at [1269, 506] on span at bounding box center [1261, 511] width 34 height 34
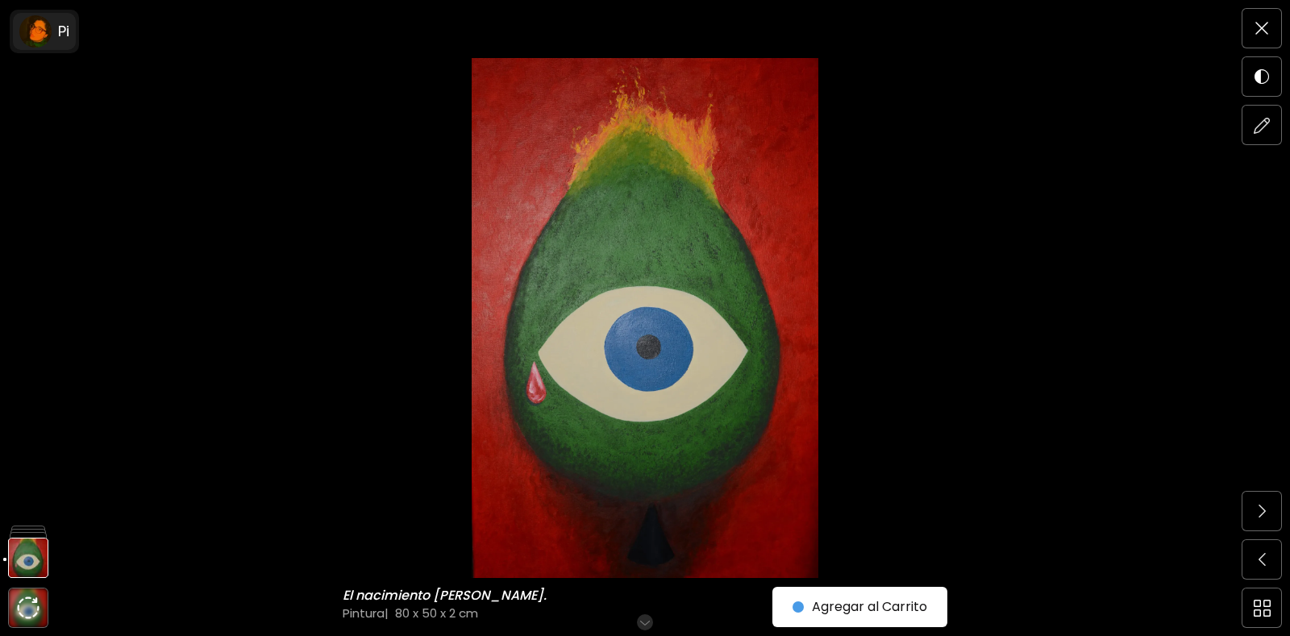
click at [56, 40] on div "Pi" at bounding box center [61, 31] width 18 height 19
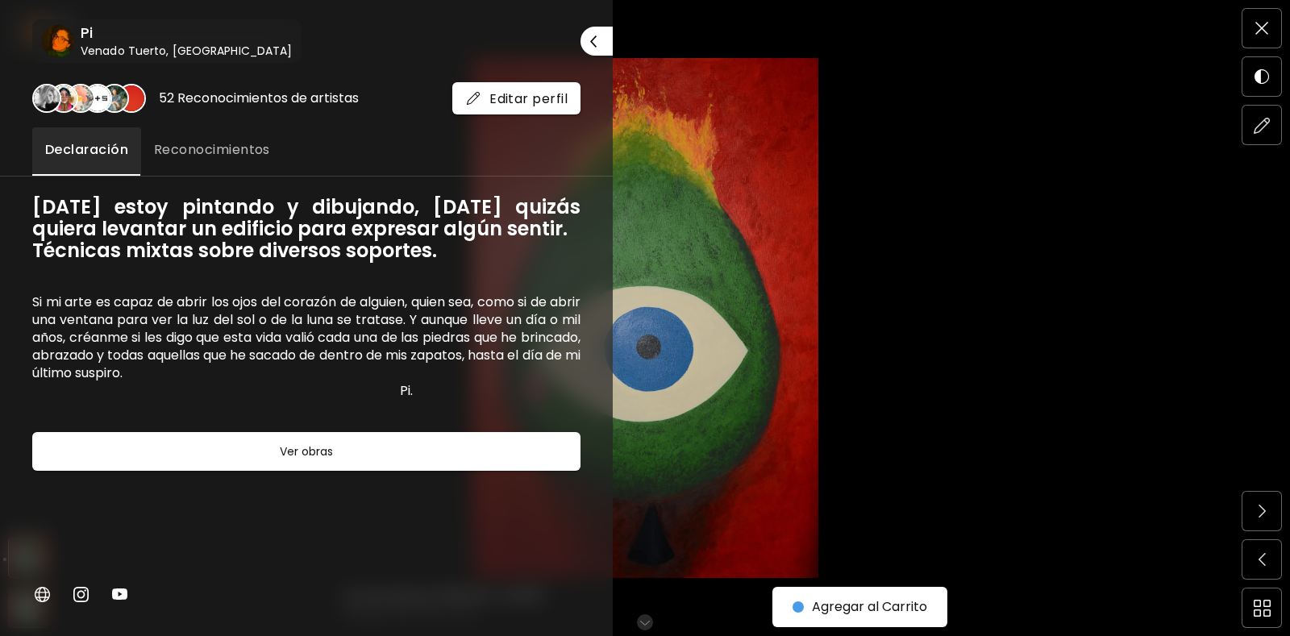
click at [148, 41] on h6 "Pi" at bounding box center [186, 32] width 211 height 19
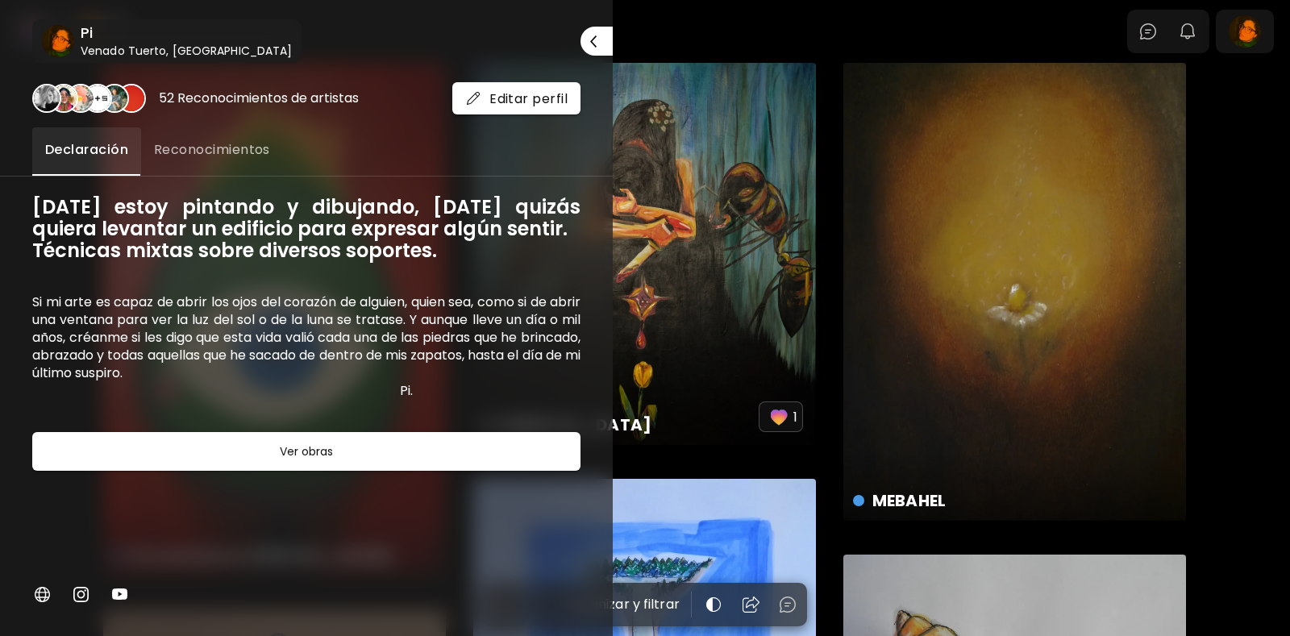
click at [1244, 38] on div at bounding box center [645, 318] width 1290 height 636
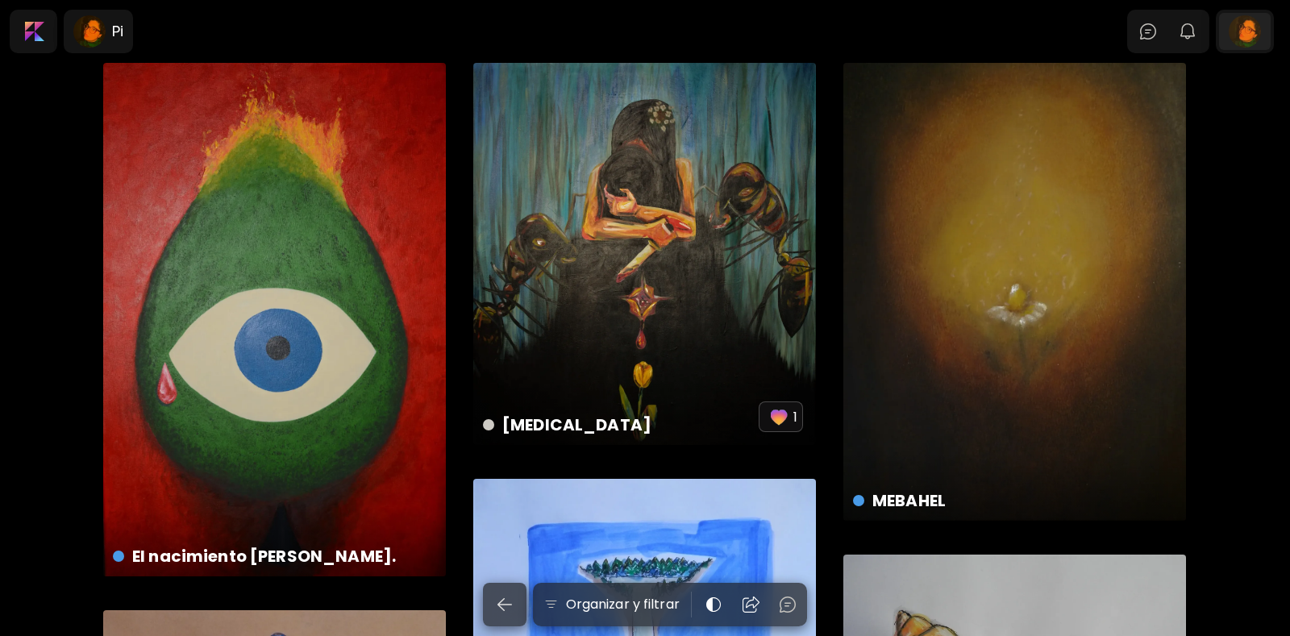
click at [1243, 42] on div at bounding box center [1245, 31] width 52 height 37
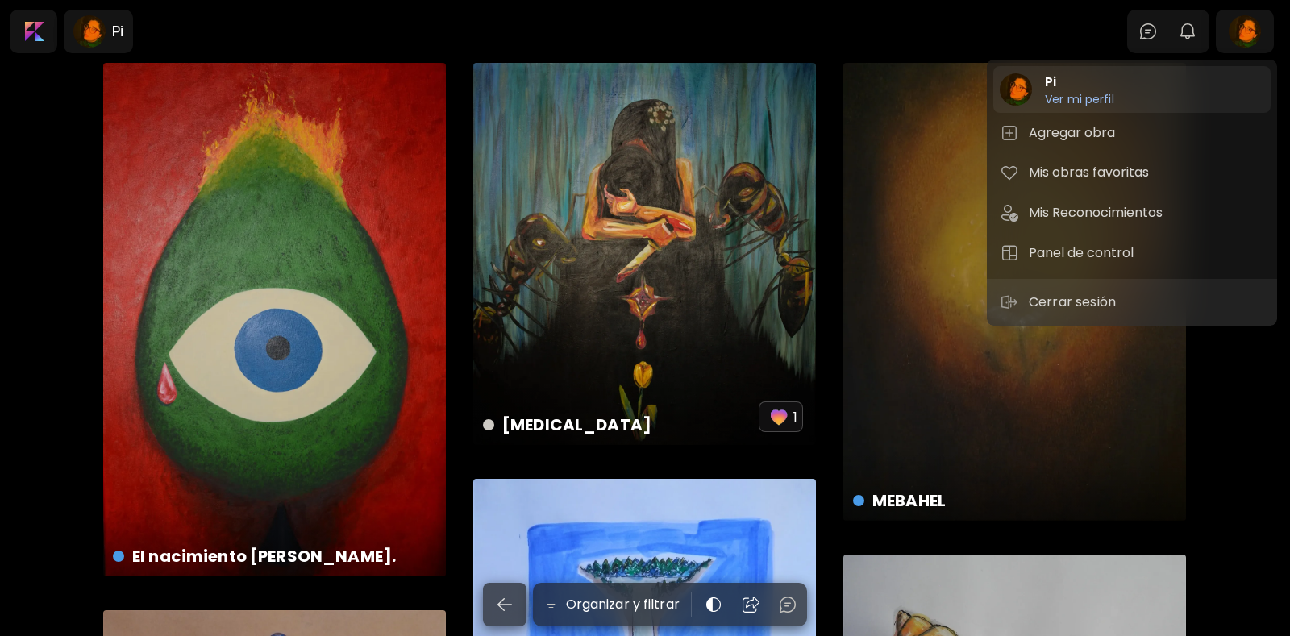
click at [1051, 105] on h6 "Ver mi perfil" at bounding box center [1079, 99] width 69 height 15
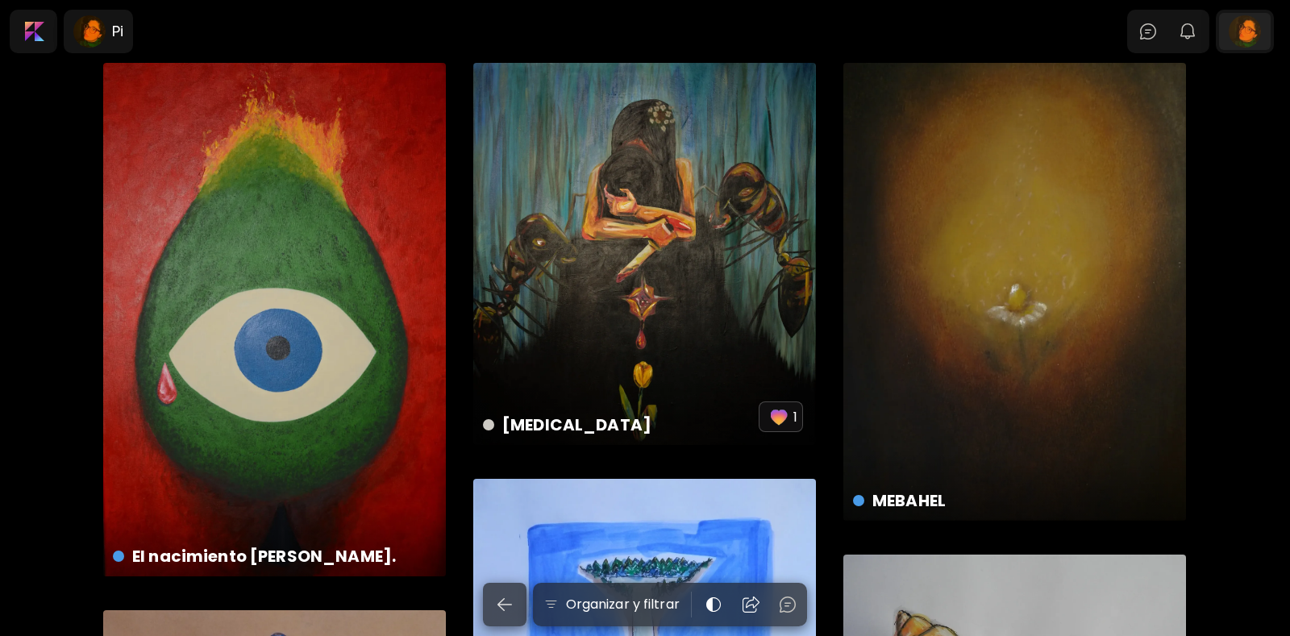
click at [1240, 39] on div at bounding box center [1245, 31] width 52 height 37
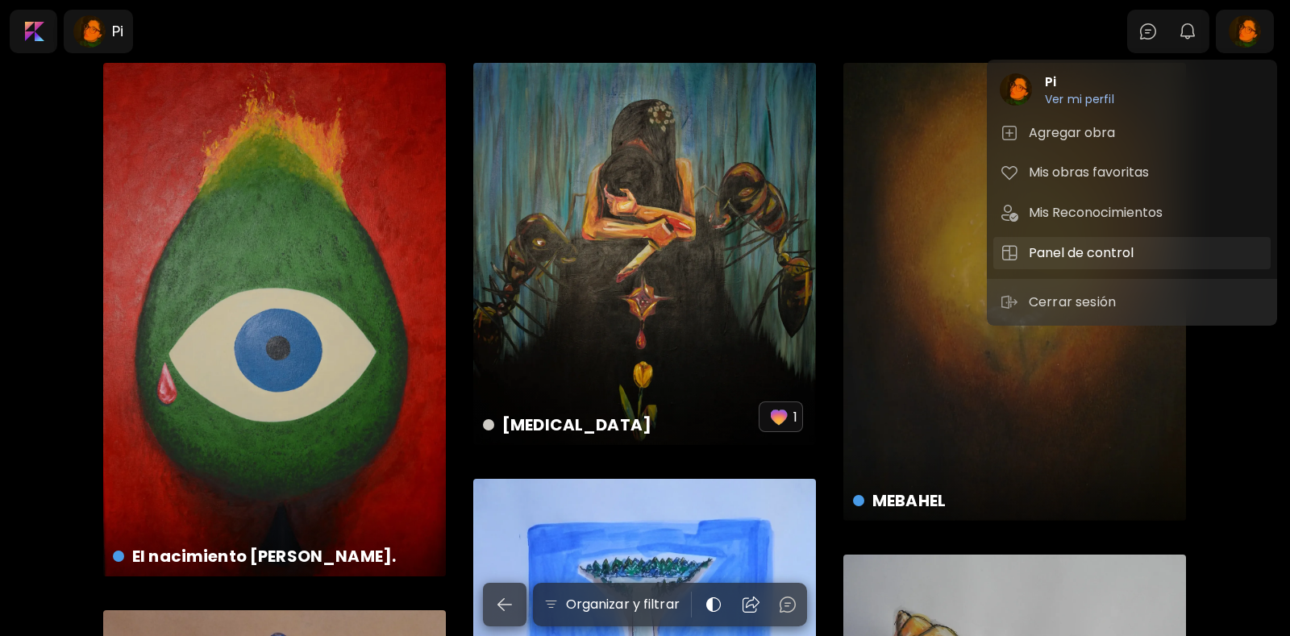
click at [1049, 249] on h5 "Panel de control" at bounding box center [1083, 252] width 110 height 19
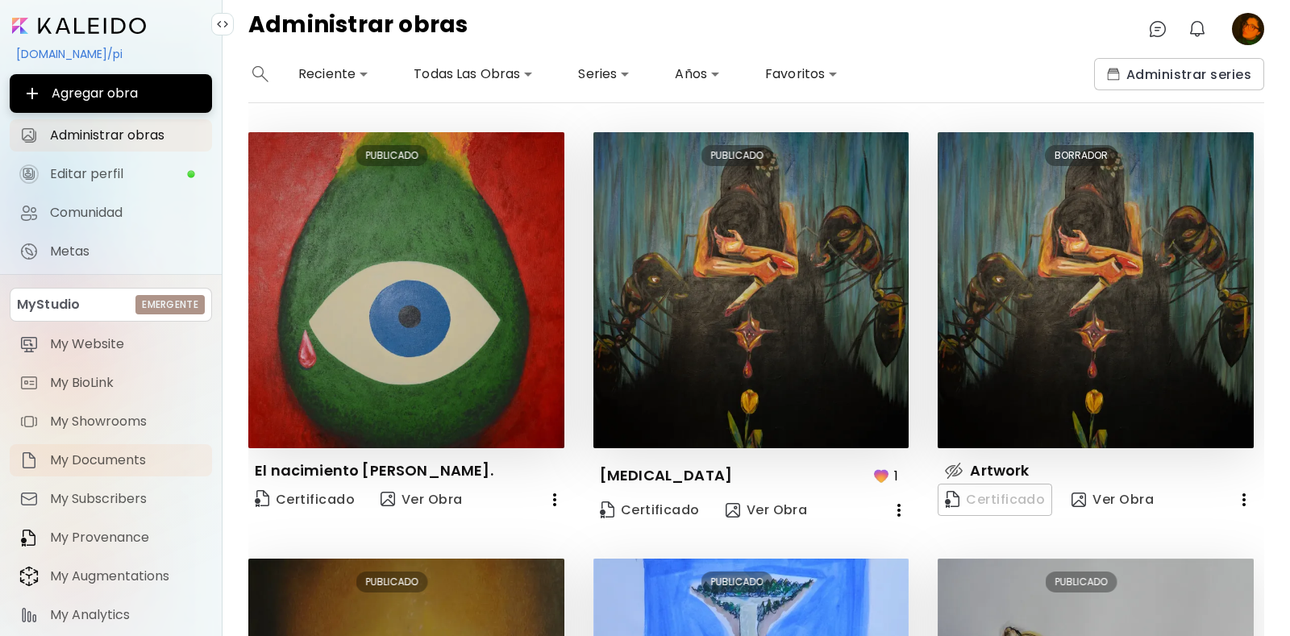
click at [114, 455] on span "My Documents" at bounding box center [126, 460] width 152 height 16
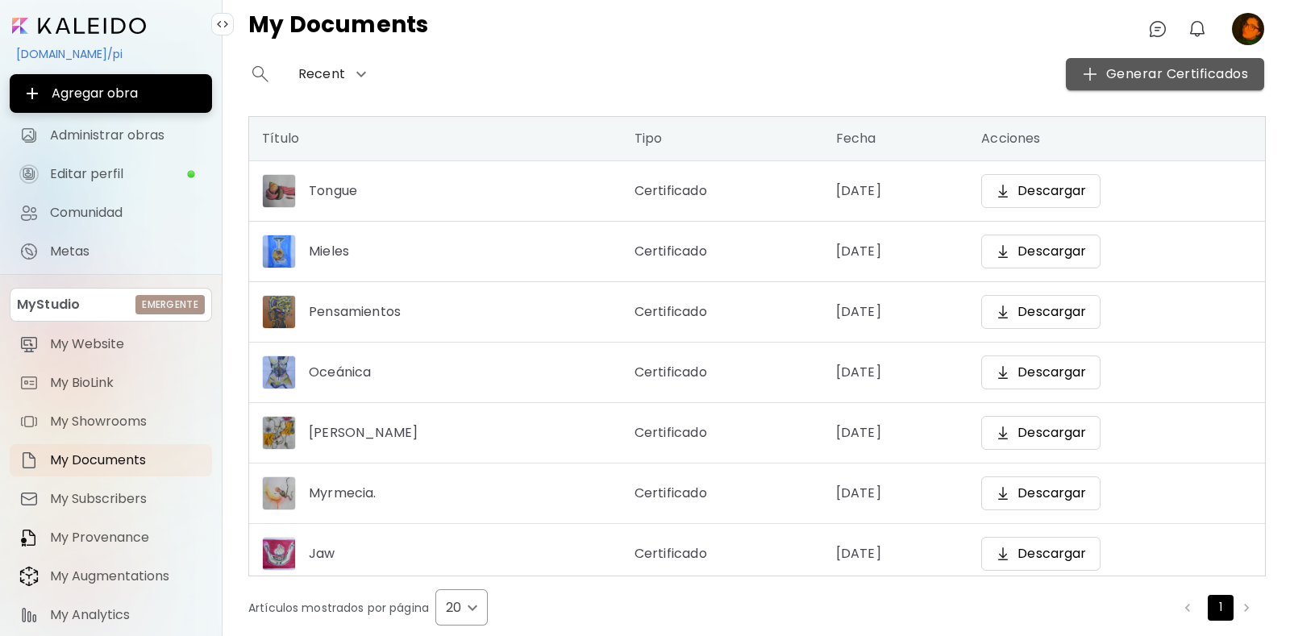
click at [1180, 66] on span "Generar Certificados" at bounding box center [1165, 73] width 166 height 19
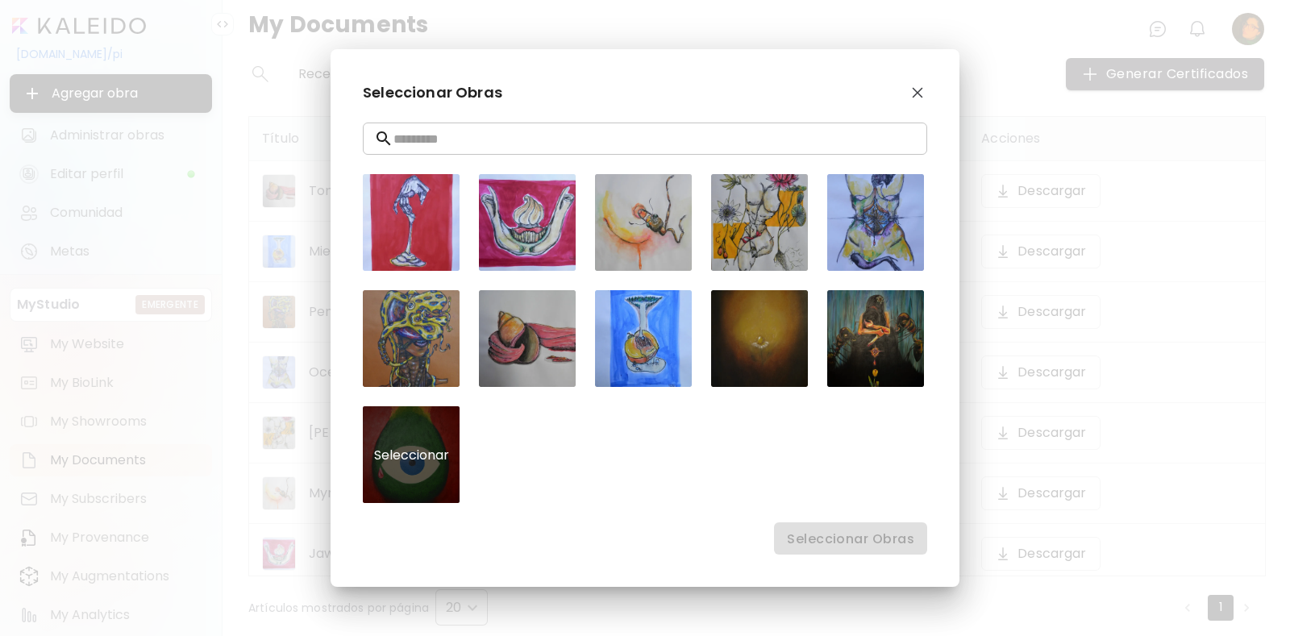
click at [416, 446] on div "Seleccionar" at bounding box center [411, 454] width 97 height 97
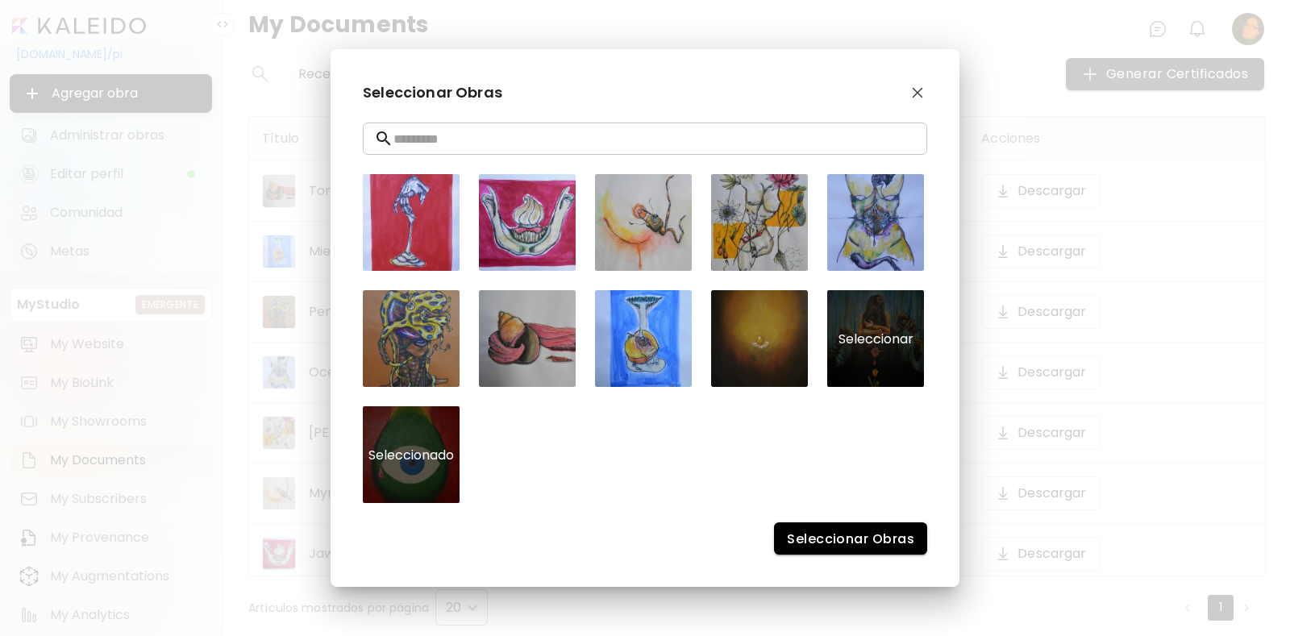
click at [875, 376] on div "Seleccionar" at bounding box center [875, 338] width 97 height 97
click at [916, 92] on img "button" at bounding box center [917, 92] width 11 height 11
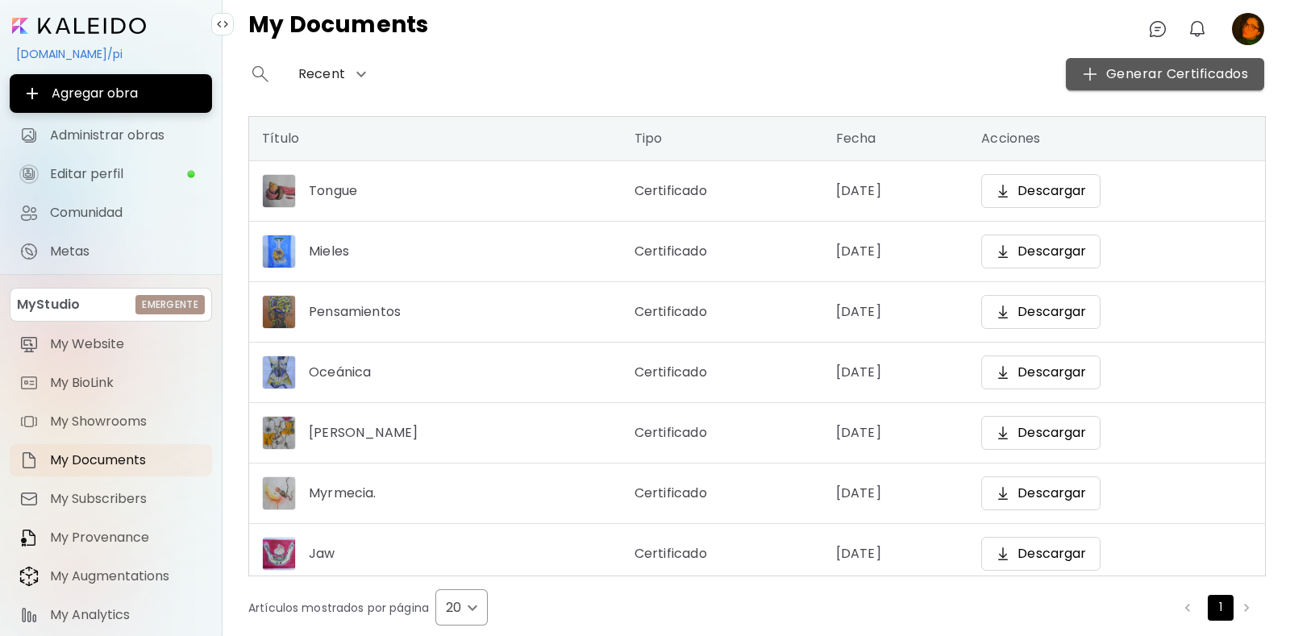
click at [1146, 69] on span "Generar Certificados" at bounding box center [1165, 73] width 166 height 19
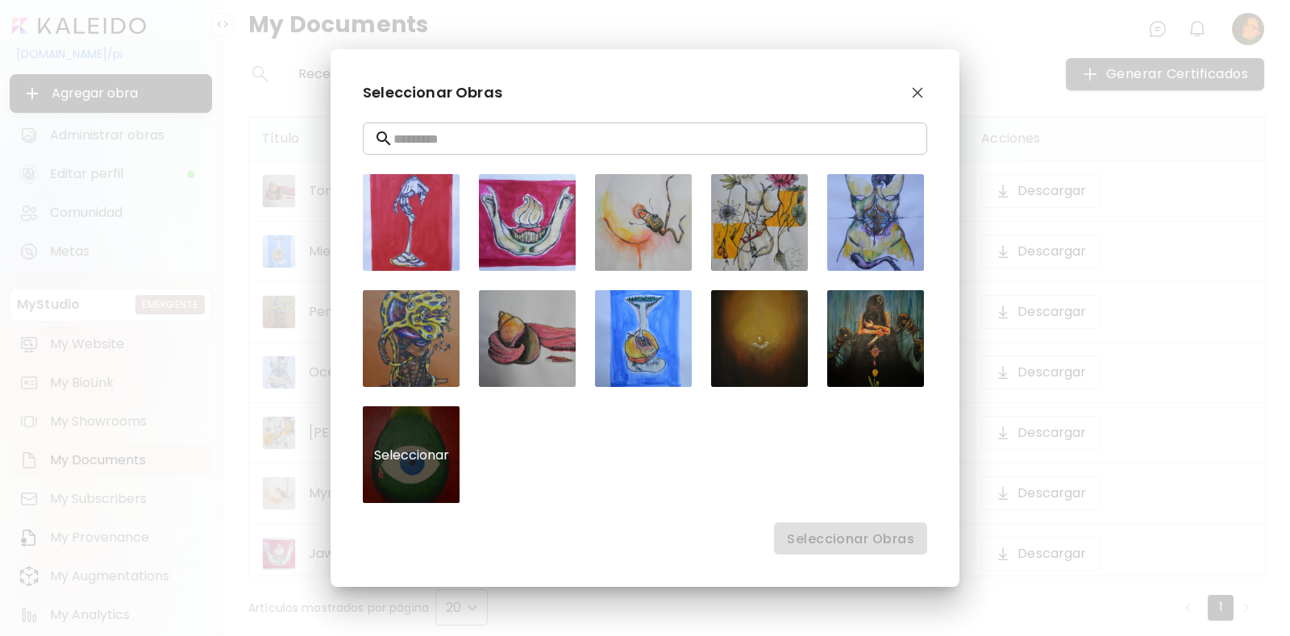
click at [424, 470] on div "Seleccionar" at bounding box center [411, 454] width 97 height 97
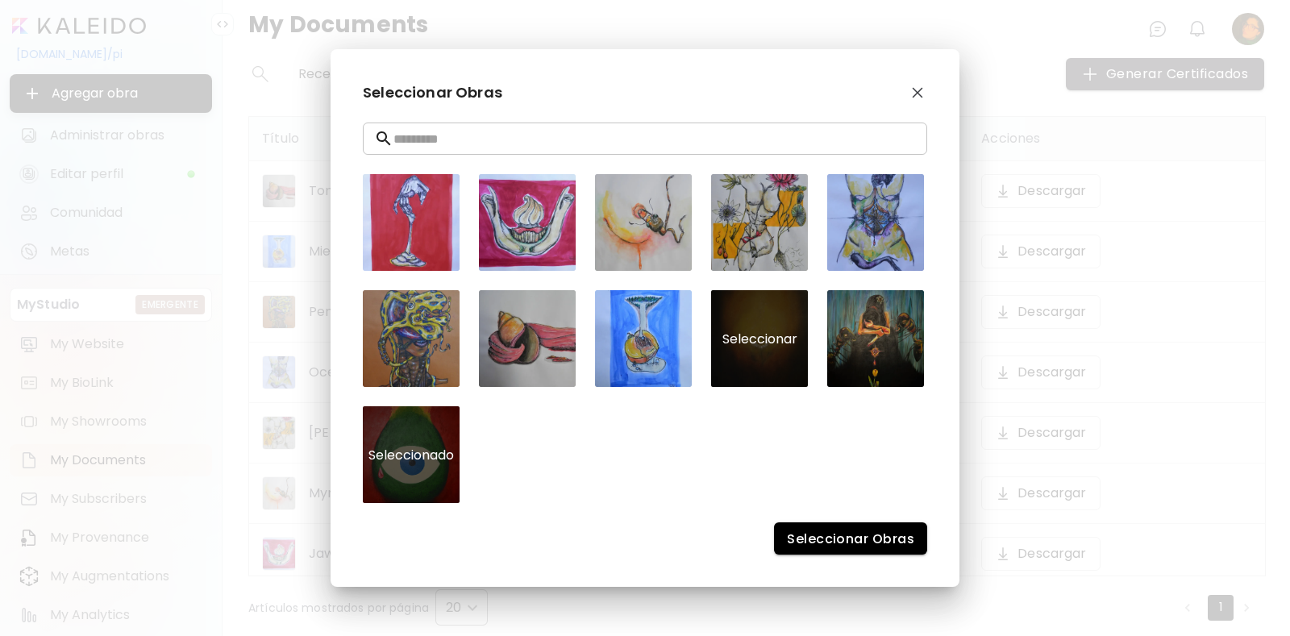
click at [763, 335] on div "Seleccionar" at bounding box center [759, 338] width 97 height 97
click at [866, 323] on div "Seleccionar" at bounding box center [875, 338] width 97 height 97
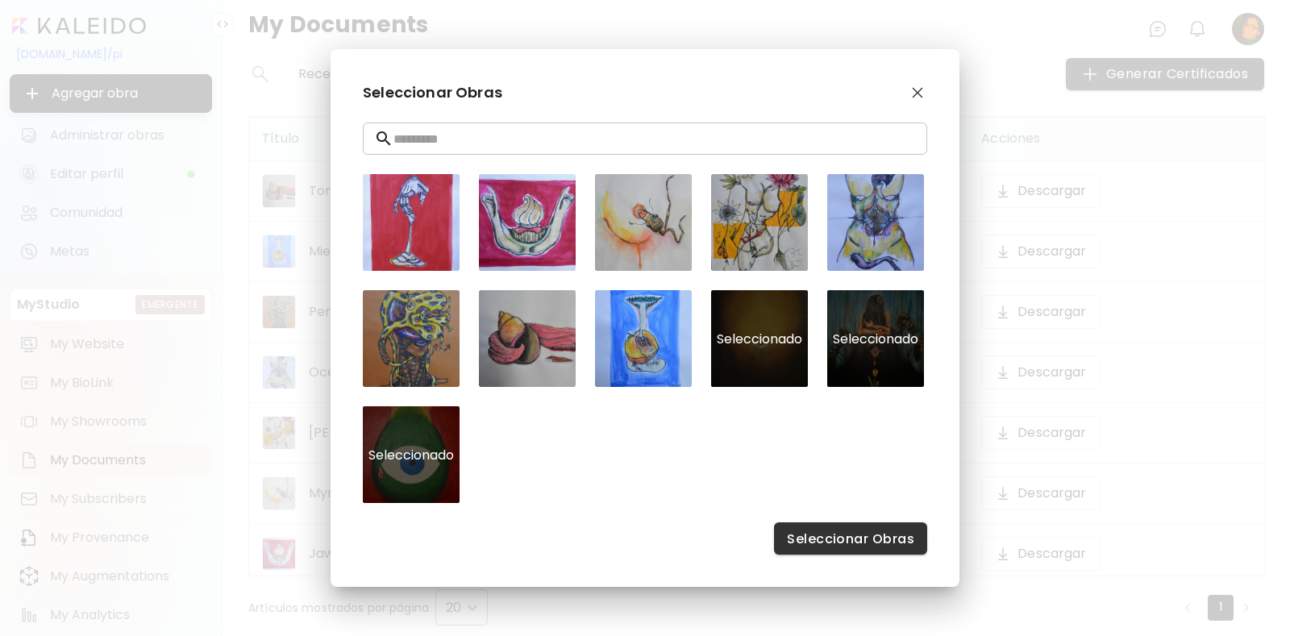
click at [824, 536] on span "Seleccionar Obras" at bounding box center [850, 538] width 127 height 17
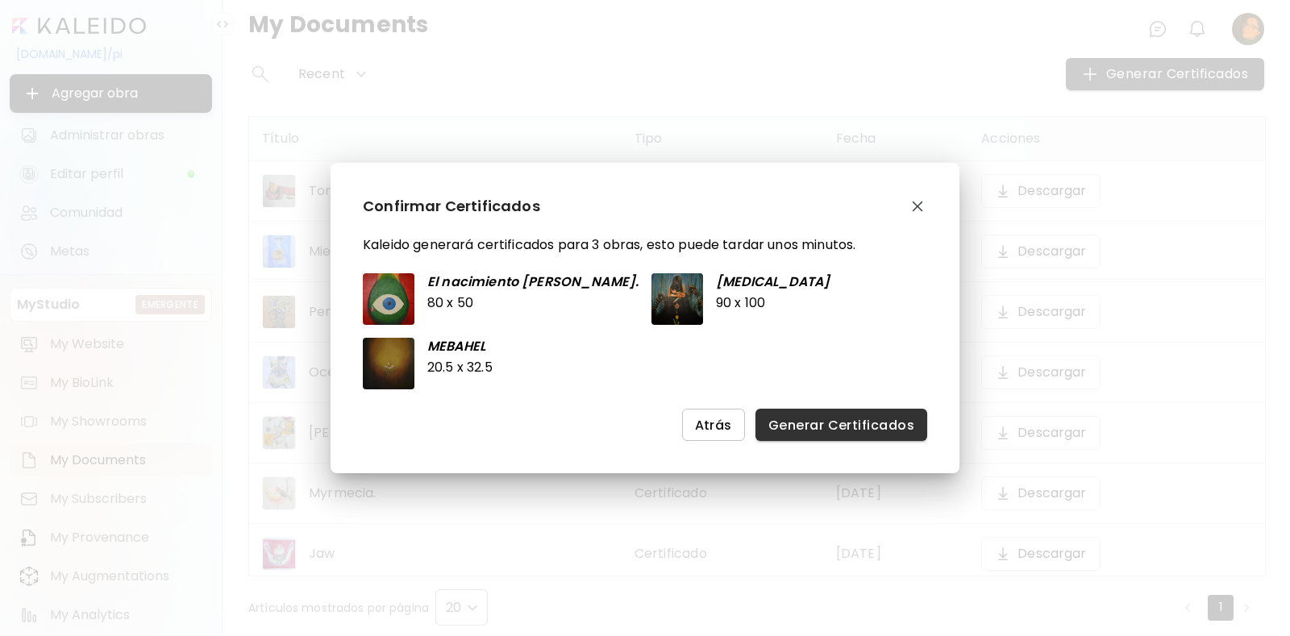
click at [811, 429] on span "Generar Certificados" at bounding box center [841, 425] width 146 height 17
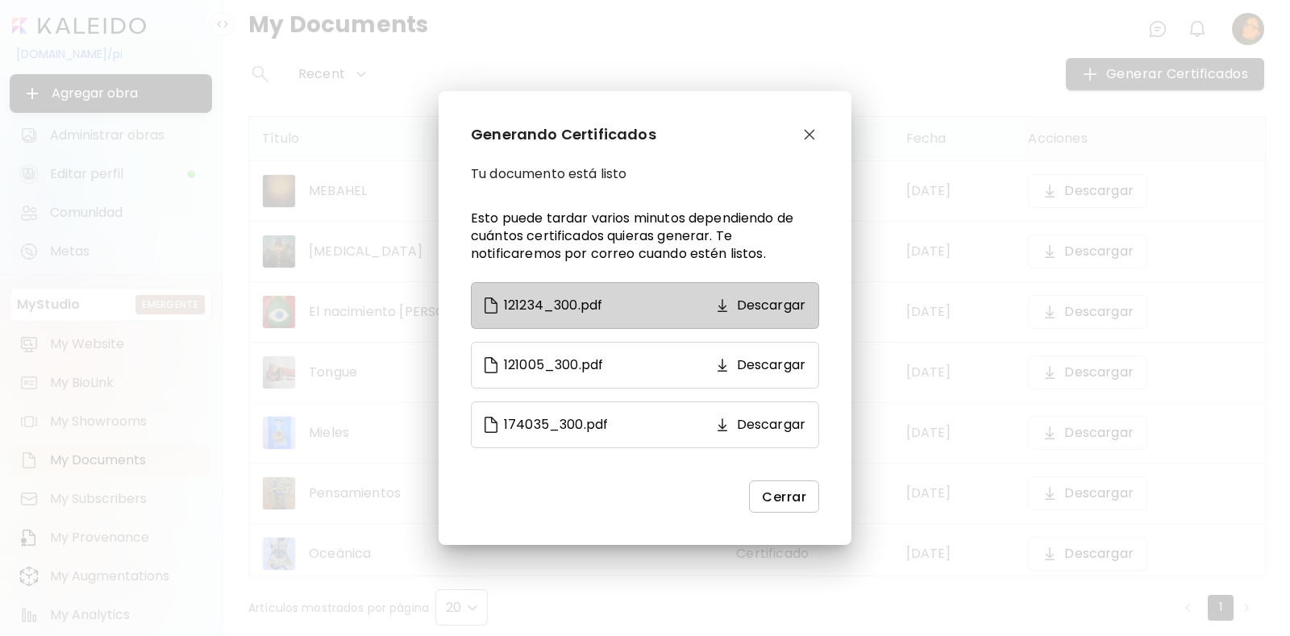
click at [756, 316] on link "121234_300.pdf Descargar" at bounding box center [645, 305] width 348 height 47
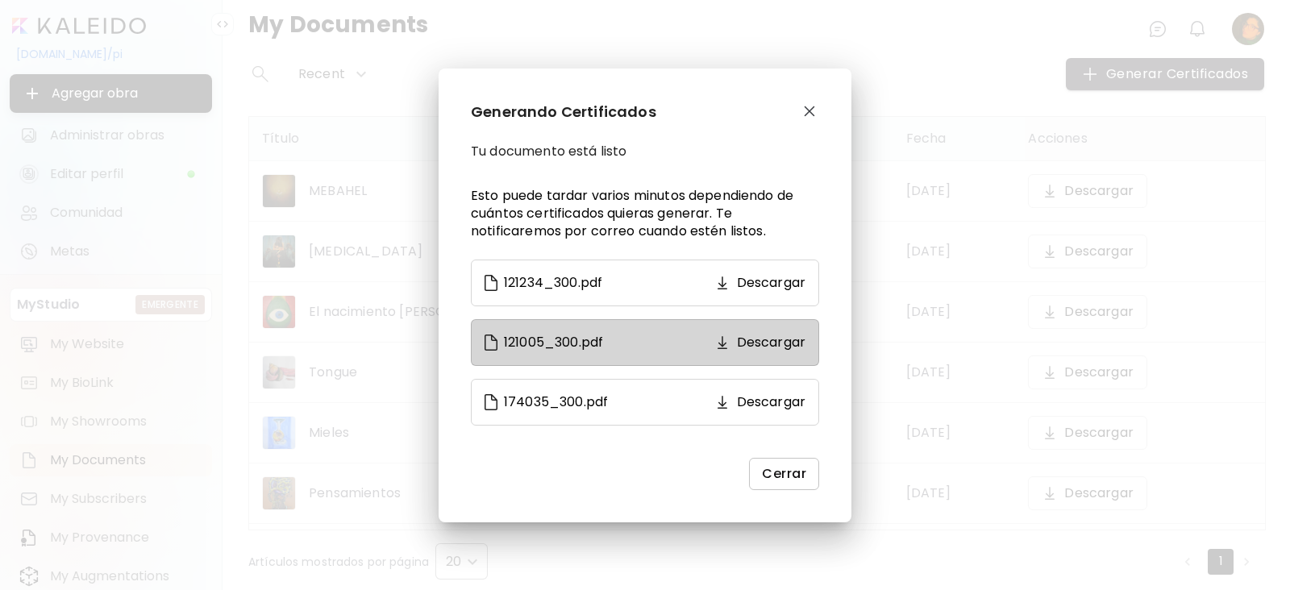
click at [766, 347] on p "Descargar" at bounding box center [771, 342] width 69 height 19
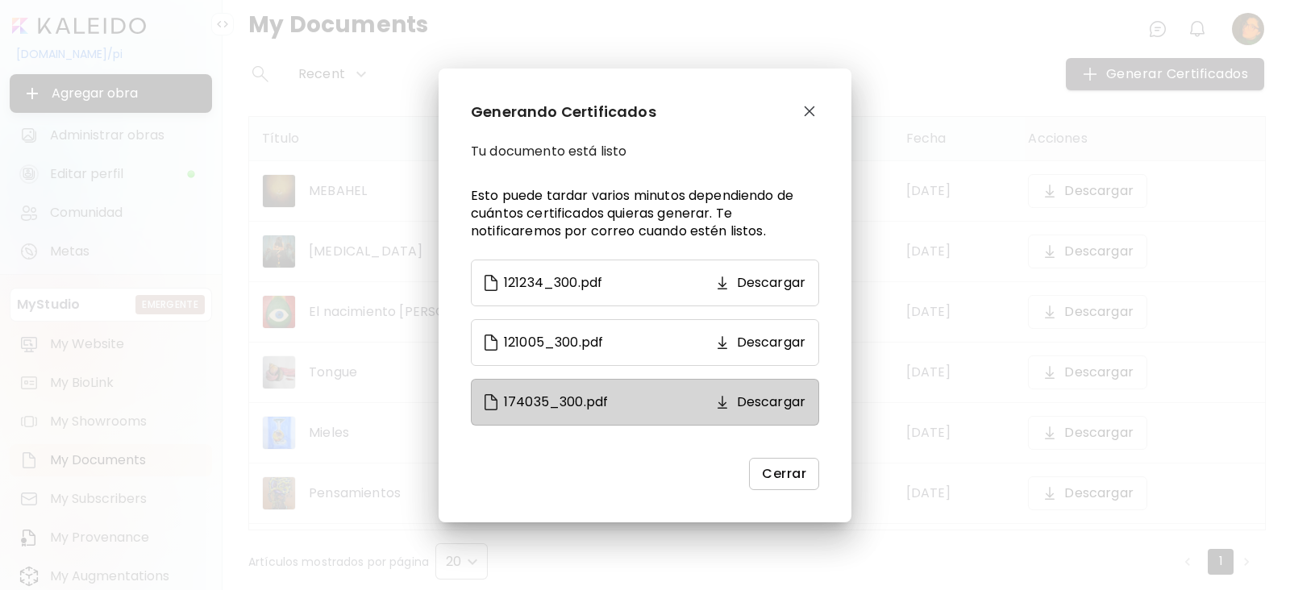
click at [782, 405] on p "Descargar" at bounding box center [771, 401] width 69 height 19
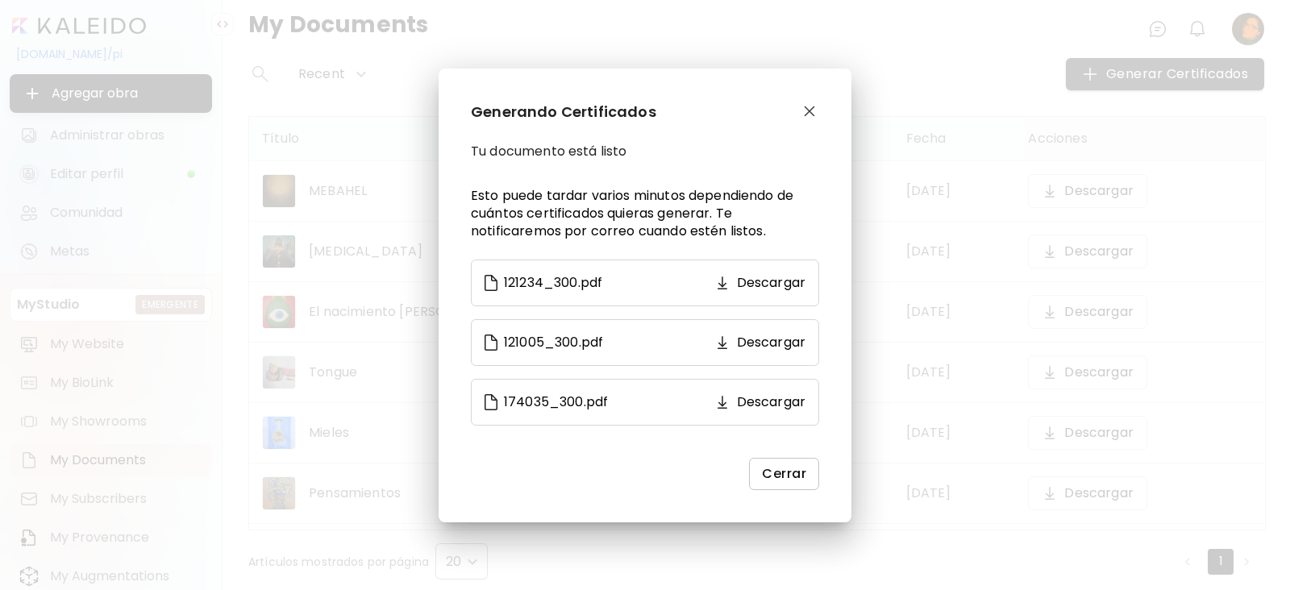
click at [810, 110] on img "button" at bounding box center [809, 111] width 11 height 11
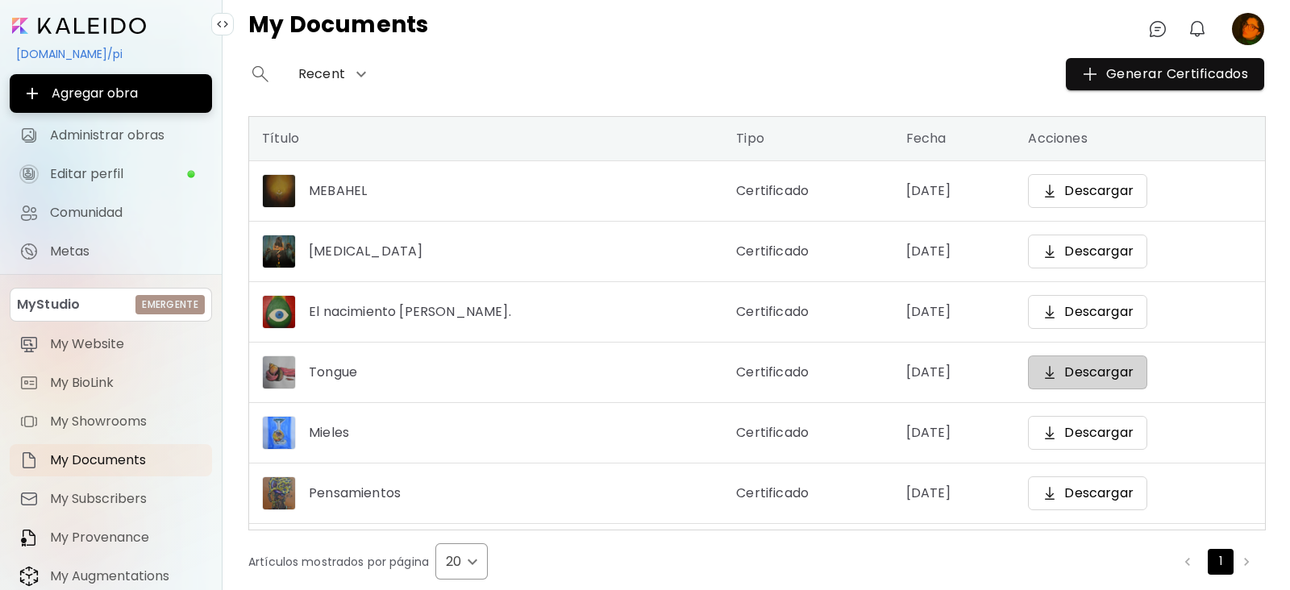
click at [1132, 368] on p "Descargar" at bounding box center [1098, 372] width 69 height 19
